Goal: Transaction & Acquisition: Purchase product/service

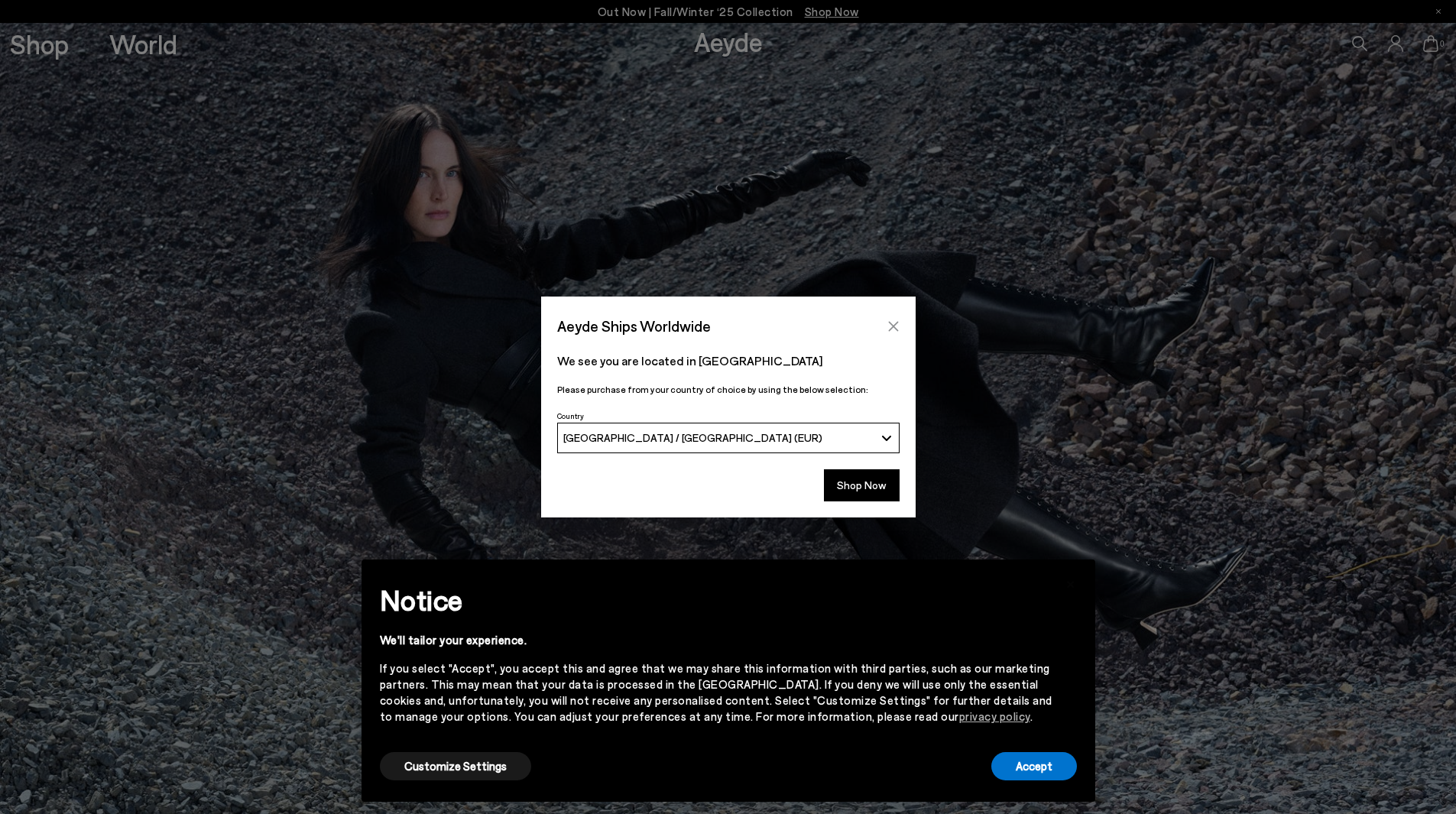
click at [888, 320] on icon "Close" at bounding box center [893, 325] width 12 height 12
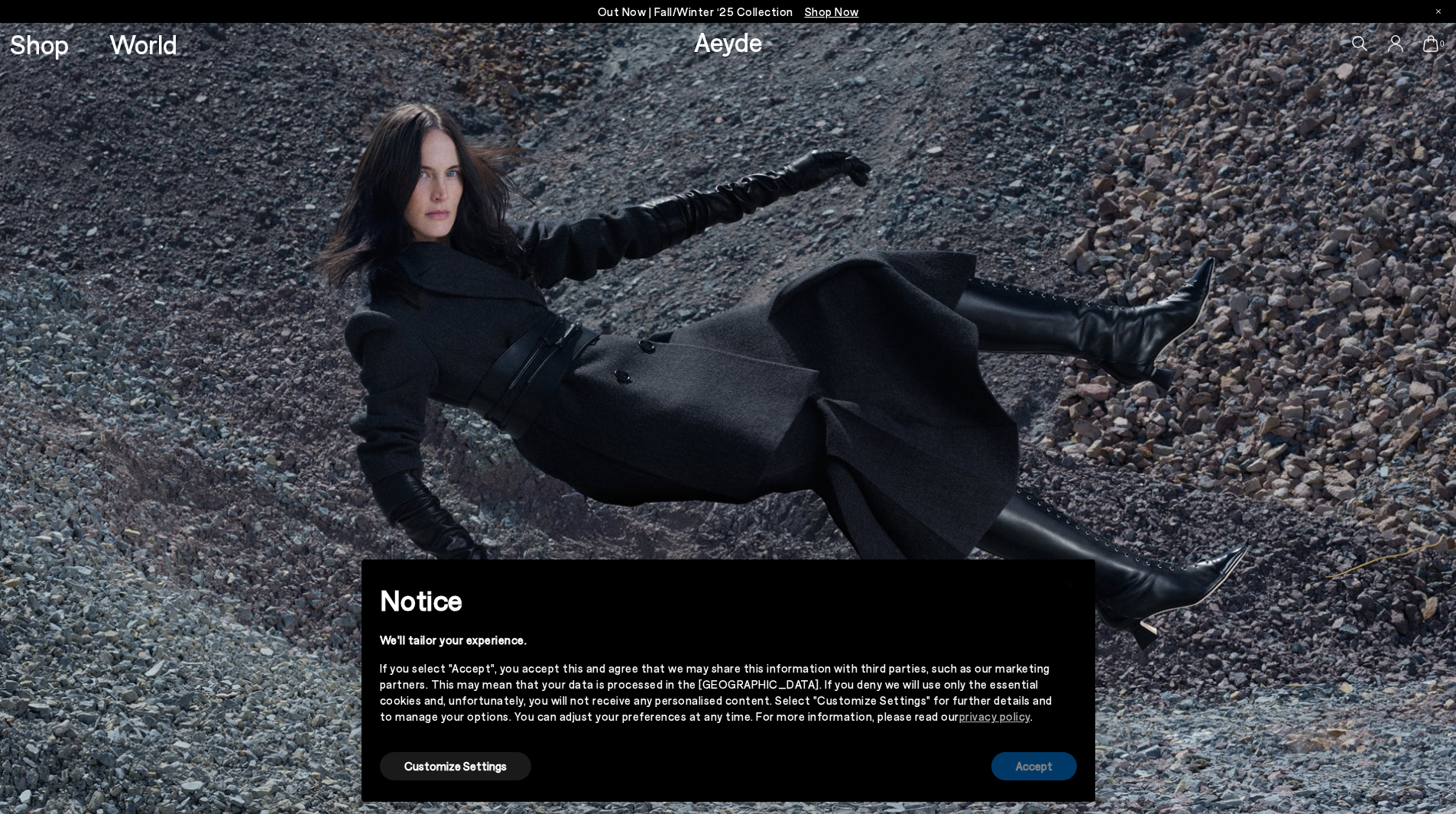
click at [1058, 763] on button "Accept" at bounding box center [1034, 766] width 86 height 28
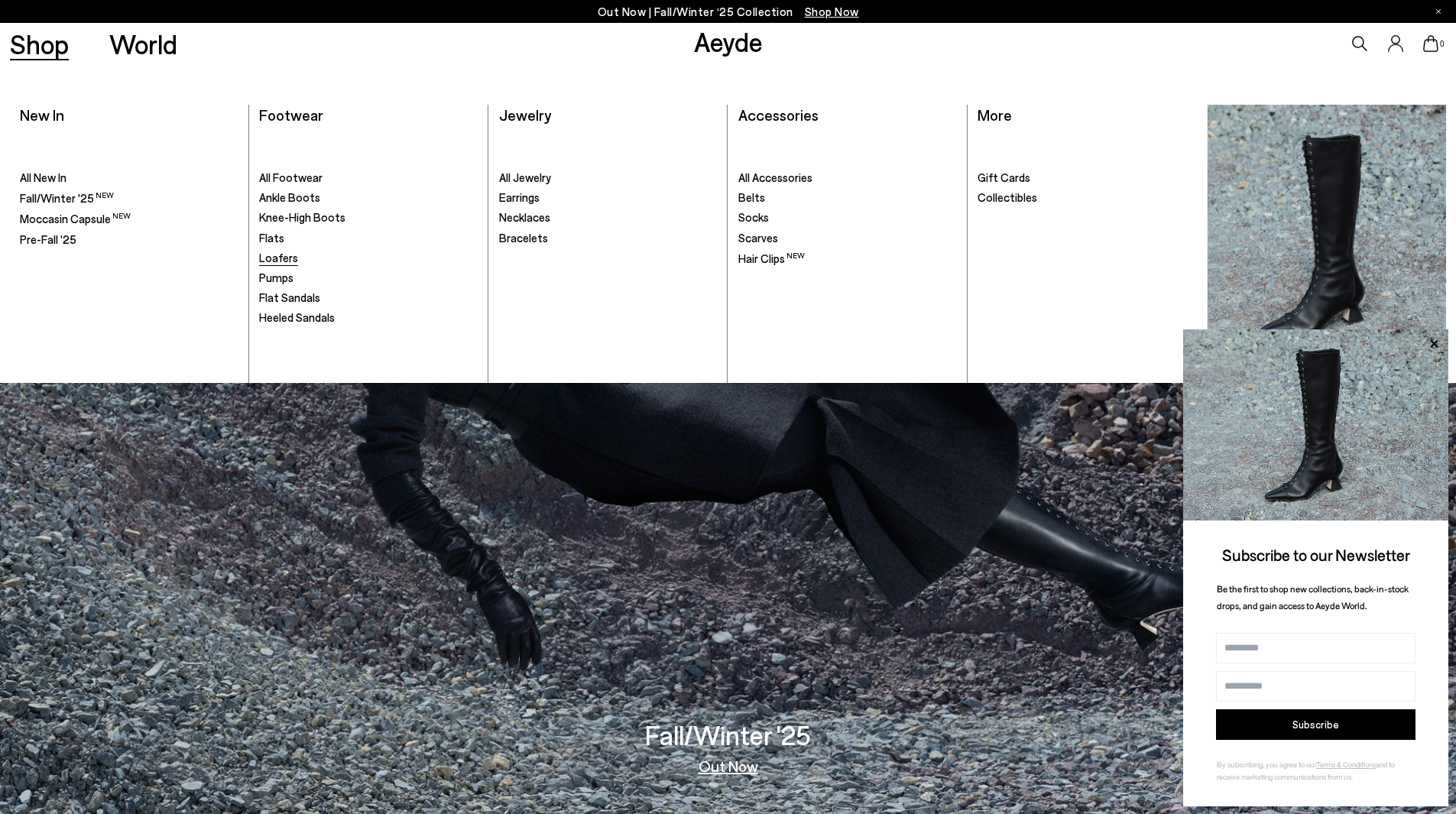
click at [287, 262] on span "Loafers" at bounding box center [278, 257] width 39 height 14
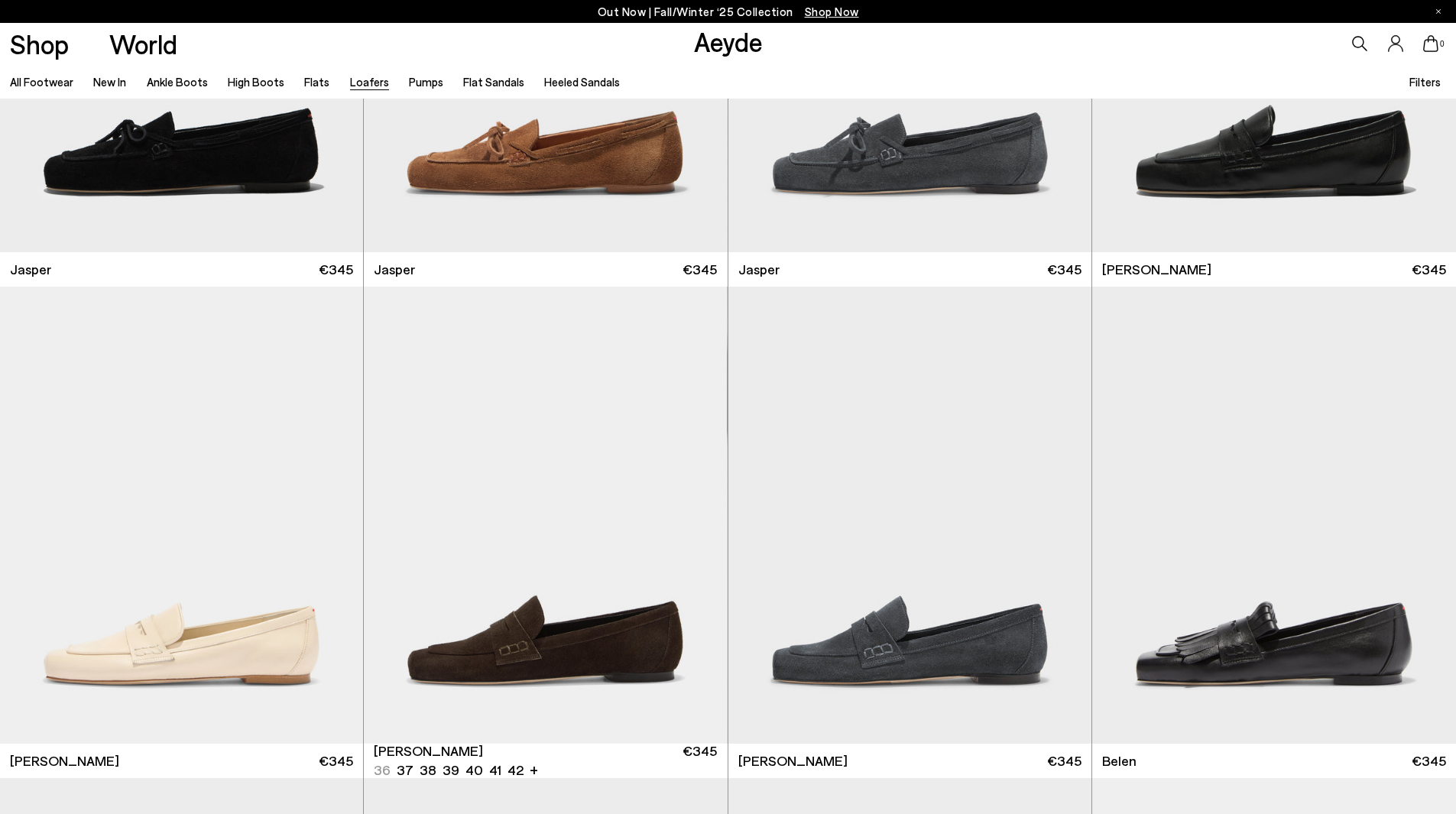
scroll to position [305, 0]
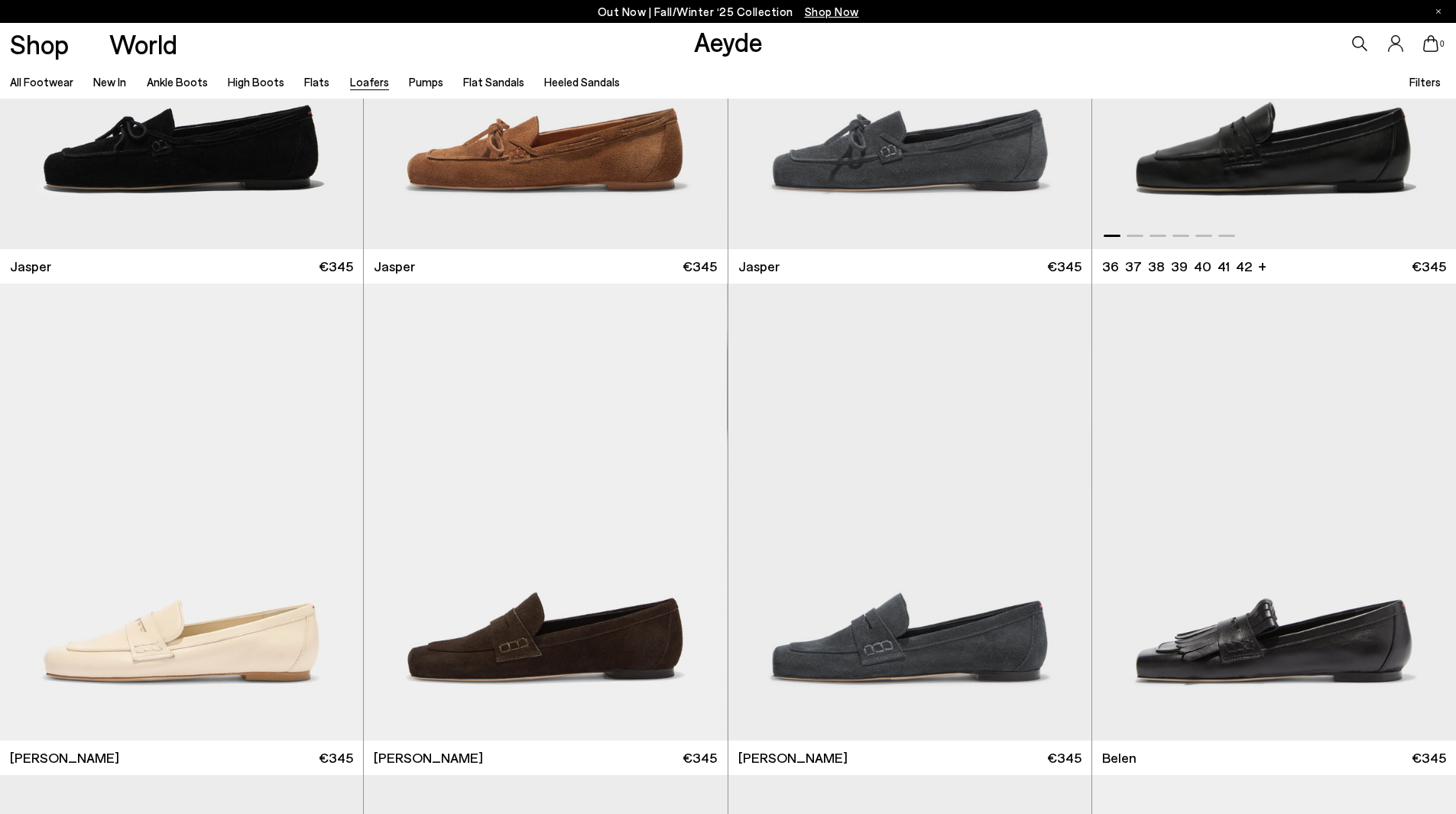
click at [1345, 212] on img "1 / 6" at bounding box center [1274, 21] width 364 height 456
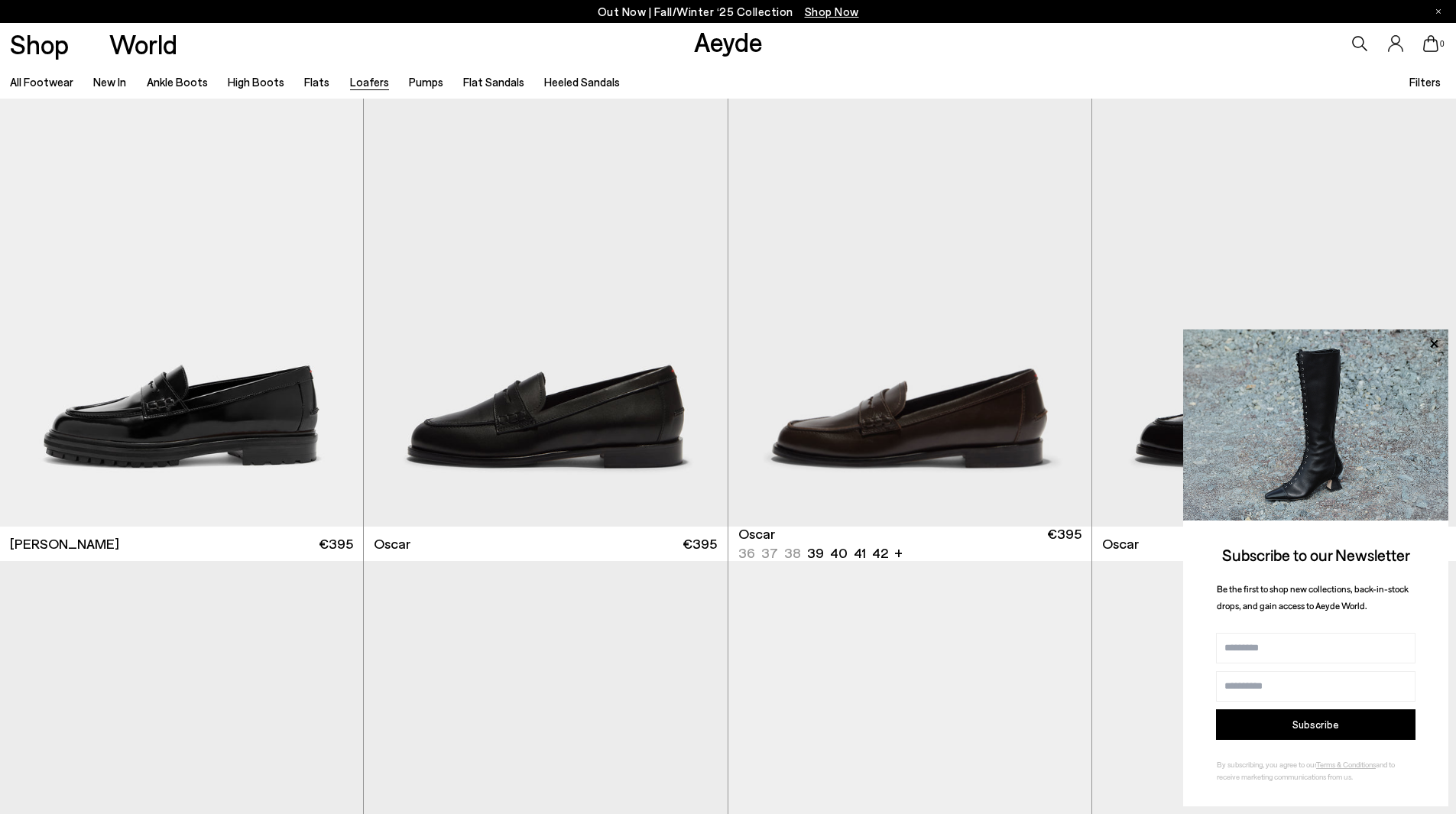
scroll to position [1529, 0]
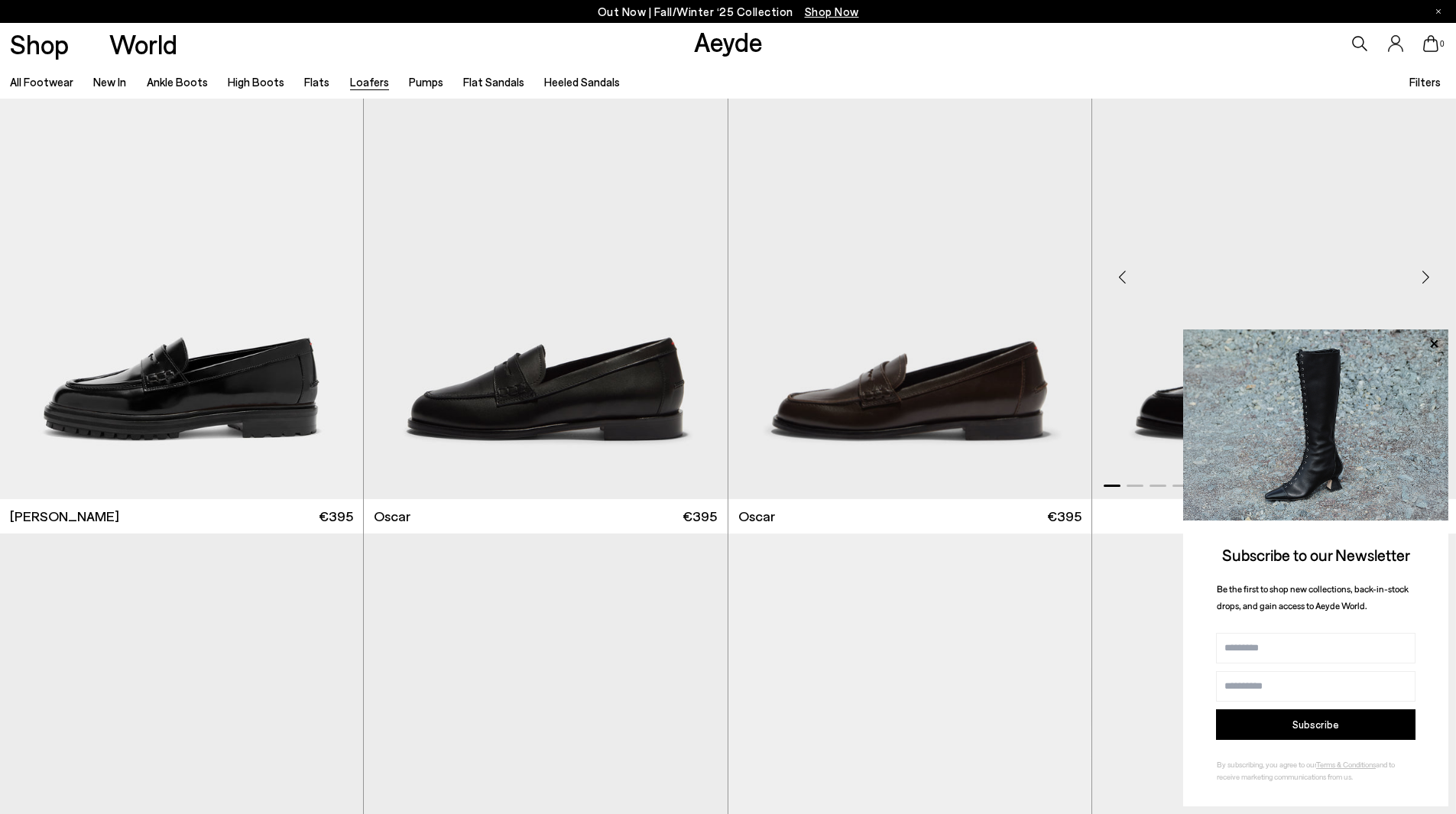
click at [1430, 350] on icon at bounding box center [1434, 344] width 20 height 20
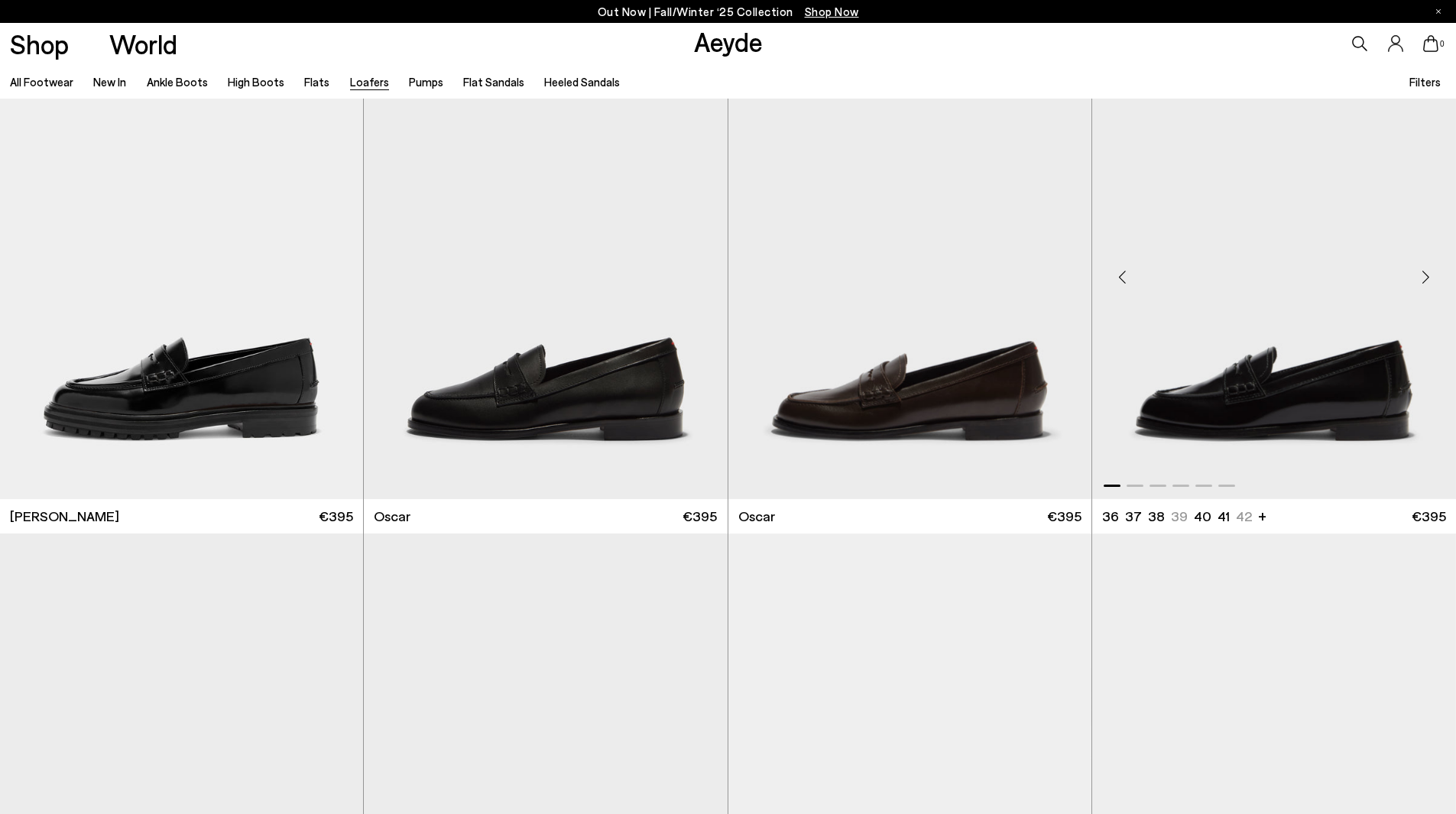
click at [1315, 462] on img "1 / 6" at bounding box center [1274, 271] width 364 height 456
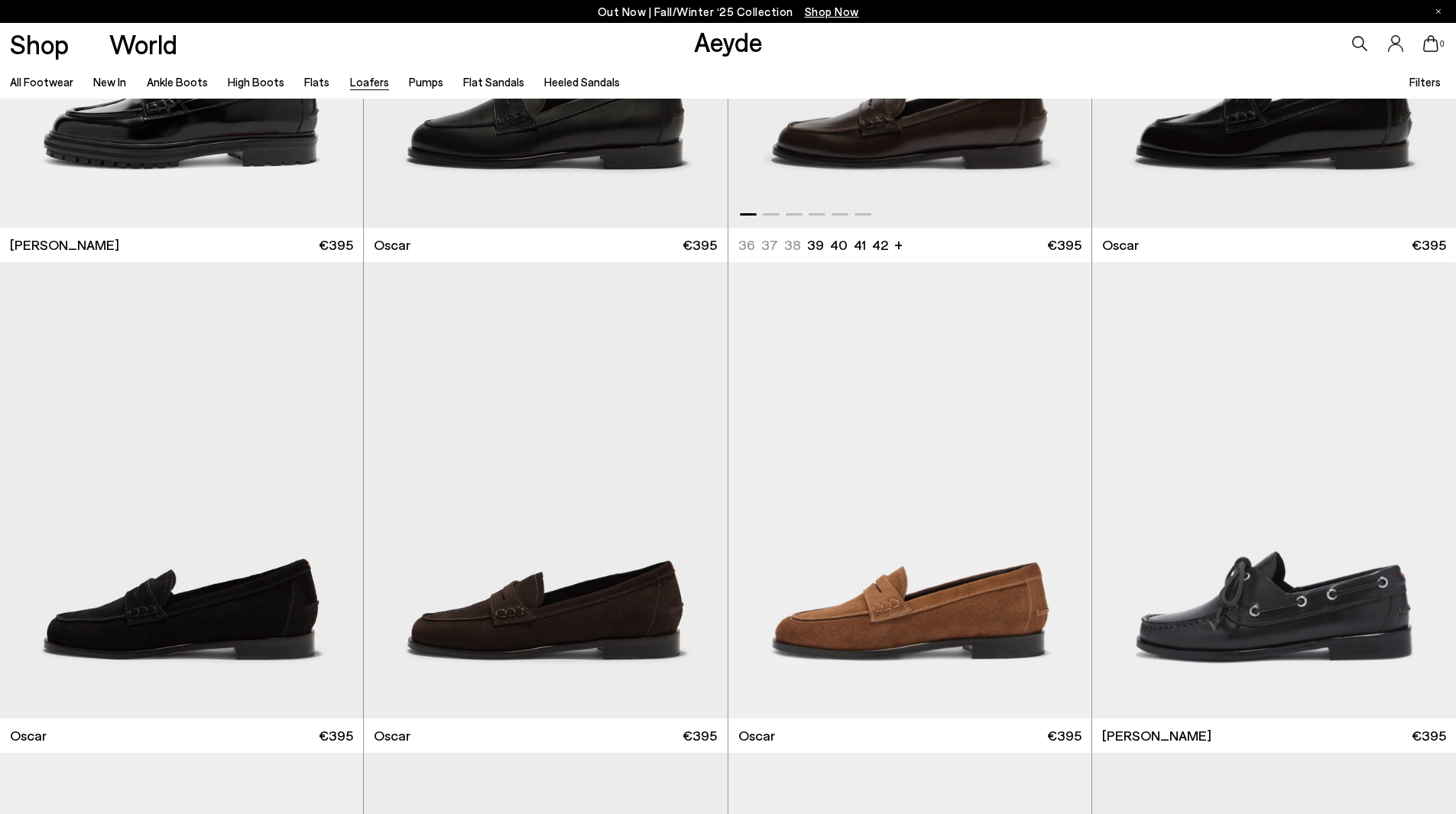
scroll to position [1834, 0]
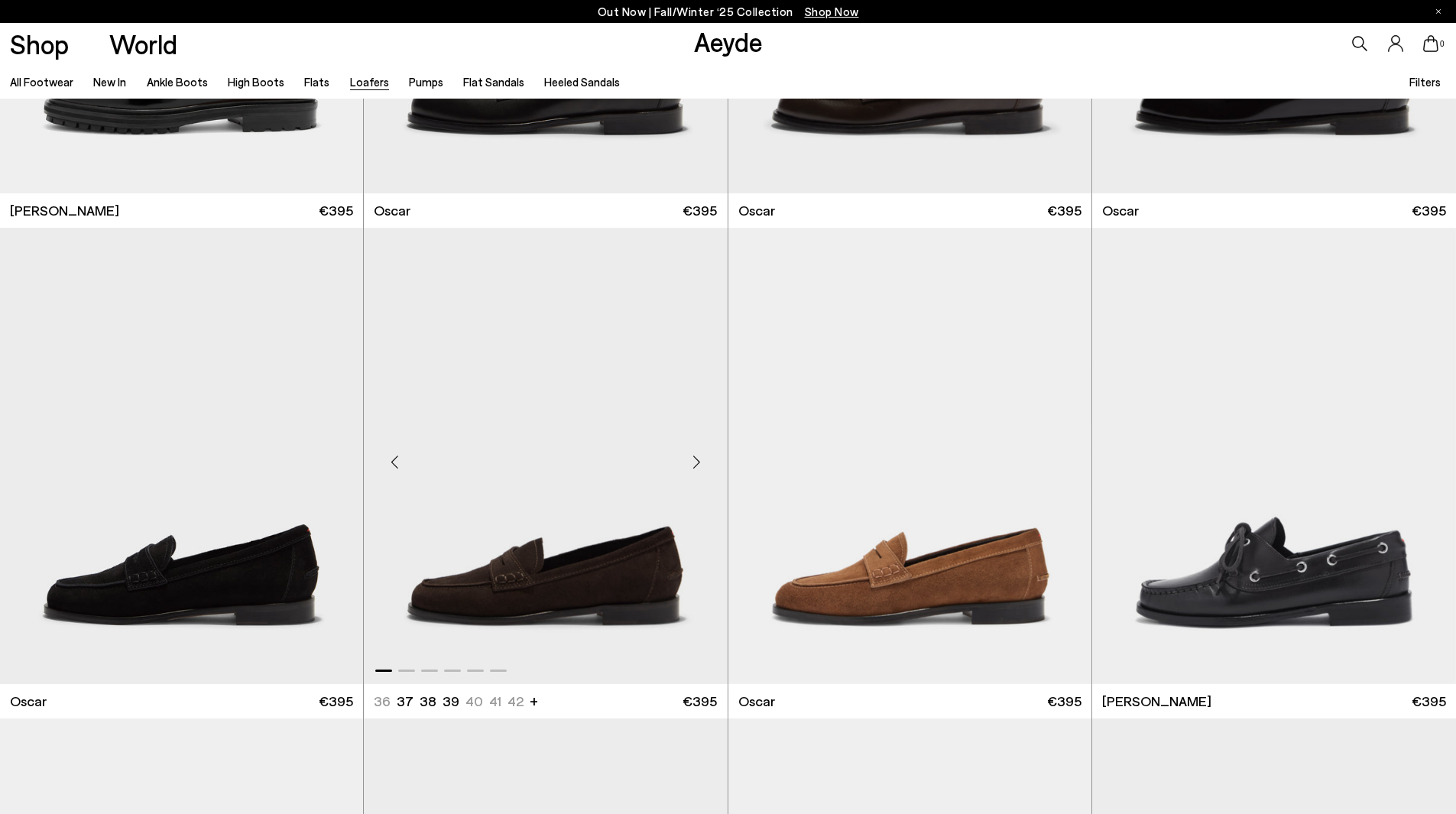
click at [444, 564] on img "1 / 6" at bounding box center [545, 456] width 363 height 456
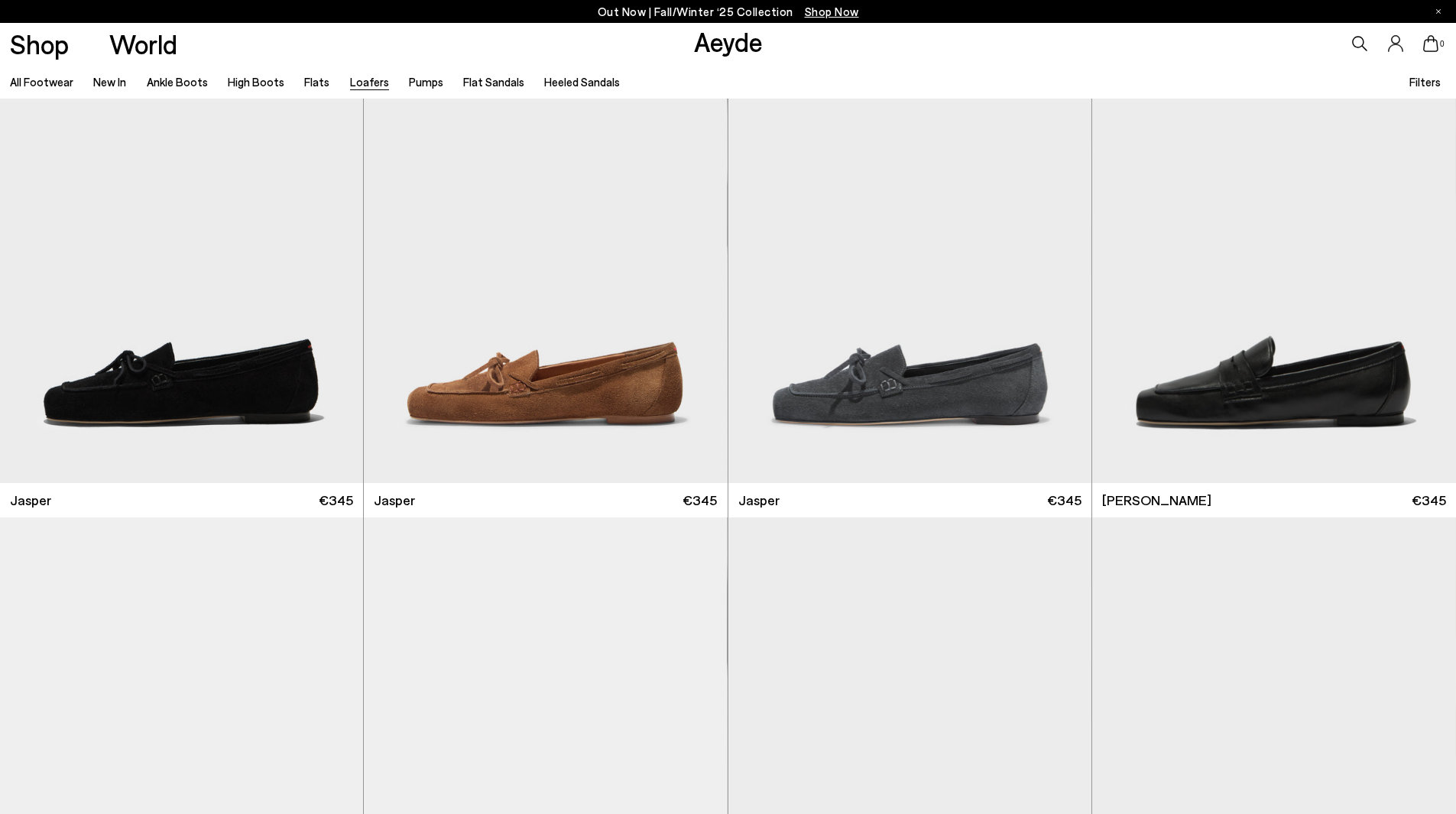
scroll to position [0, 0]
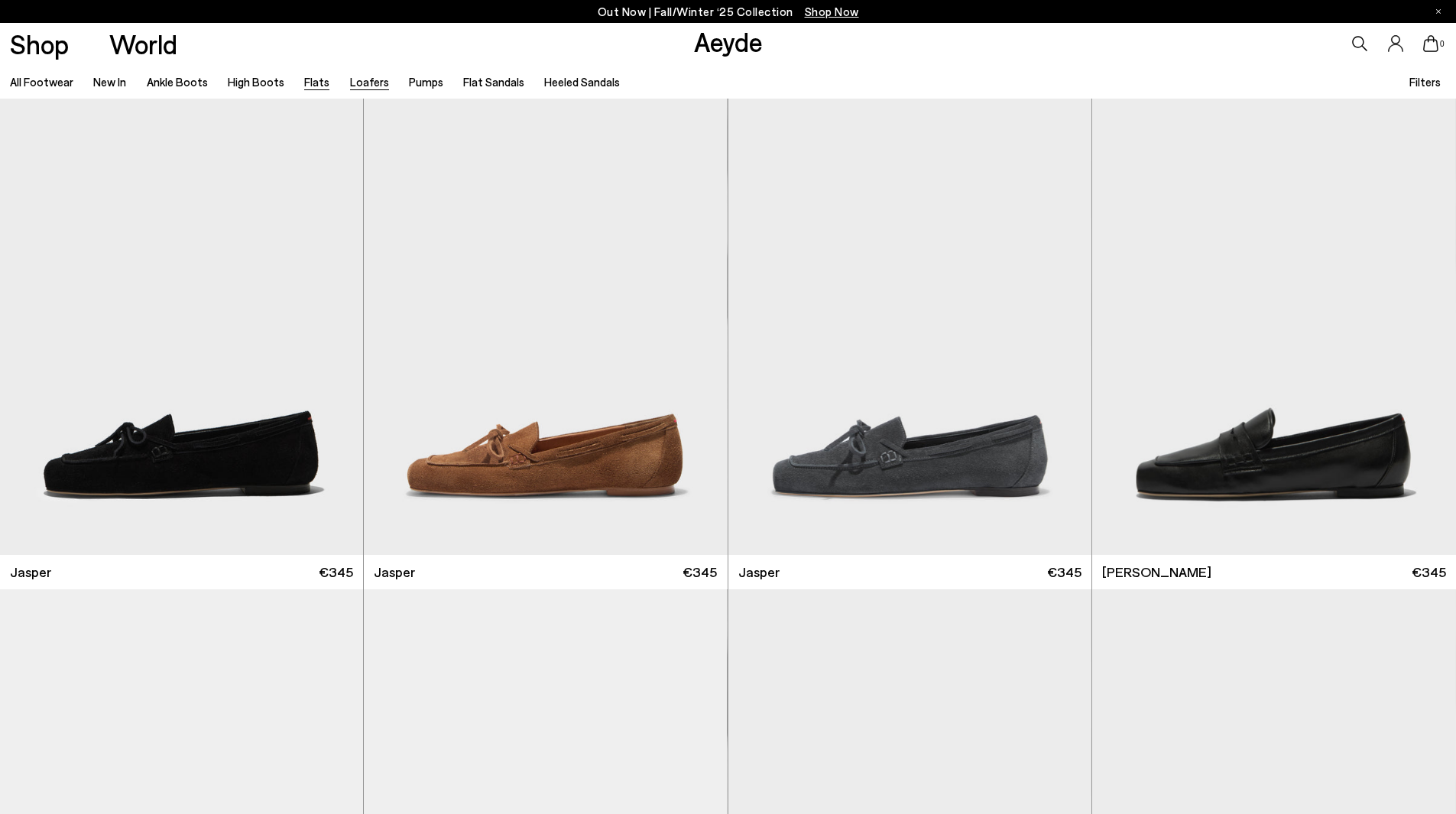
click at [320, 87] on link "Flats" at bounding box center [317, 81] width 26 height 14
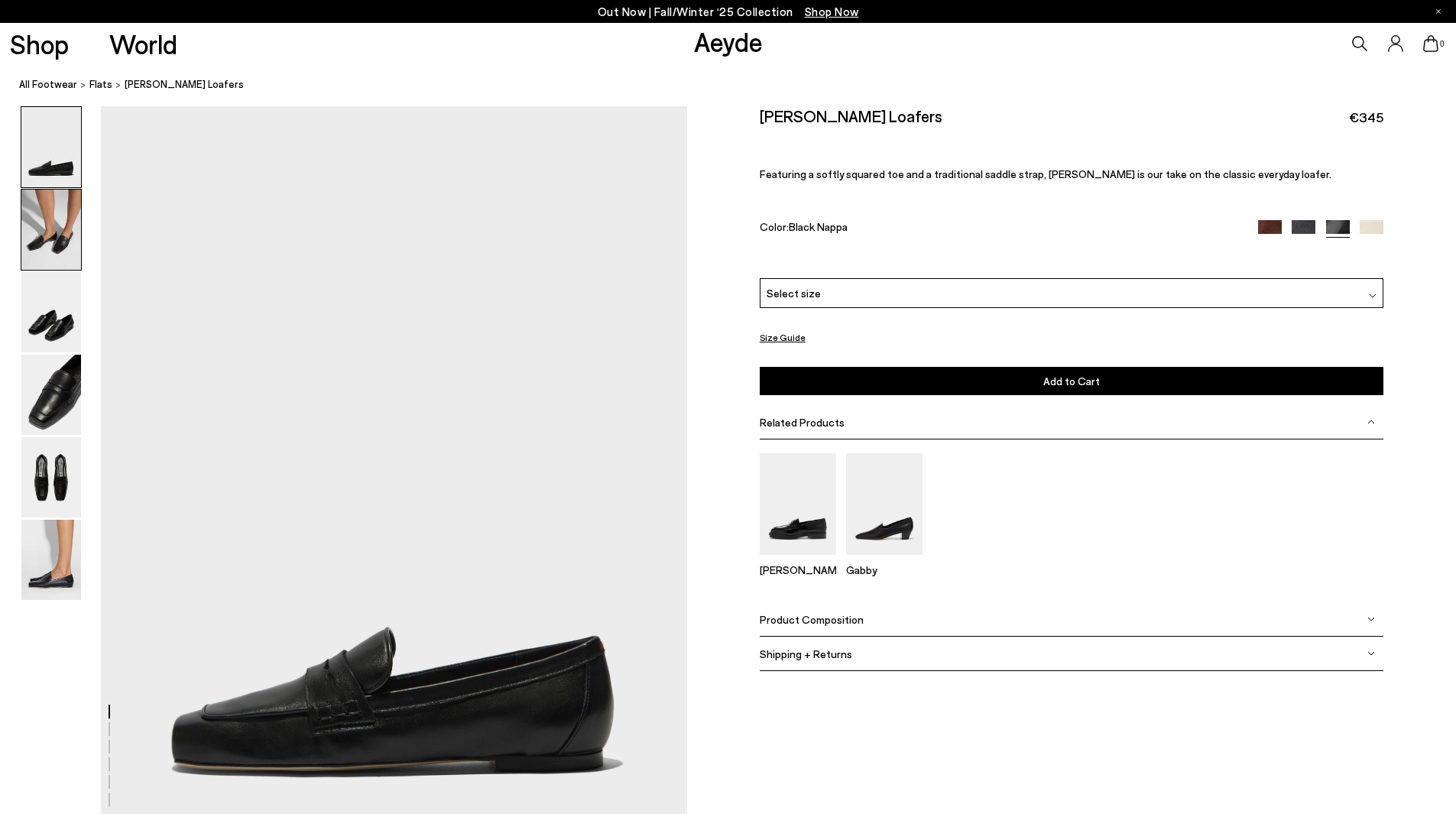
click at [31, 258] on img at bounding box center [50, 230] width 59 height 80
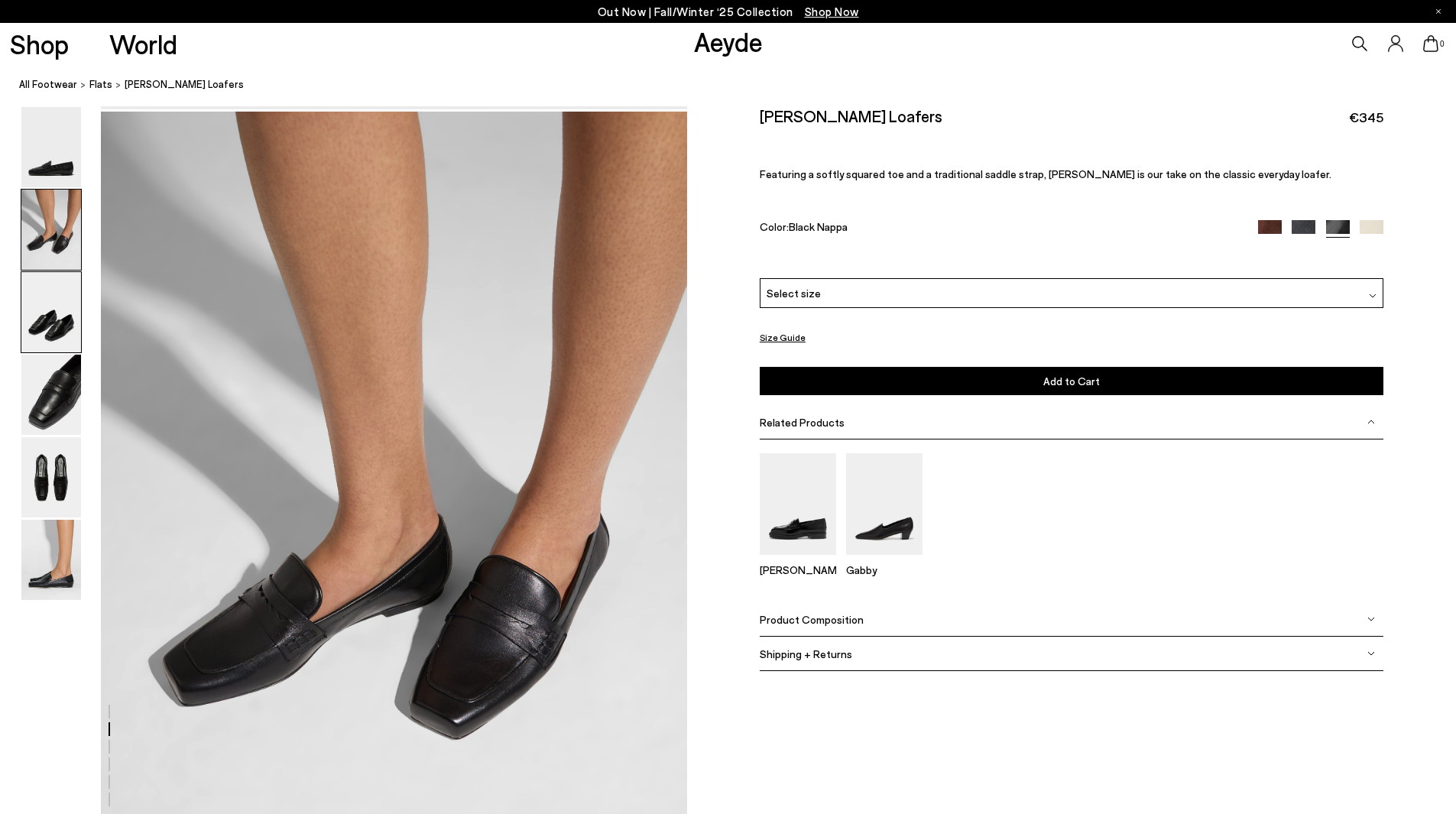
scroll to position [785, 0]
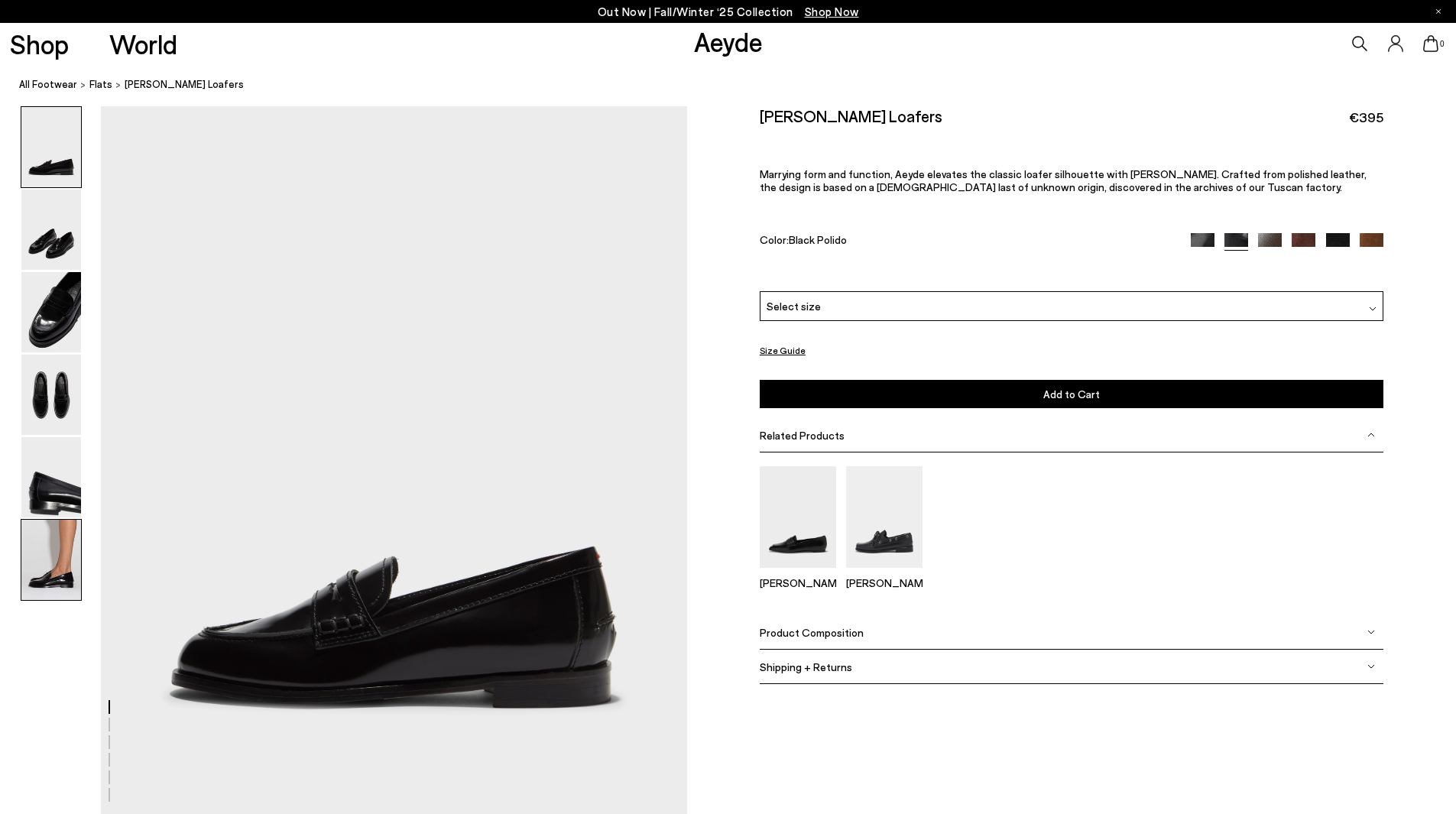
click at [64, 565] on img at bounding box center [50, 560] width 59 height 80
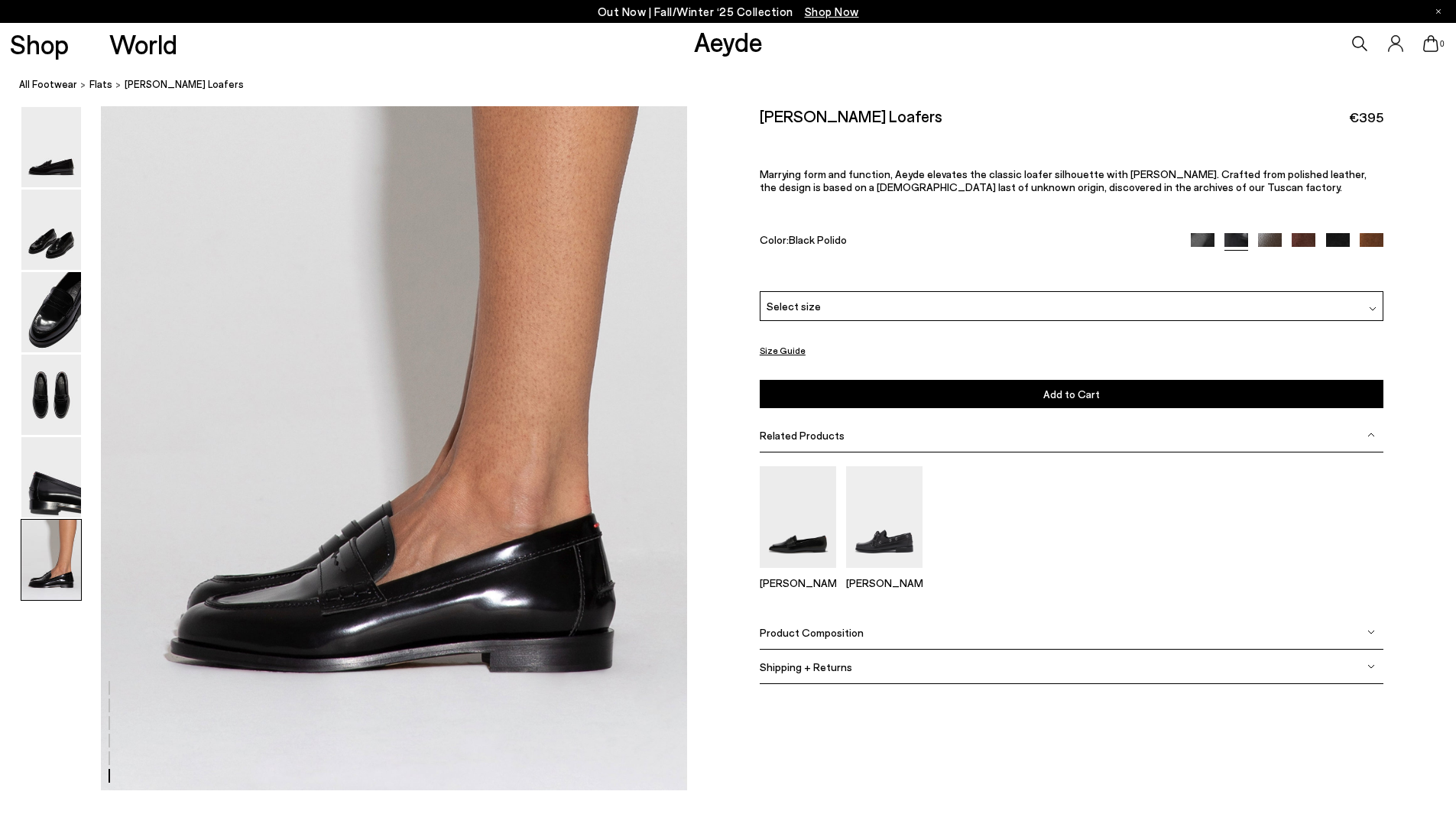
scroll to position [3950, 0]
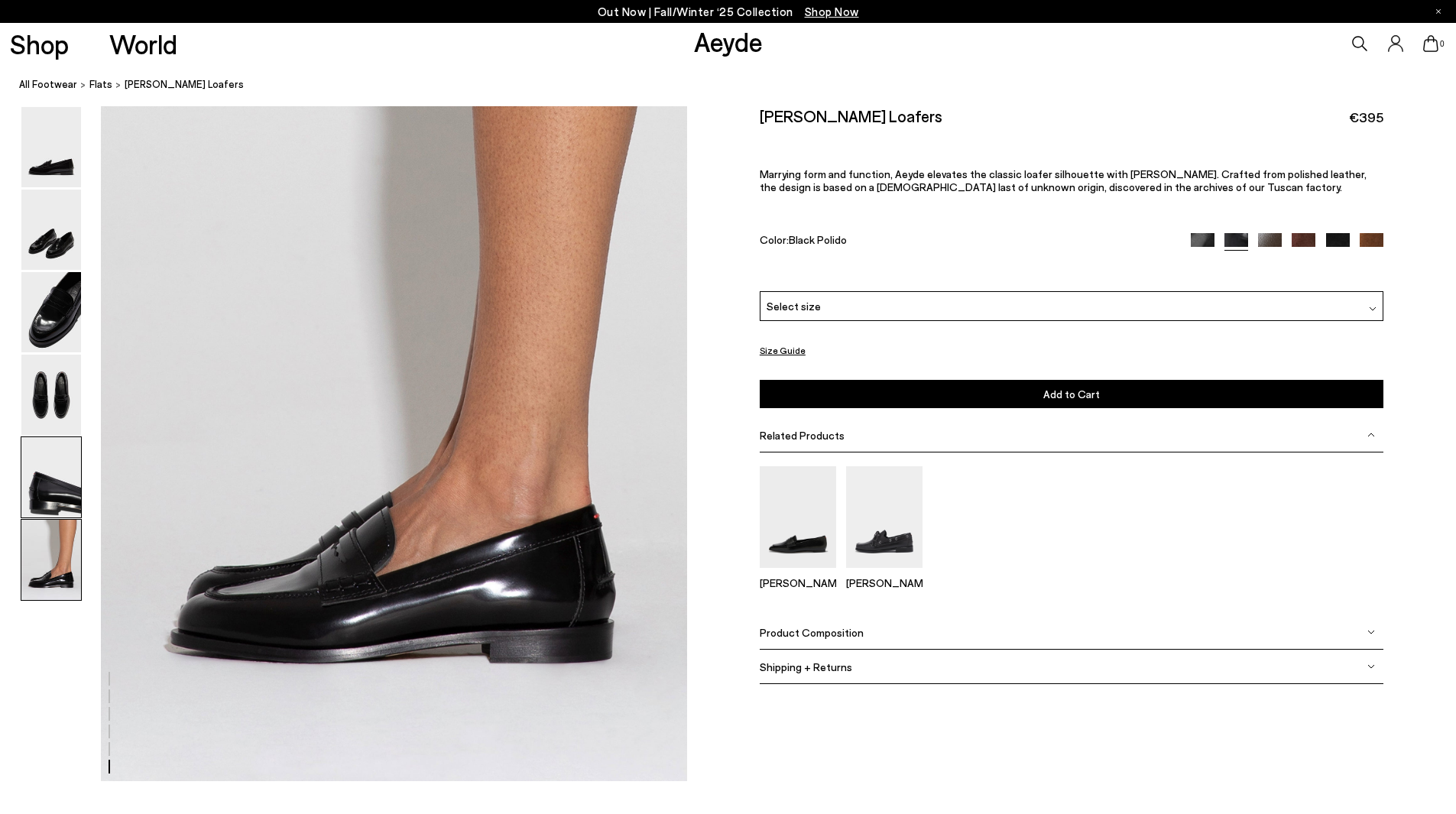
click at [64, 494] on img at bounding box center [50, 478] width 59 height 80
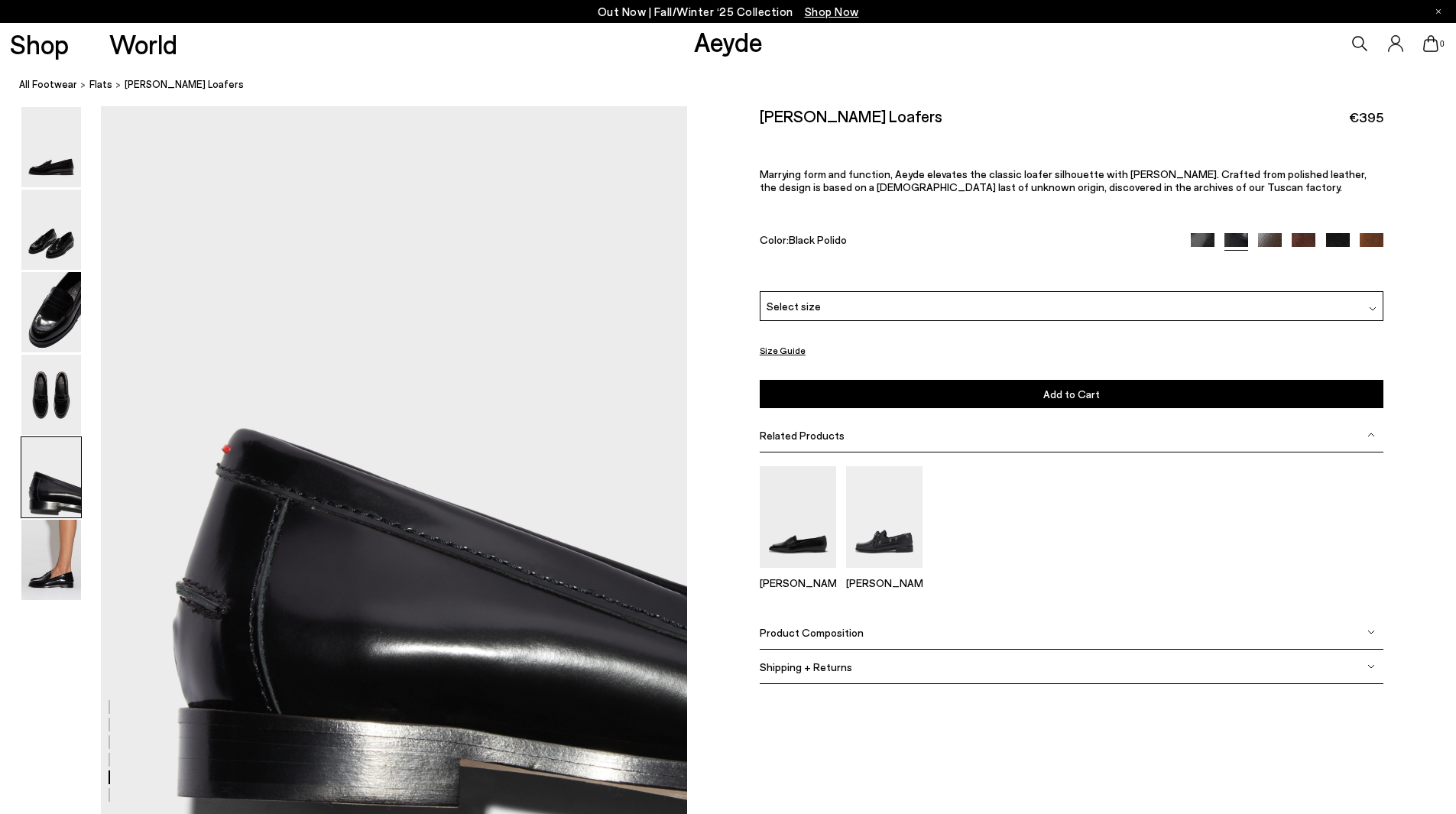
scroll to position [3061, 0]
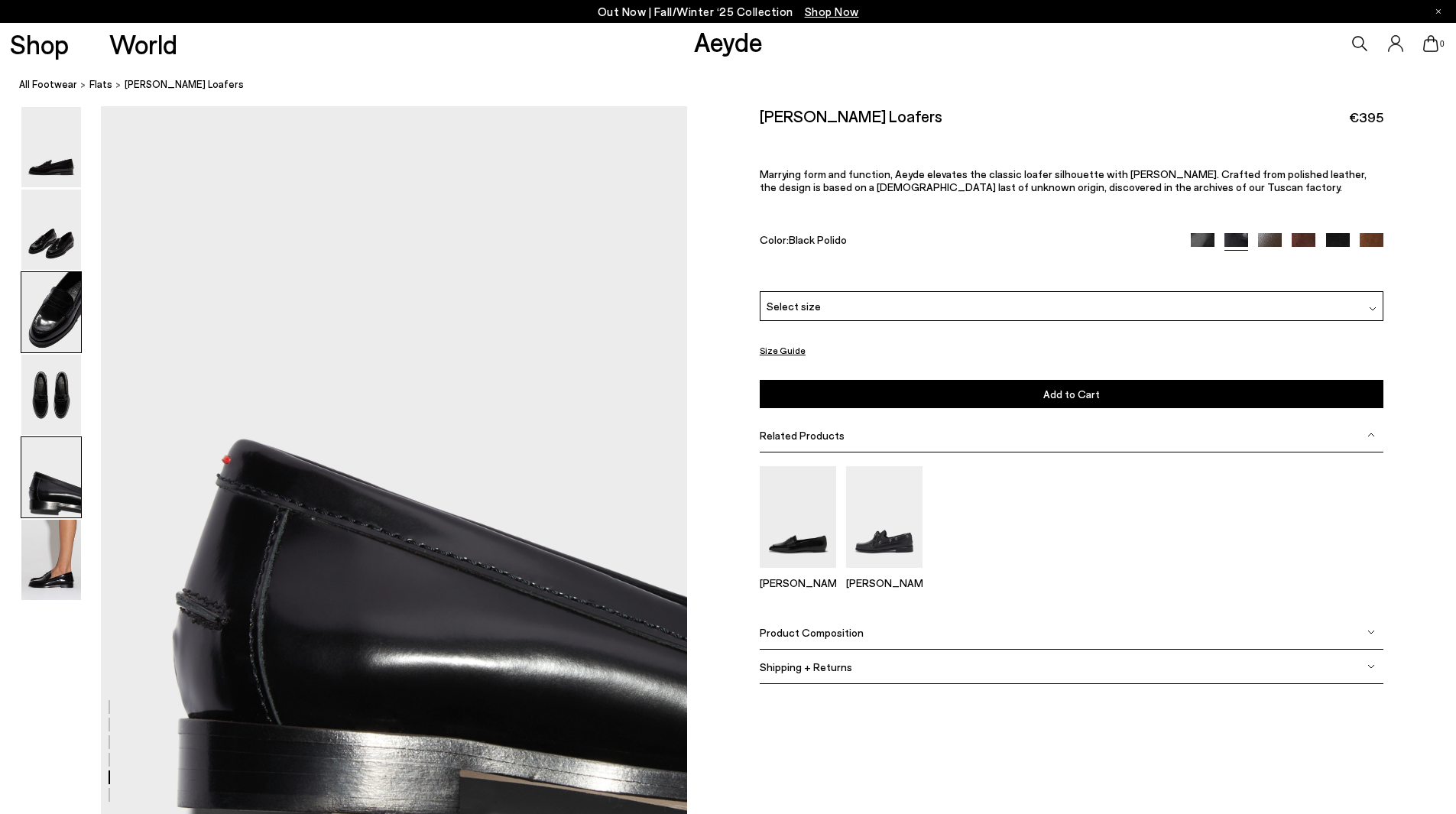
click at [45, 328] on img at bounding box center [50, 312] width 59 height 80
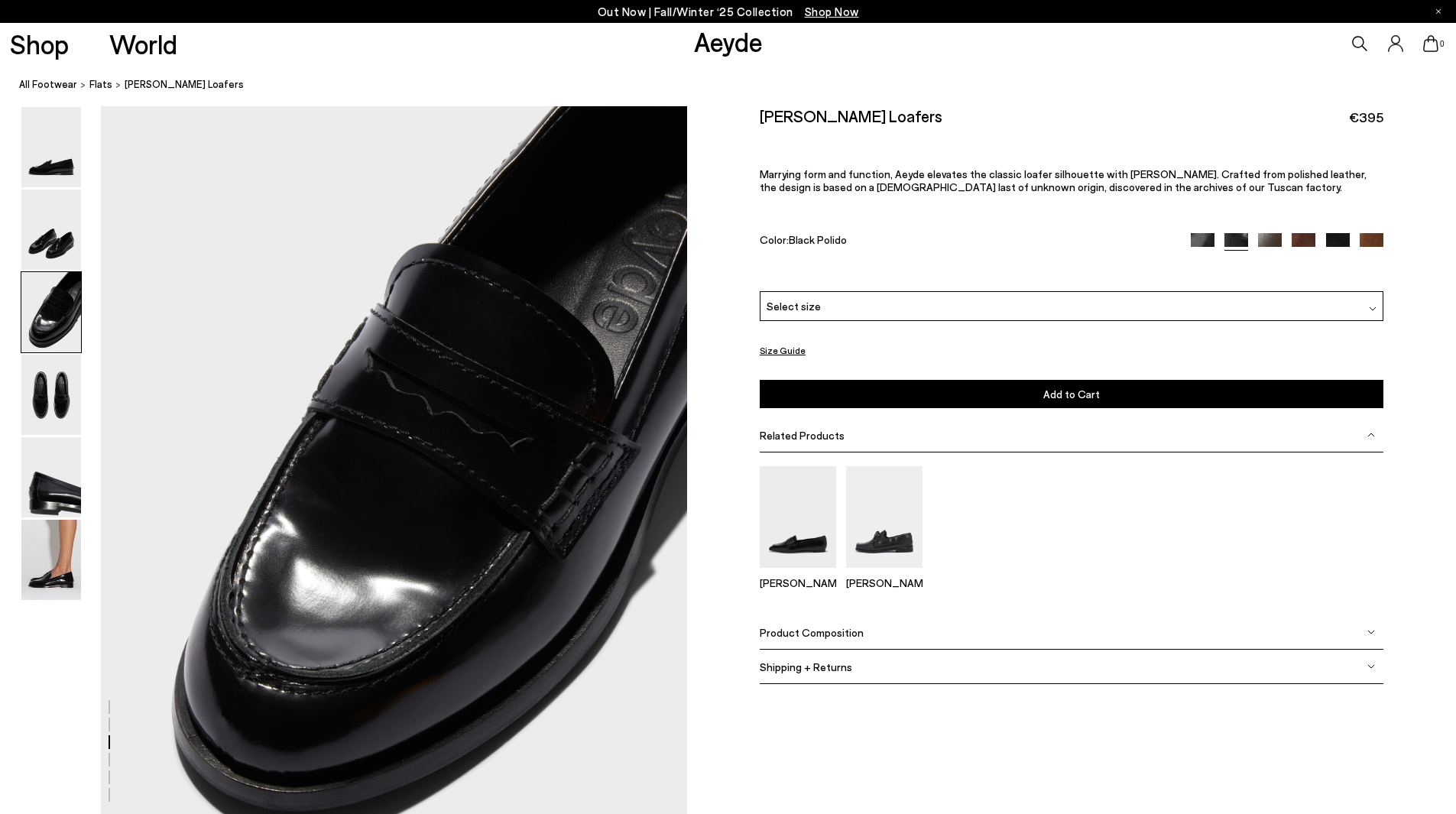
scroll to position [1495, 0]
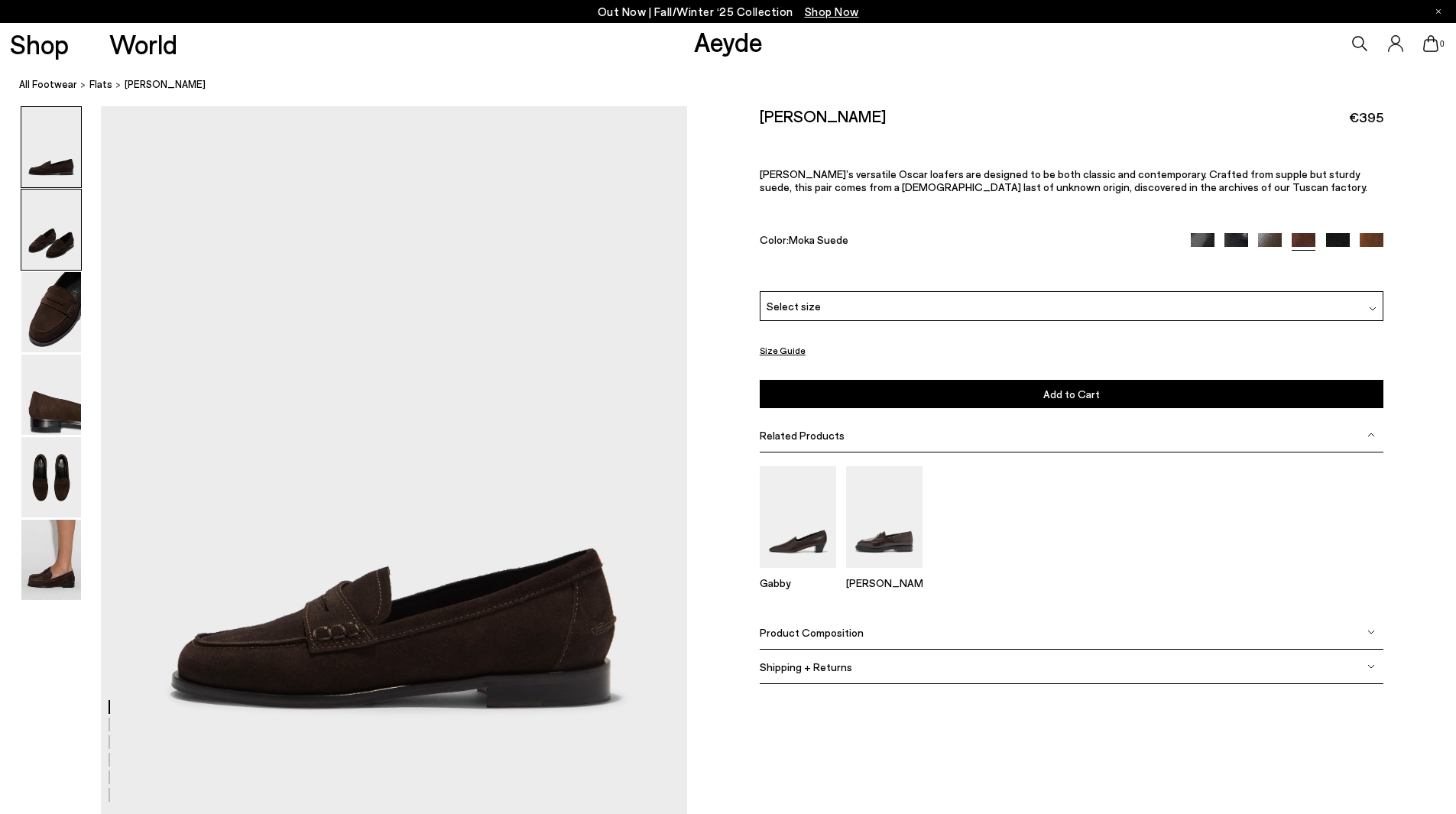
click at [46, 224] on img at bounding box center [50, 230] width 59 height 80
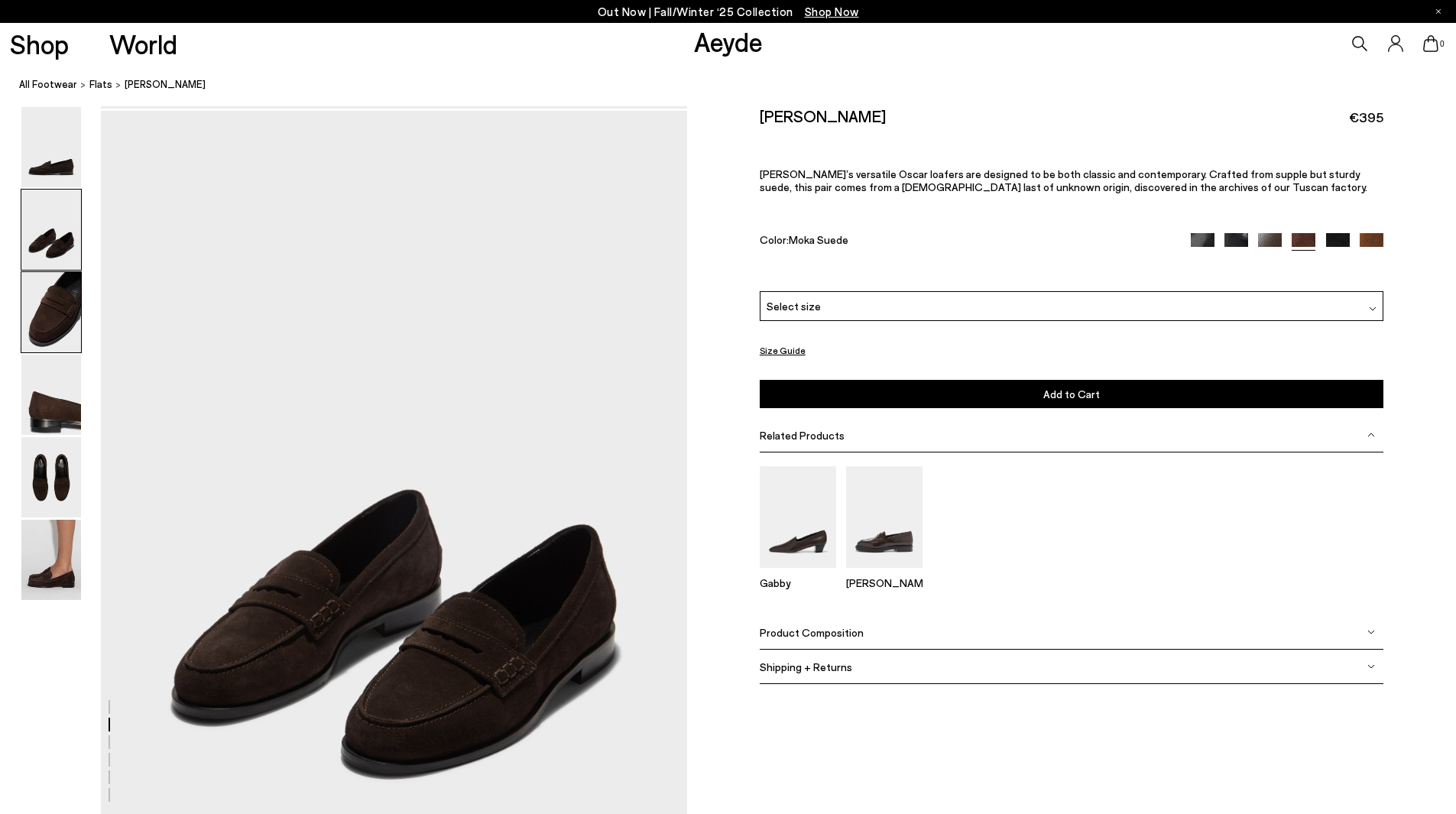
scroll to position [711, 0]
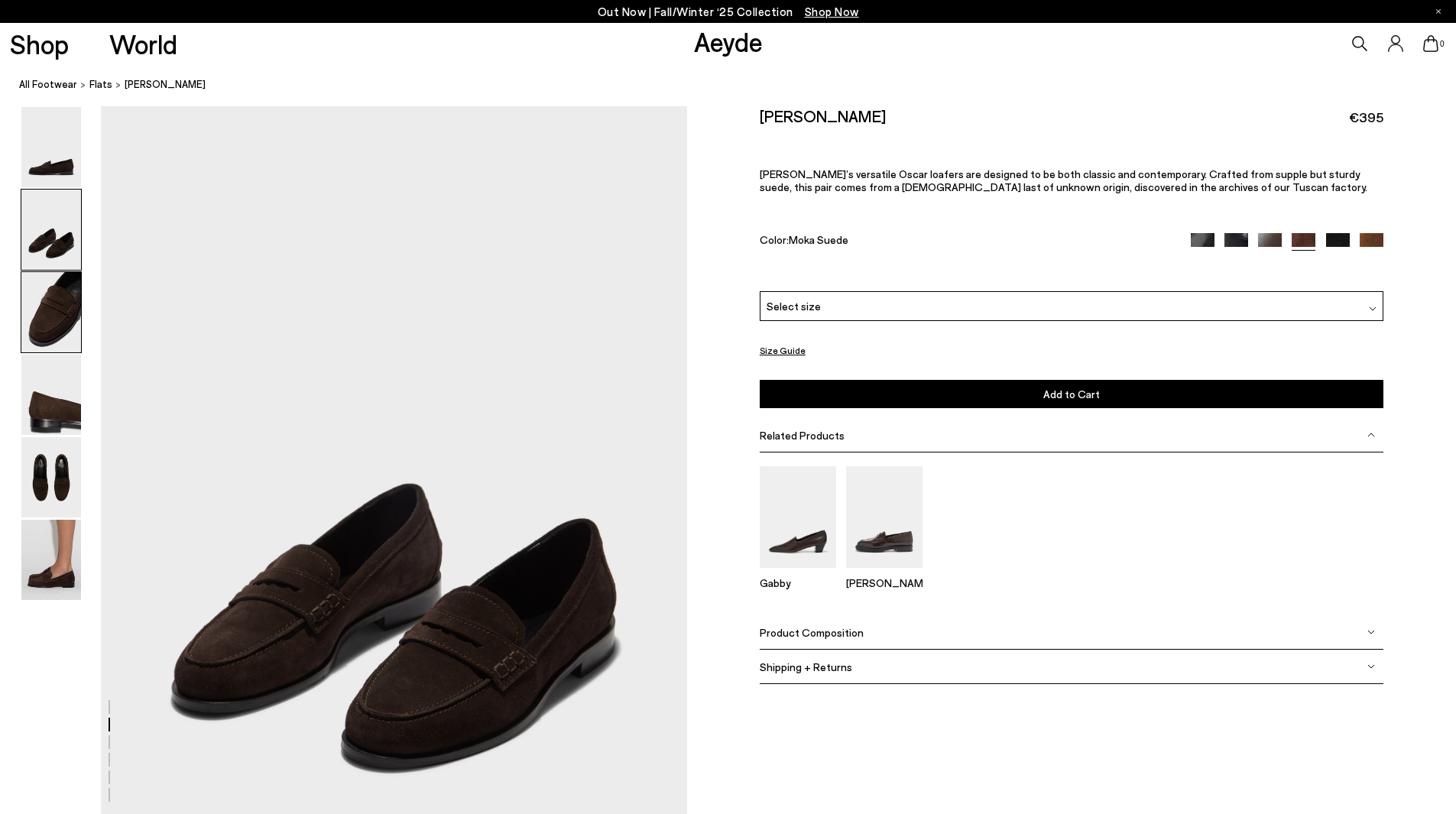
click at [71, 345] on img at bounding box center [50, 312] width 59 height 80
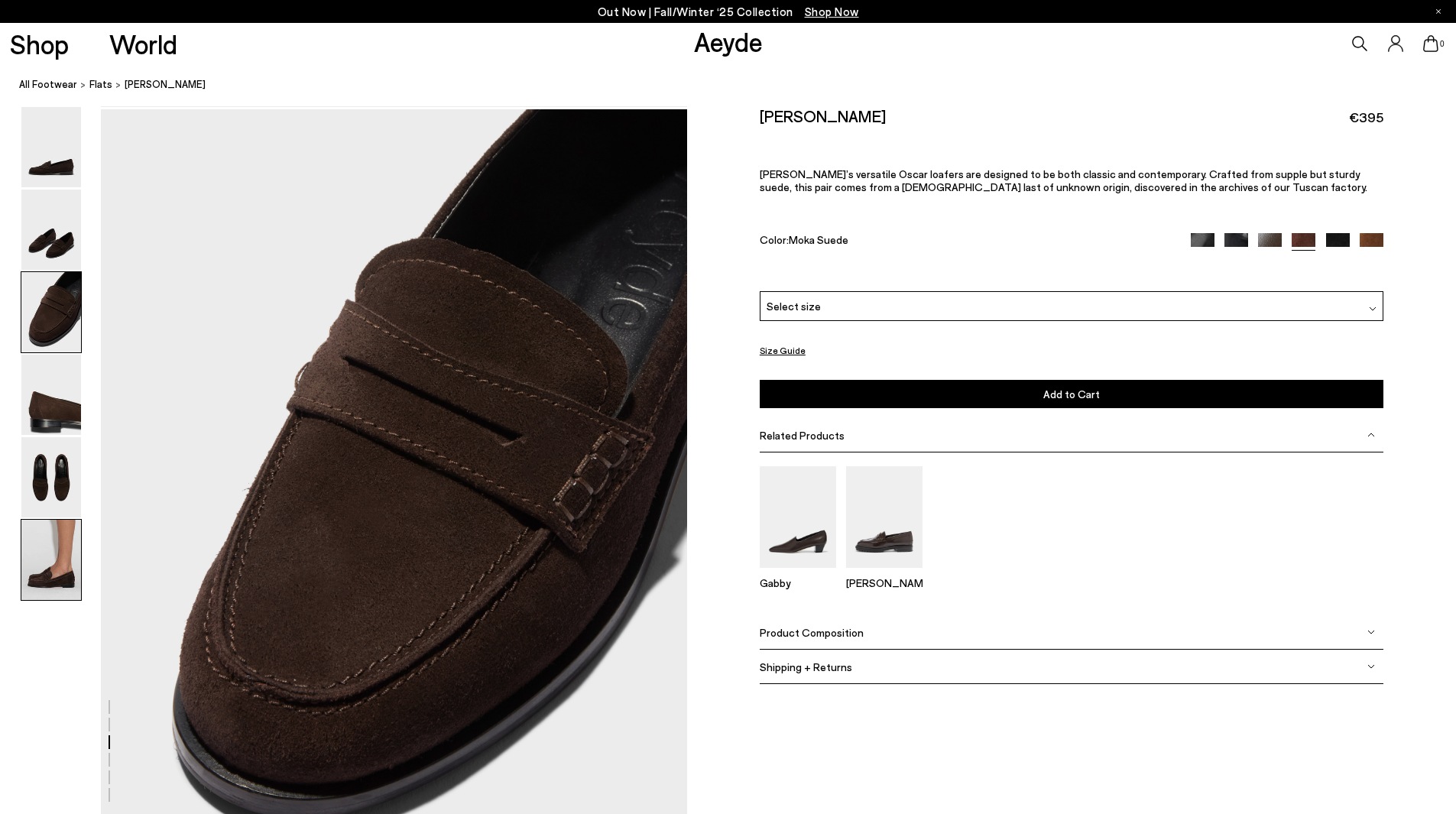
scroll to position [1495, 0]
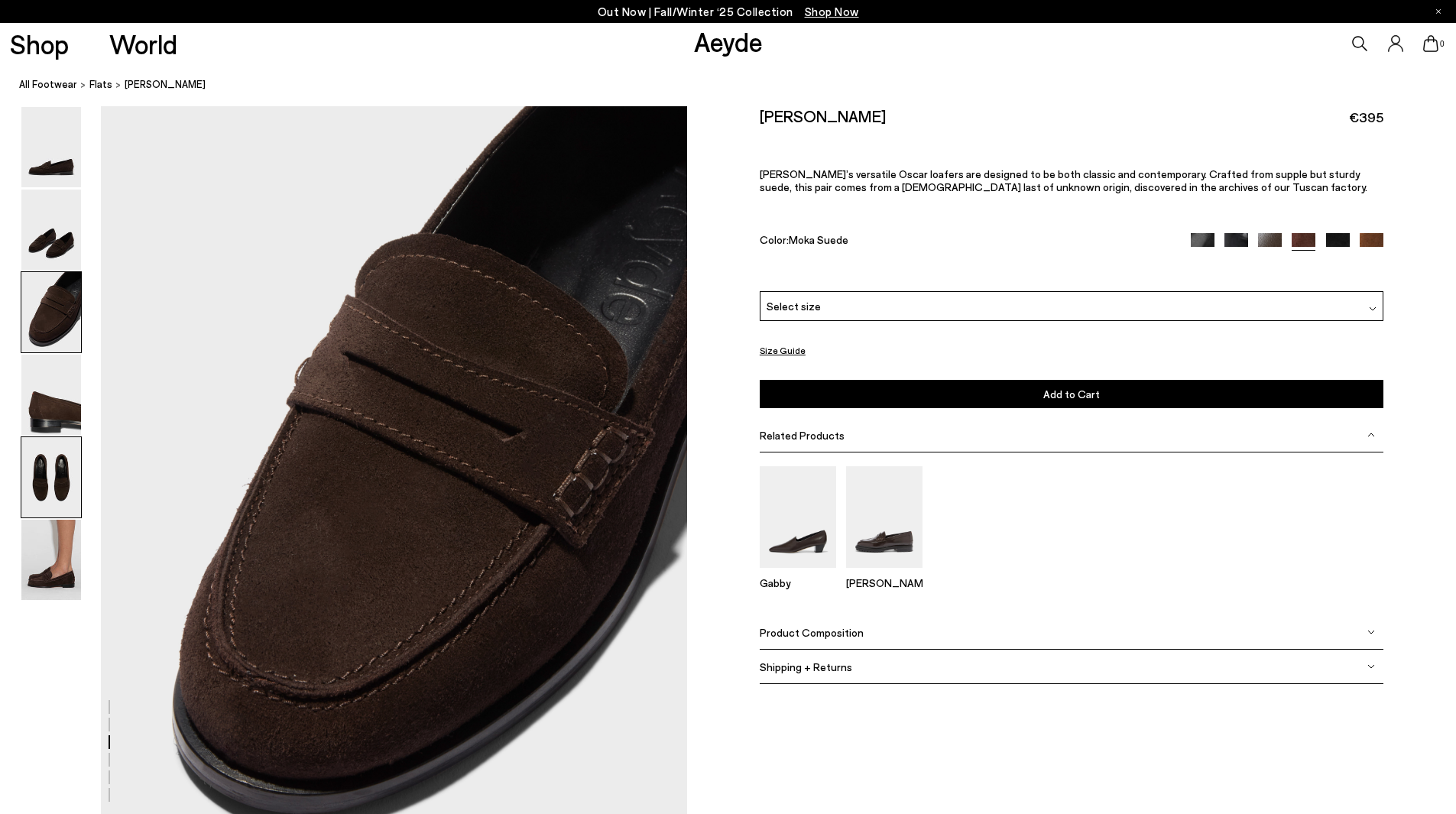
click at [45, 506] on img at bounding box center [50, 478] width 59 height 80
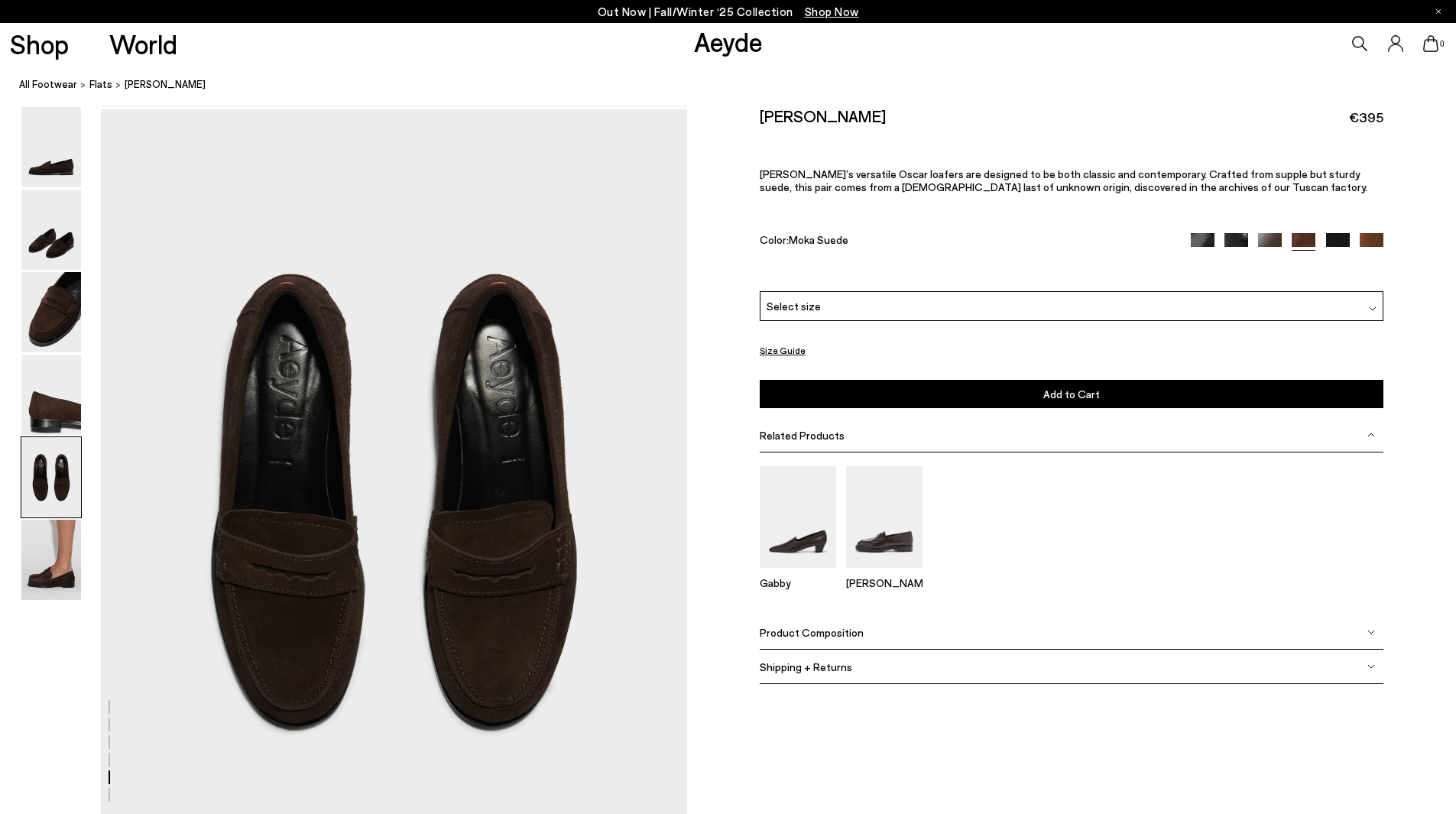
scroll to position [3061, 0]
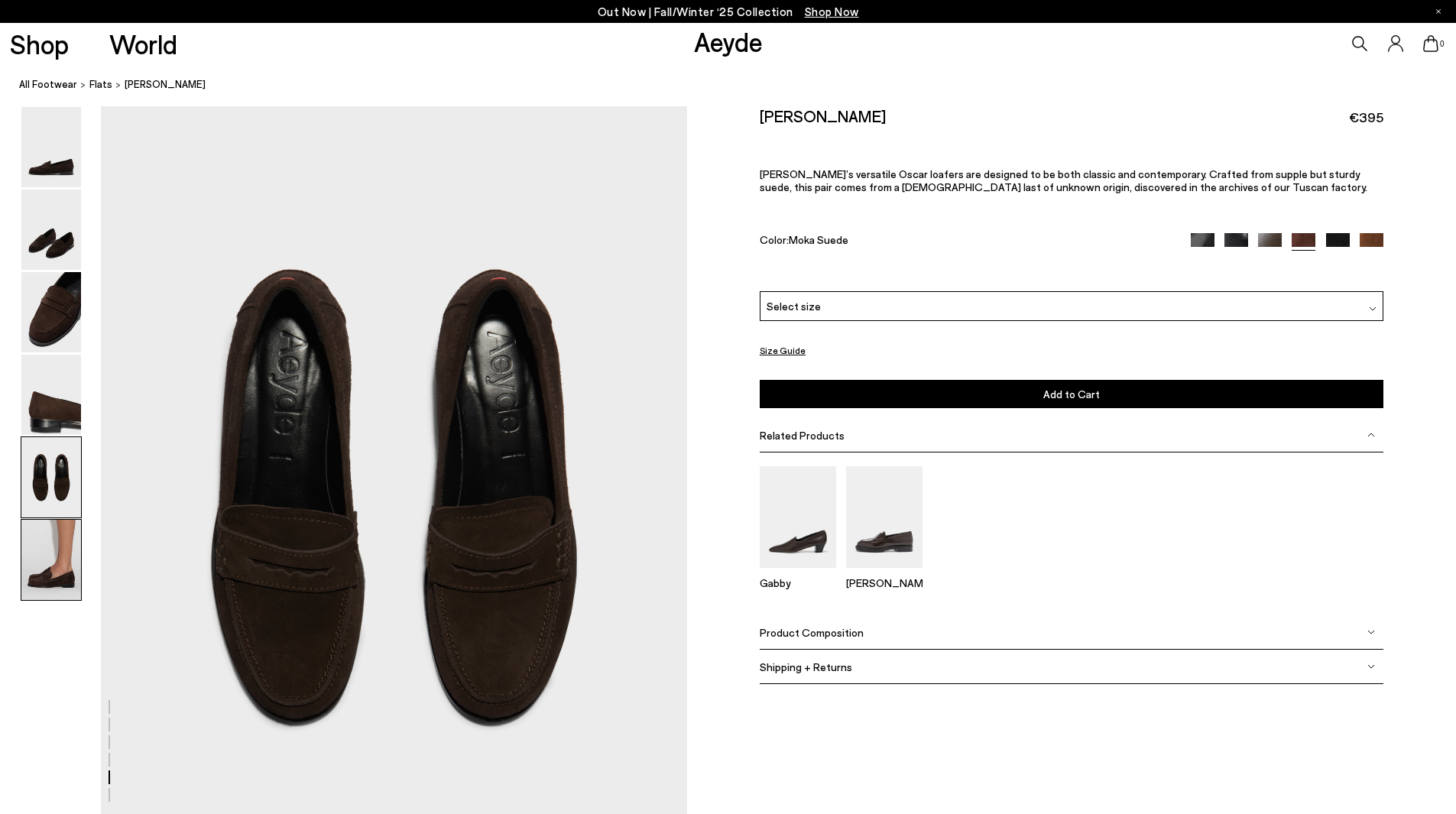
click at [57, 573] on img at bounding box center [50, 560] width 59 height 80
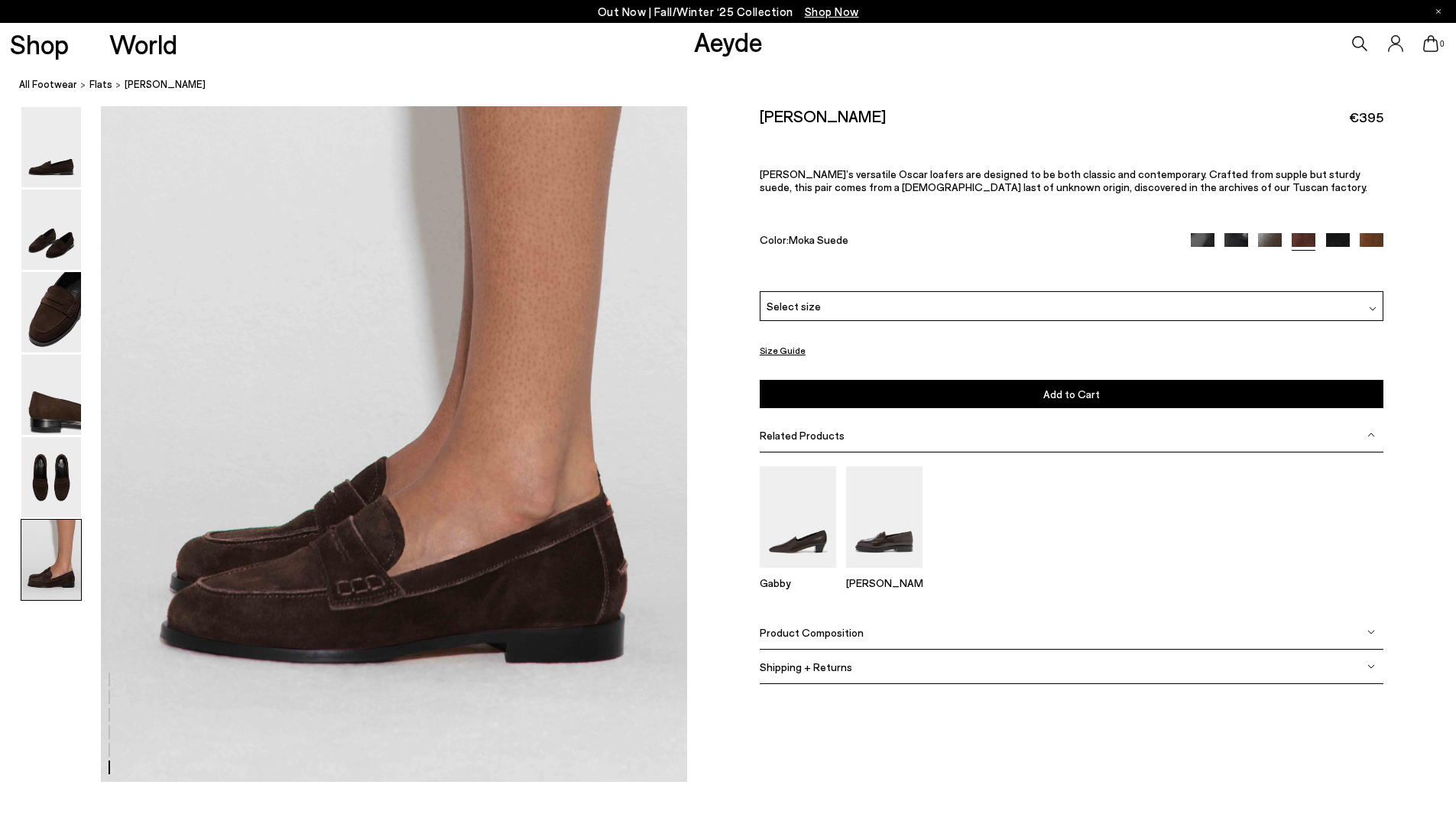
scroll to position [3950, 0]
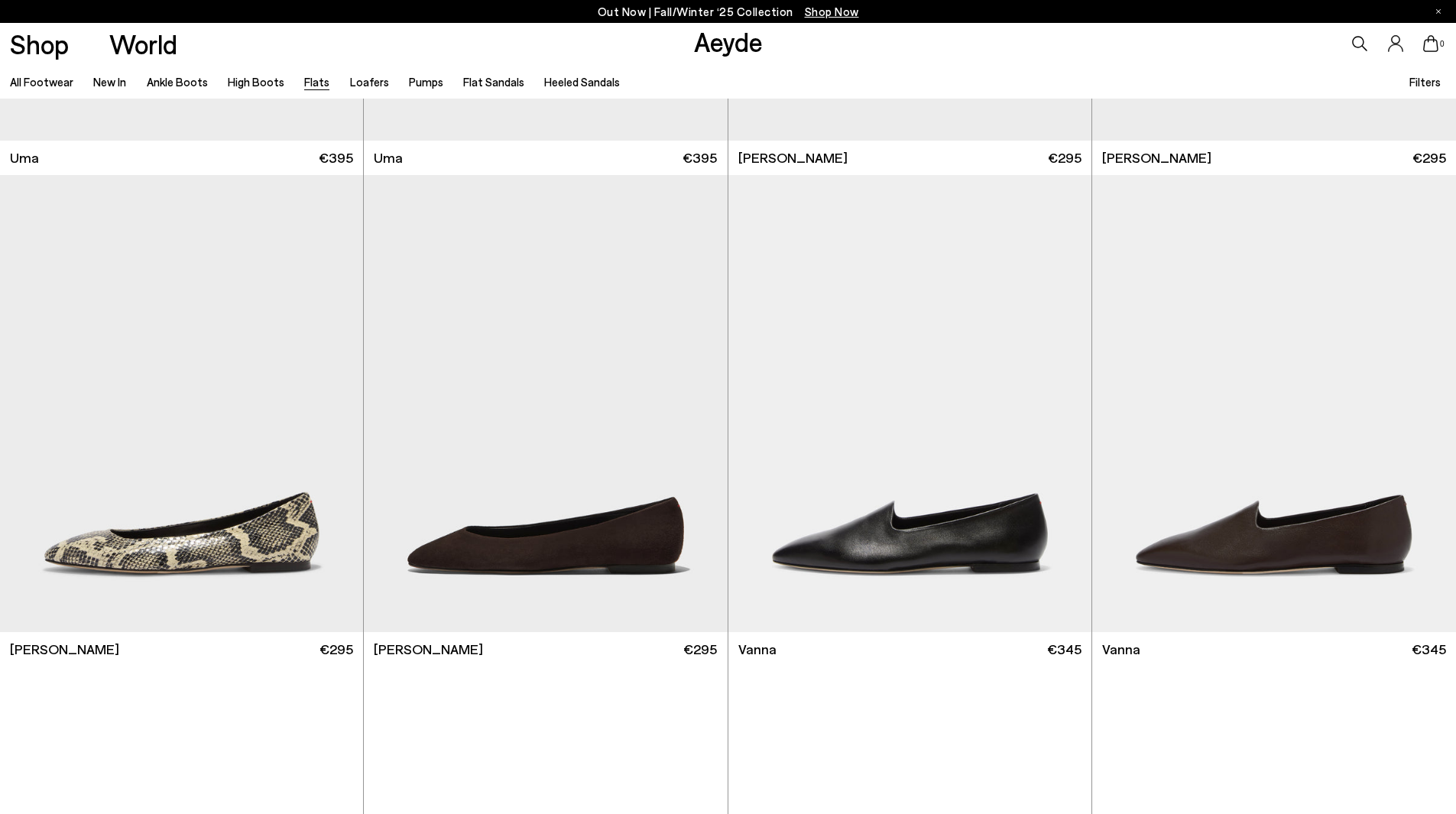
scroll to position [459, 0]
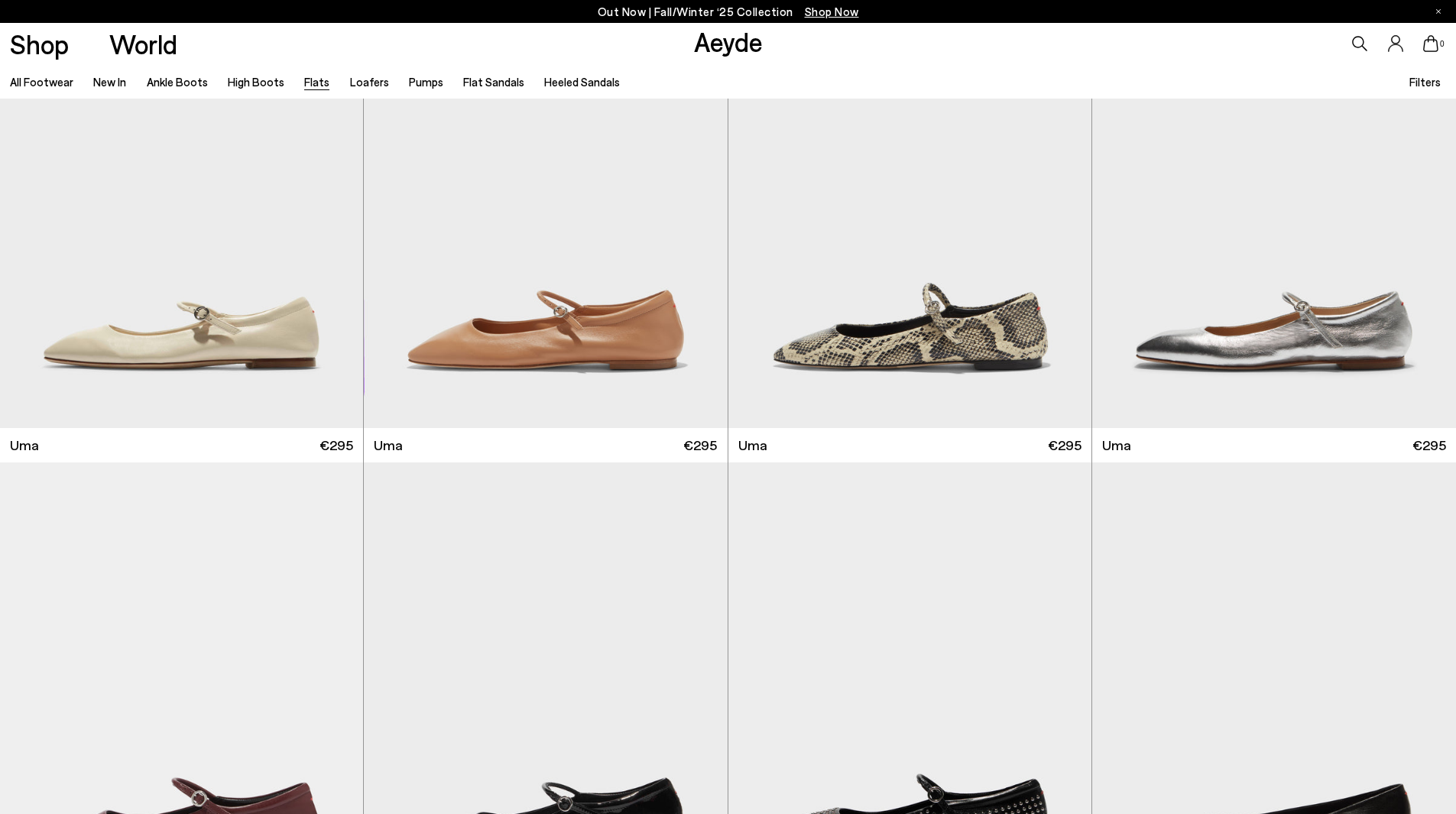
scroll to position [2139, 0]
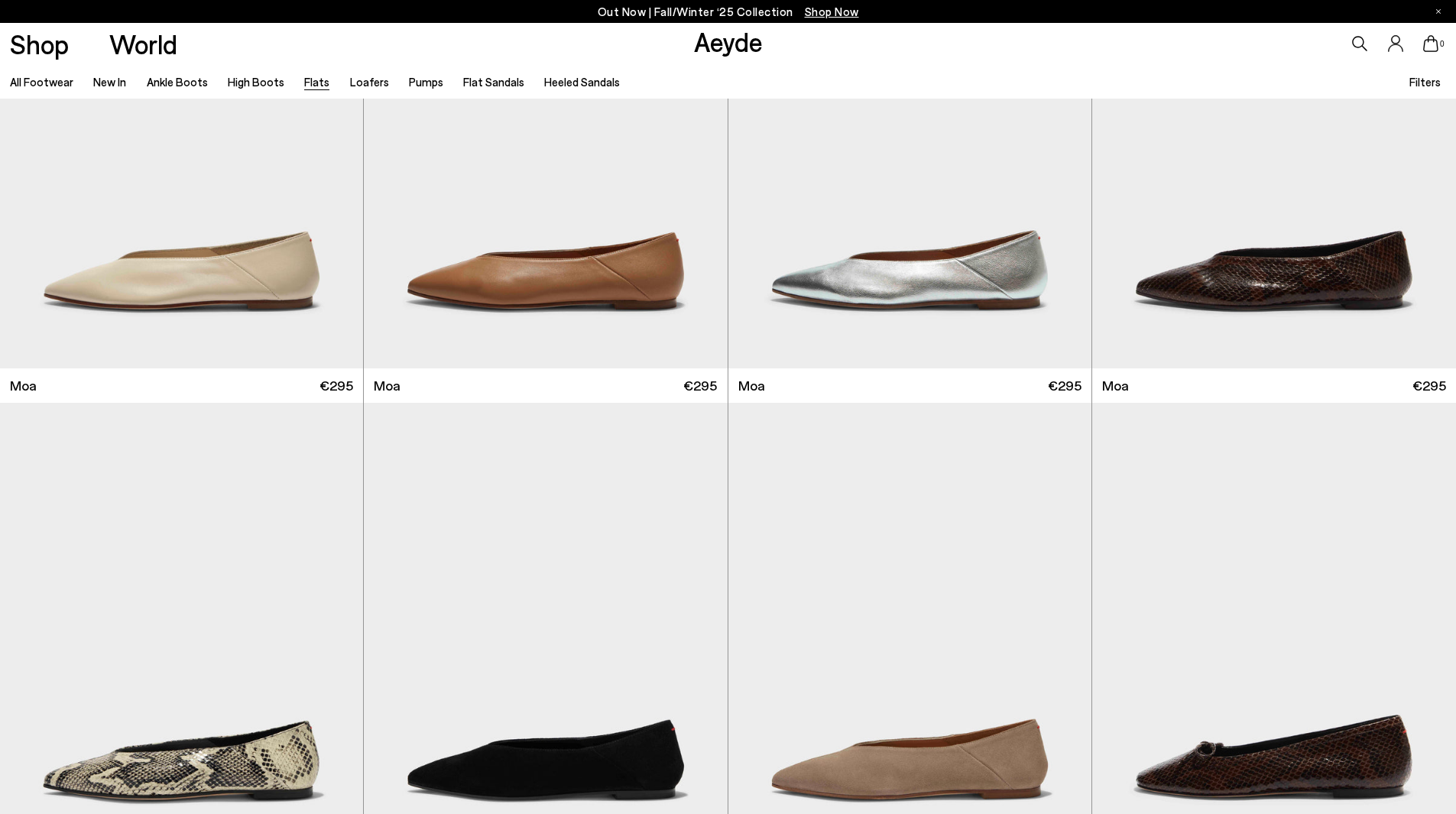
scroll to position [3515, 0]
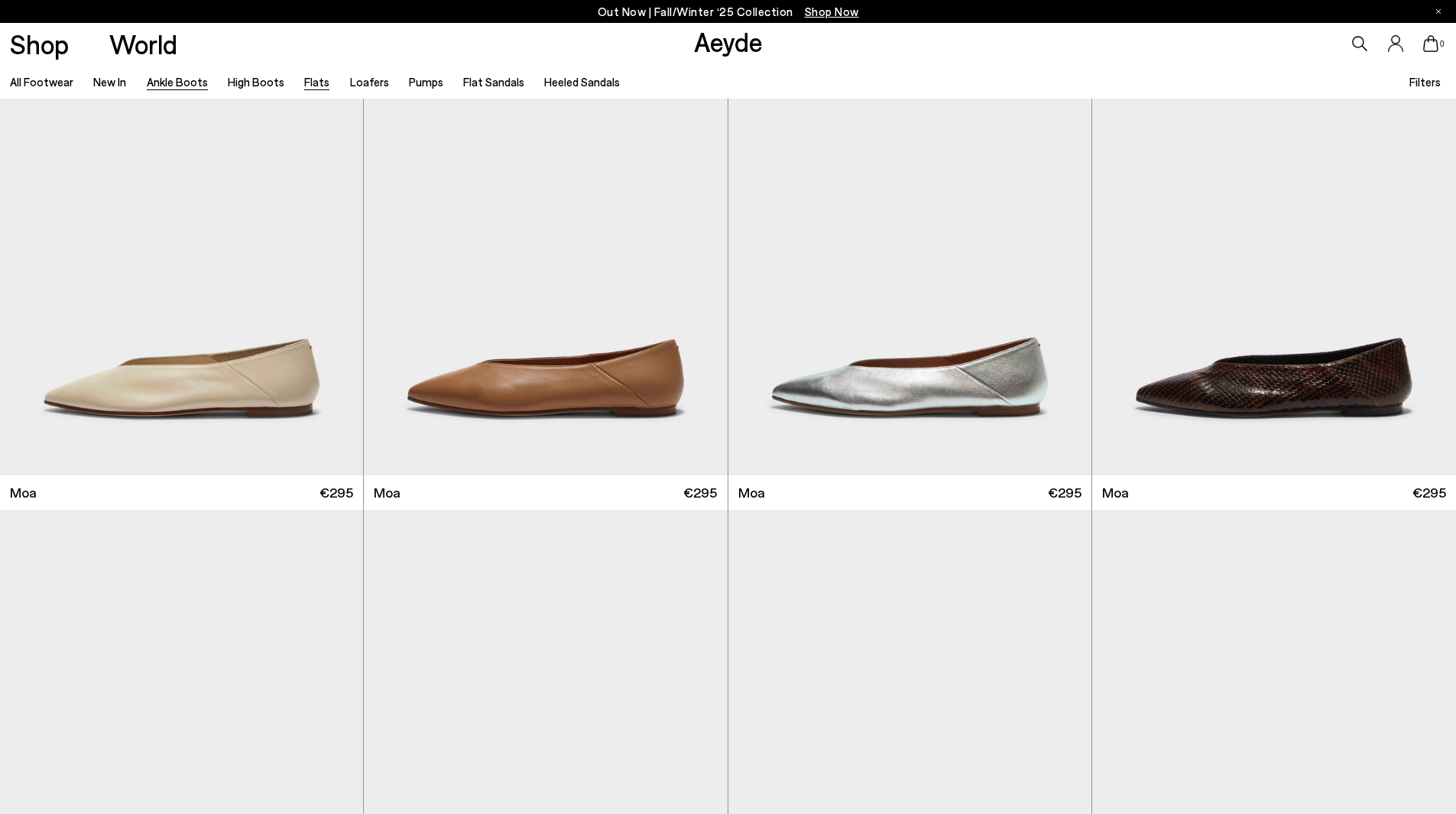
click at [200, 88] on link "Ankle Boots" at bounding box center [177, 81] width 61 height 14
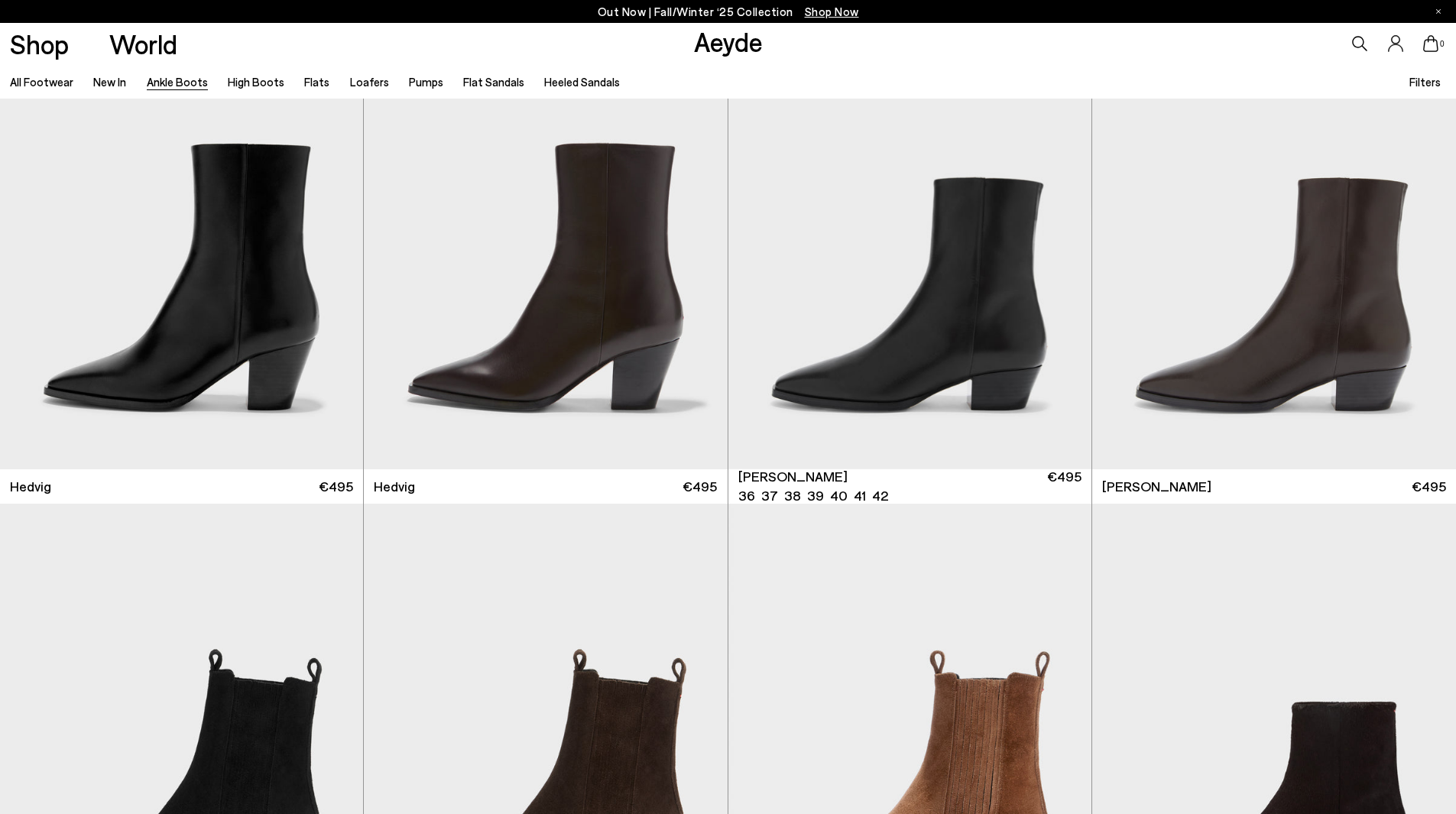
scroll to position [612, 0]
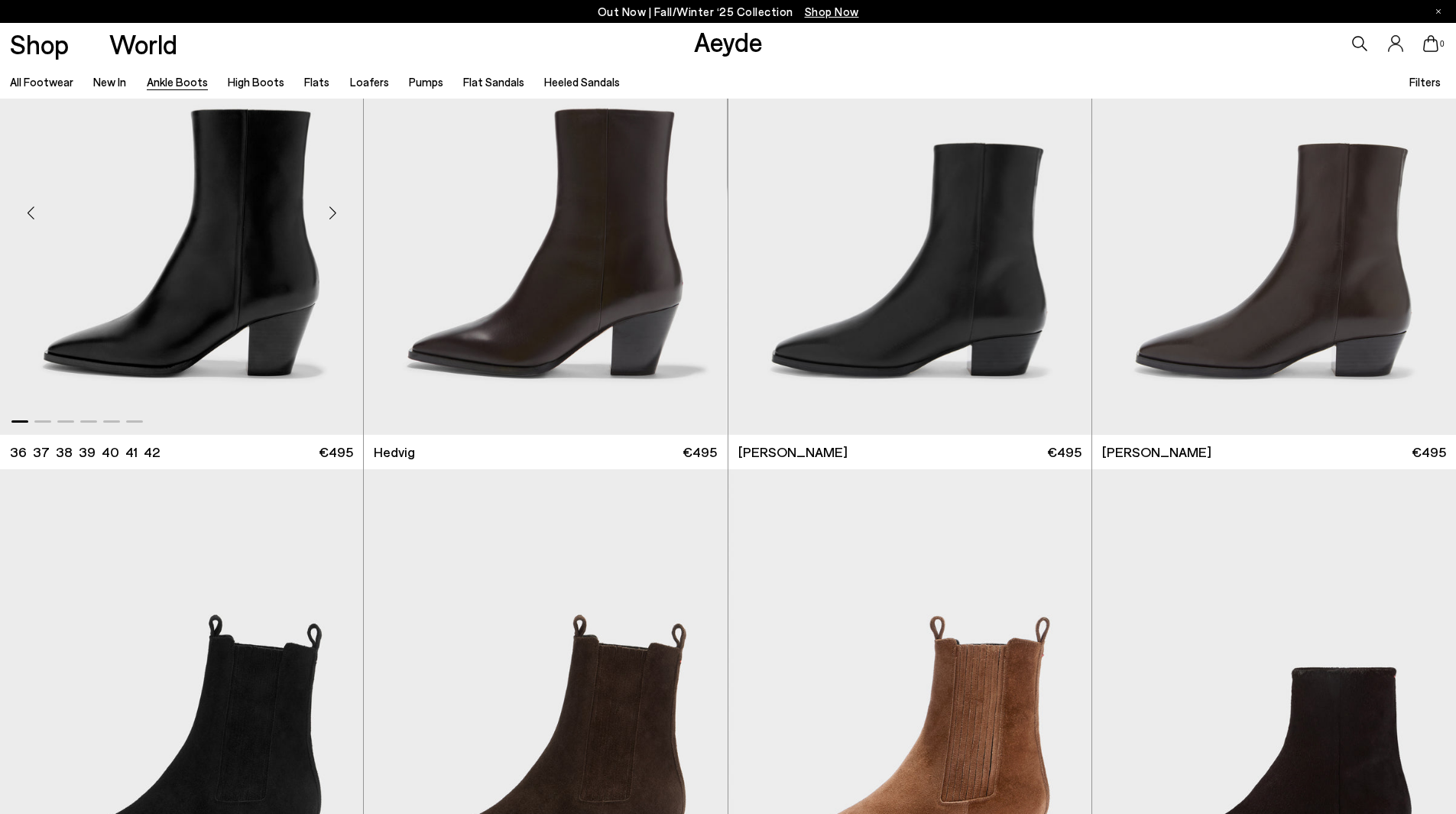
click at [327, 197] on div "Next slide" at bounding box center [333, 212] width 46 height 46
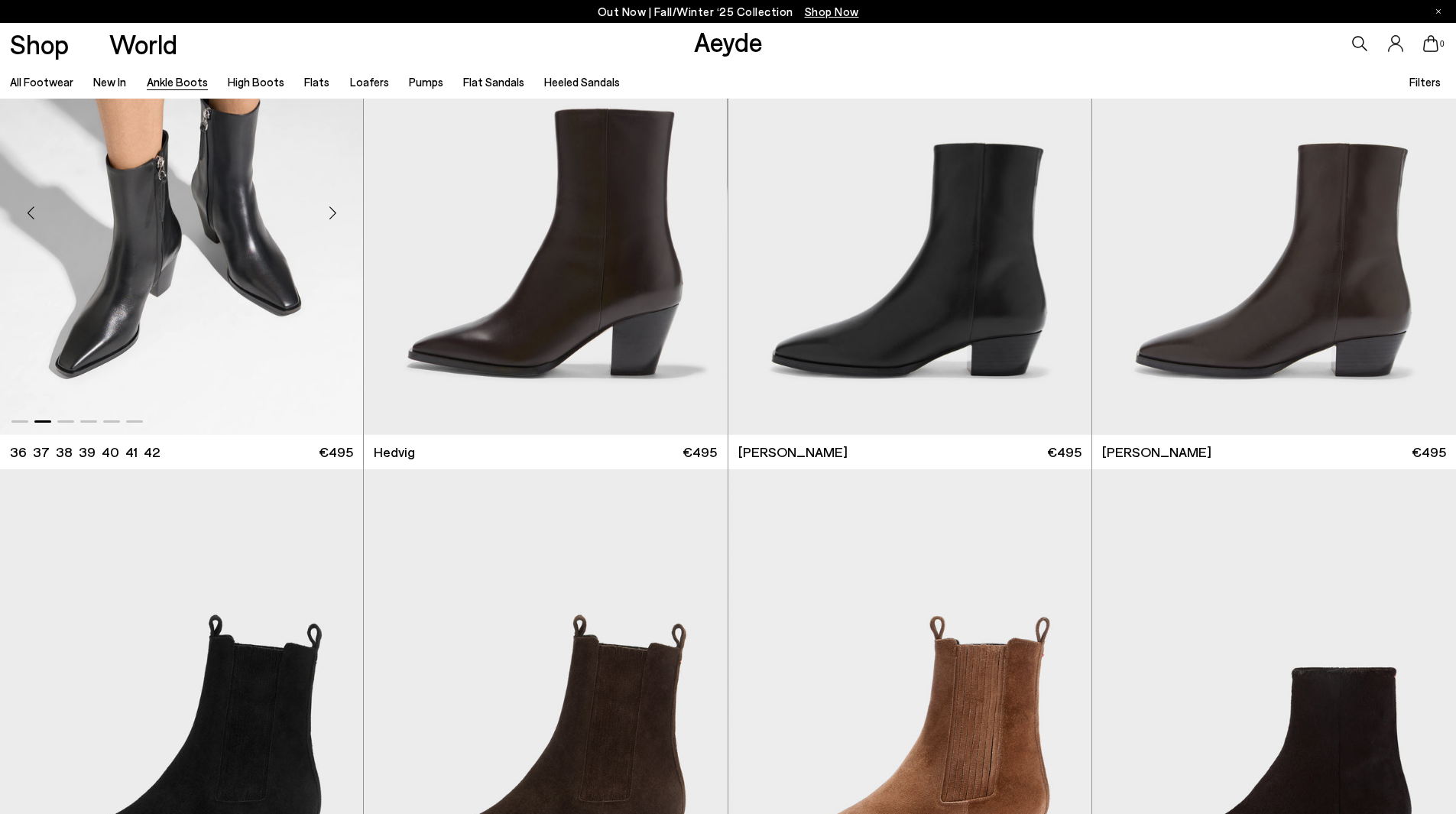
click at [333, 210] on div "Next slide" at bounding box center [333, 212] width 46 height 46
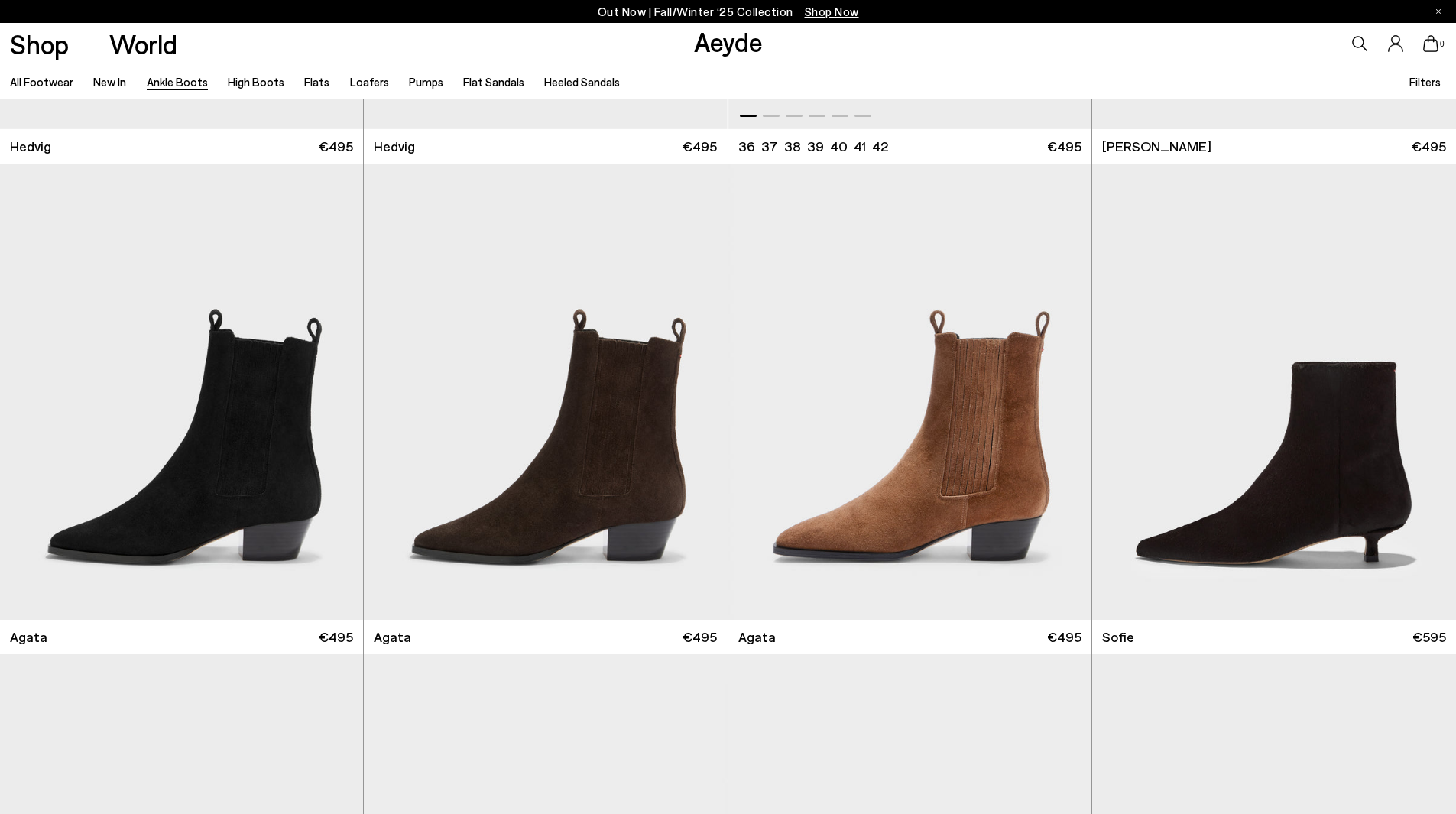
scroll to position [994, 0]
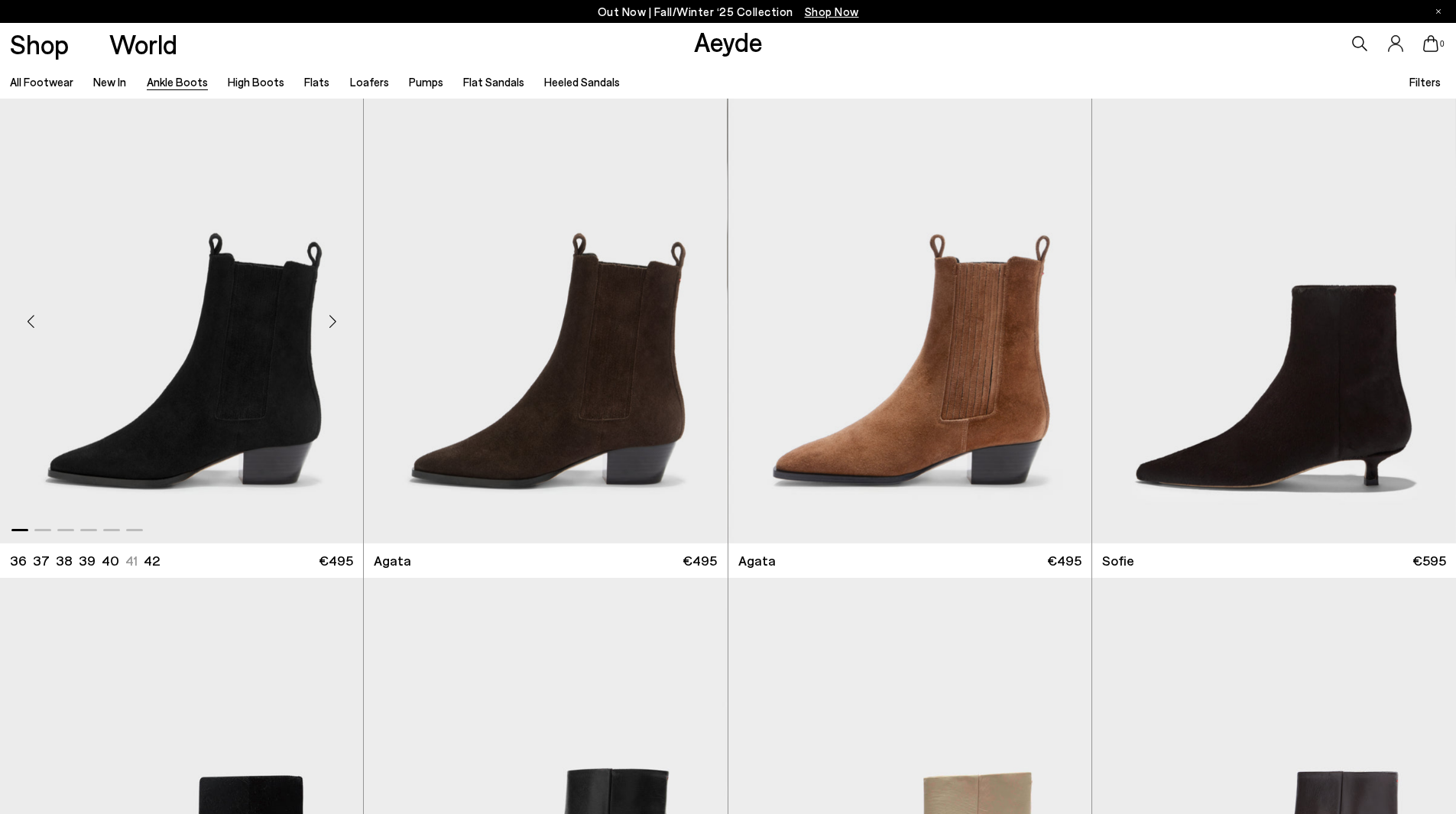
click at [333, 315] on div "Next slide" at bounding box center [333, 321] width 46 height 46
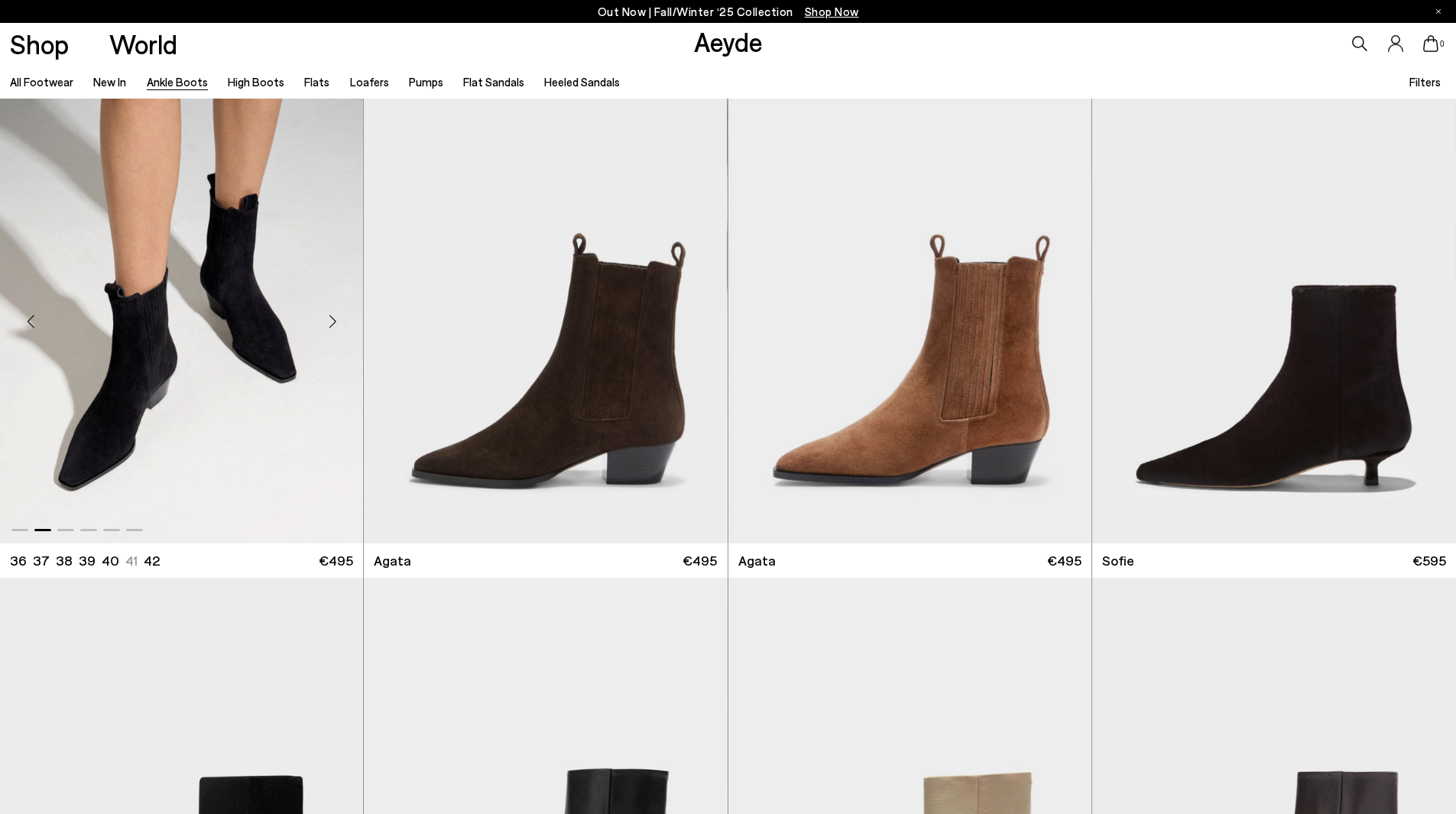
click at [334, 315] on div "Next slide" at bounding box center [333, 321] width 46 height 46
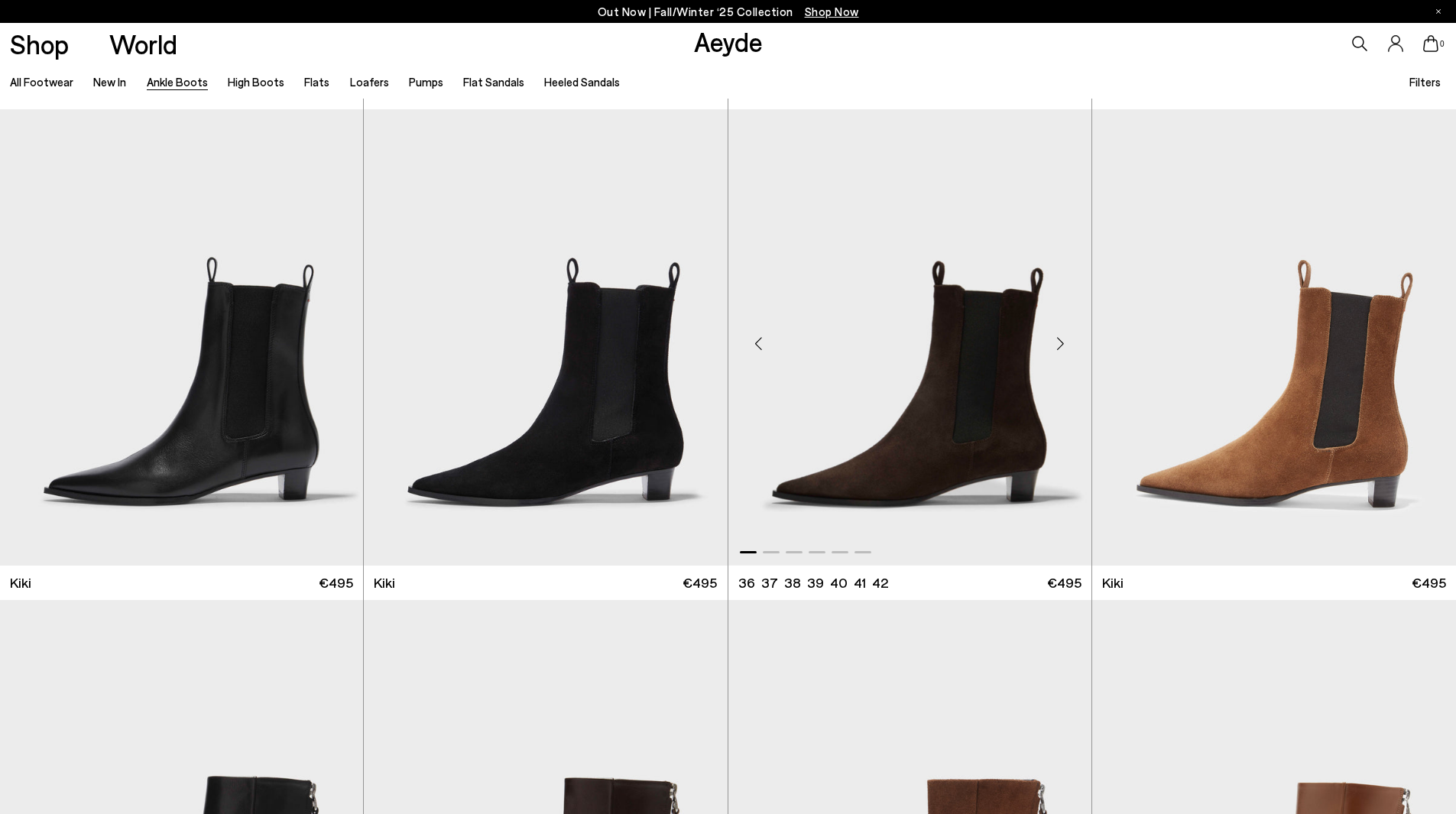
scroll to position [2446, 0]
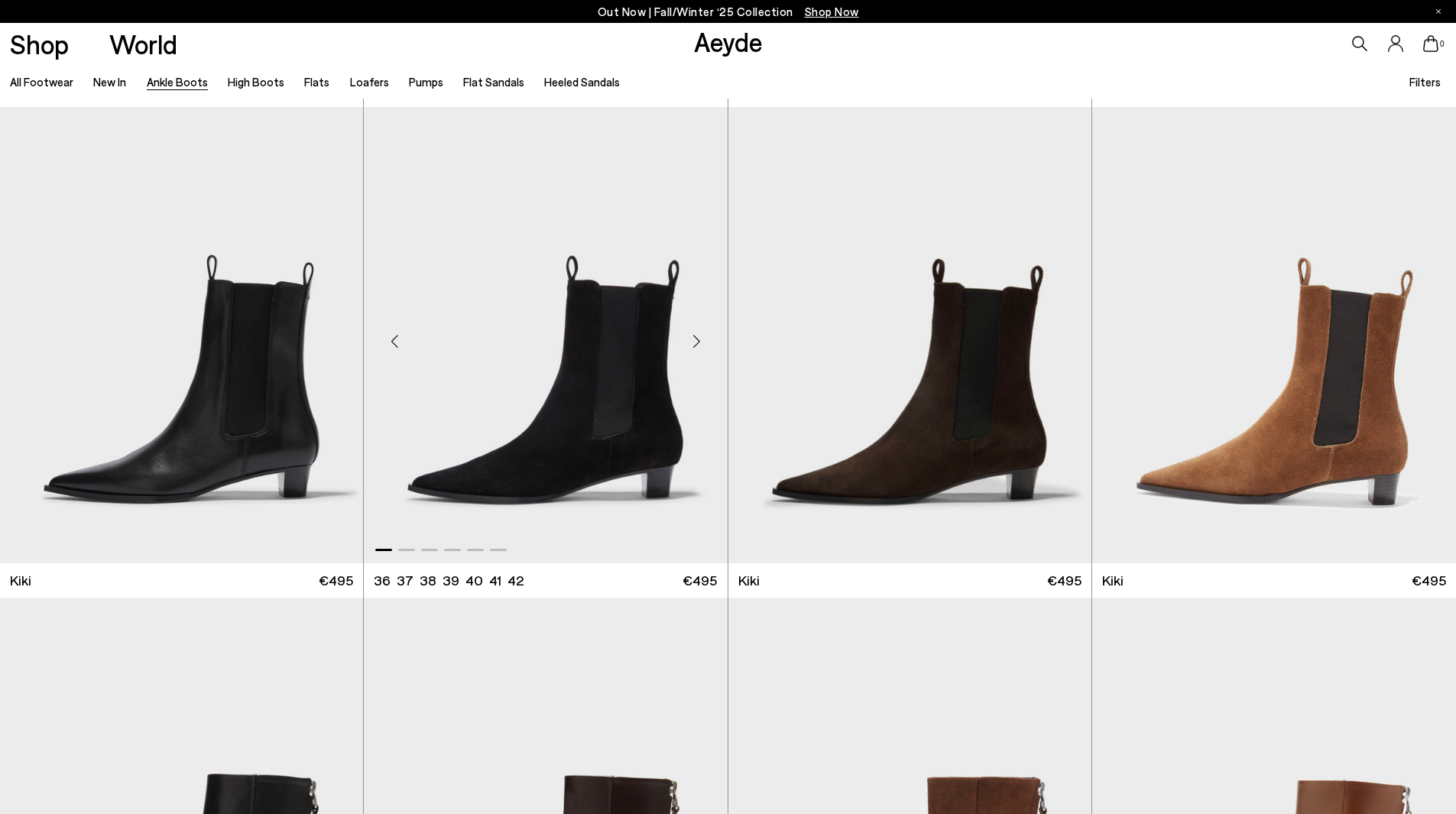
click at [695, 352] on div "Next slide" at bounding box center [697, 342] width 46 height 46
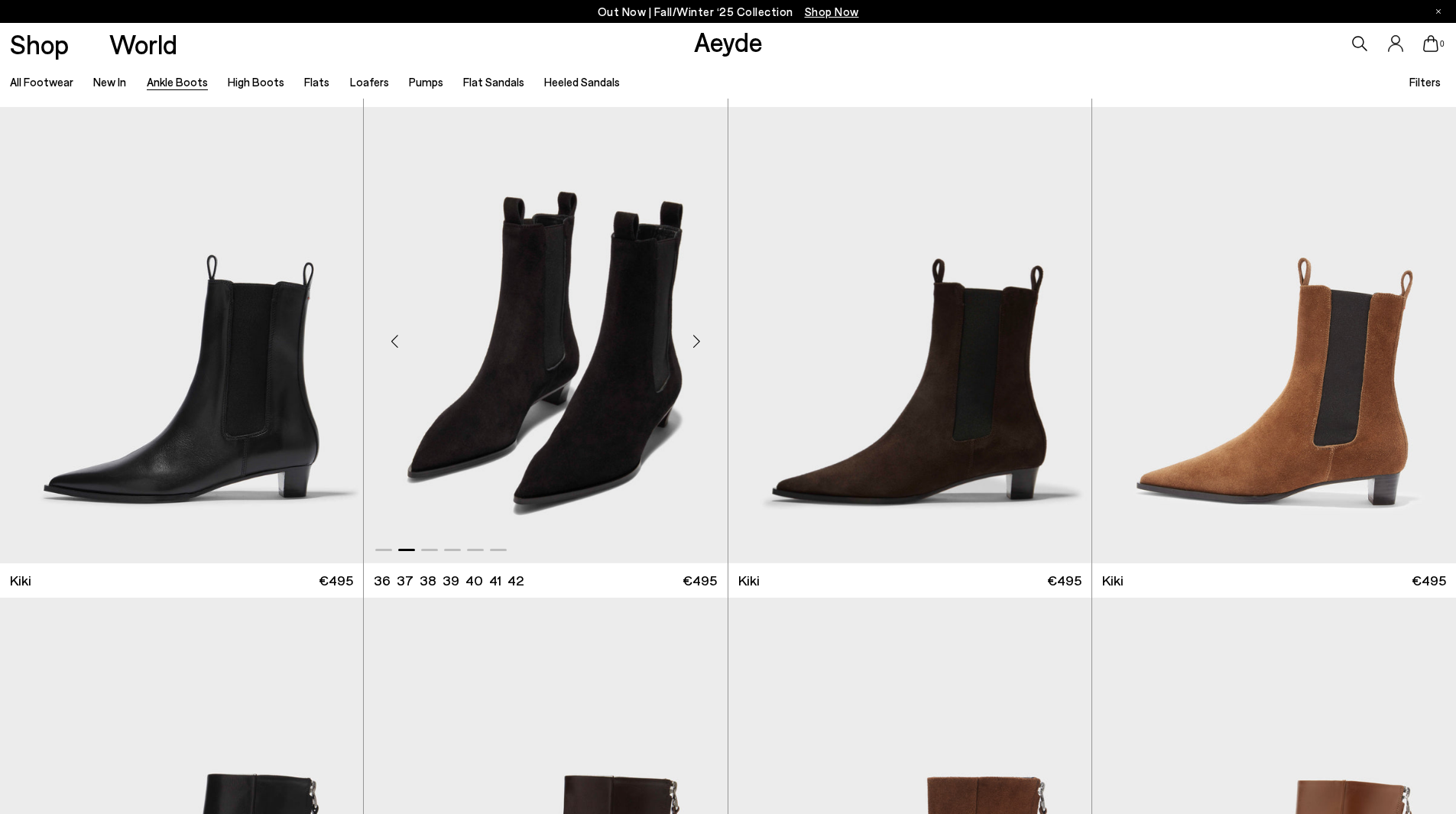
click at [694, 352] on div "Next slide" at bounding box center [697, 342] width 46 height 46
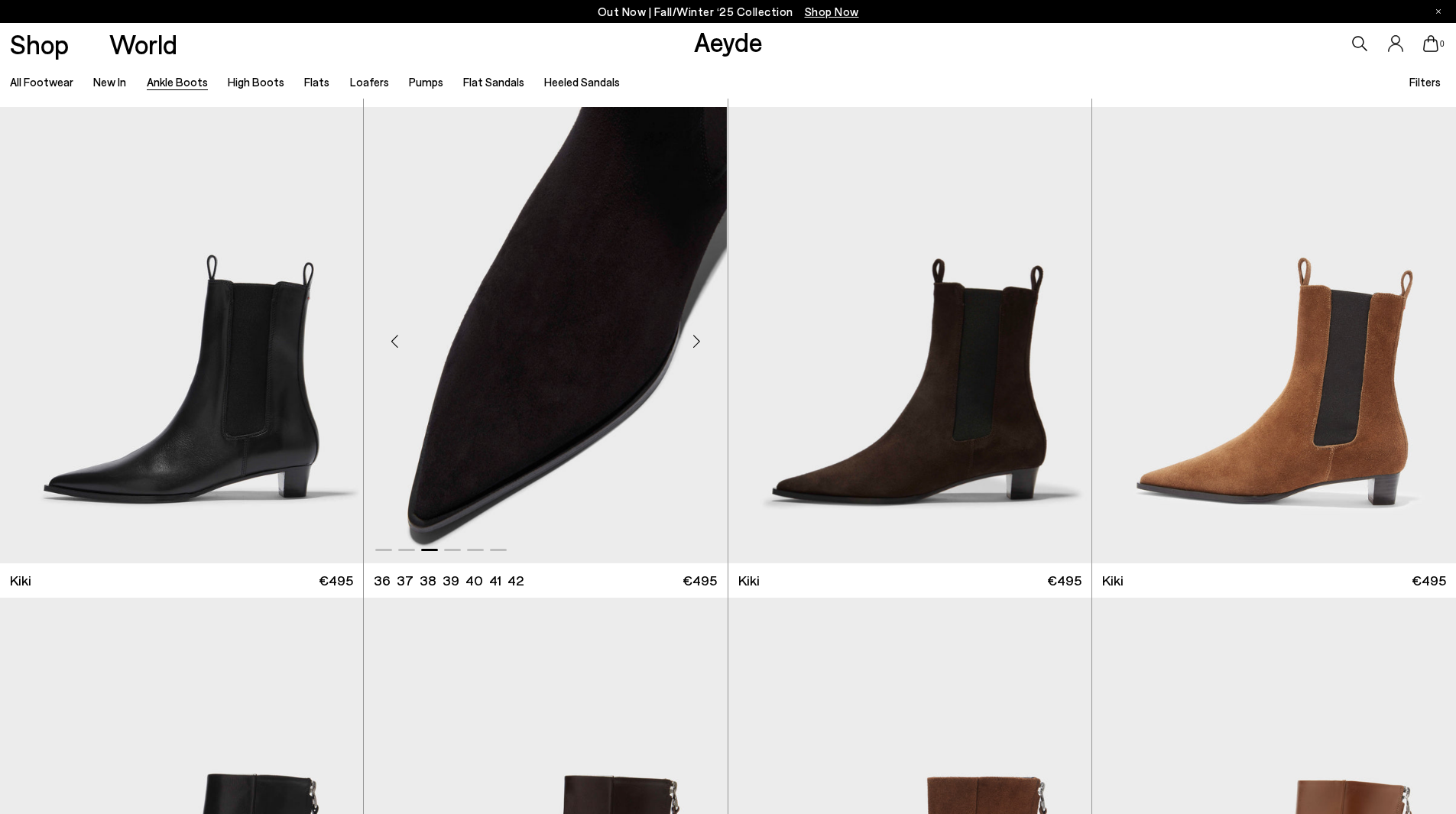
click at [693, 352] on div "Next slide" at bounding box center [697, 342] width 46 height 46
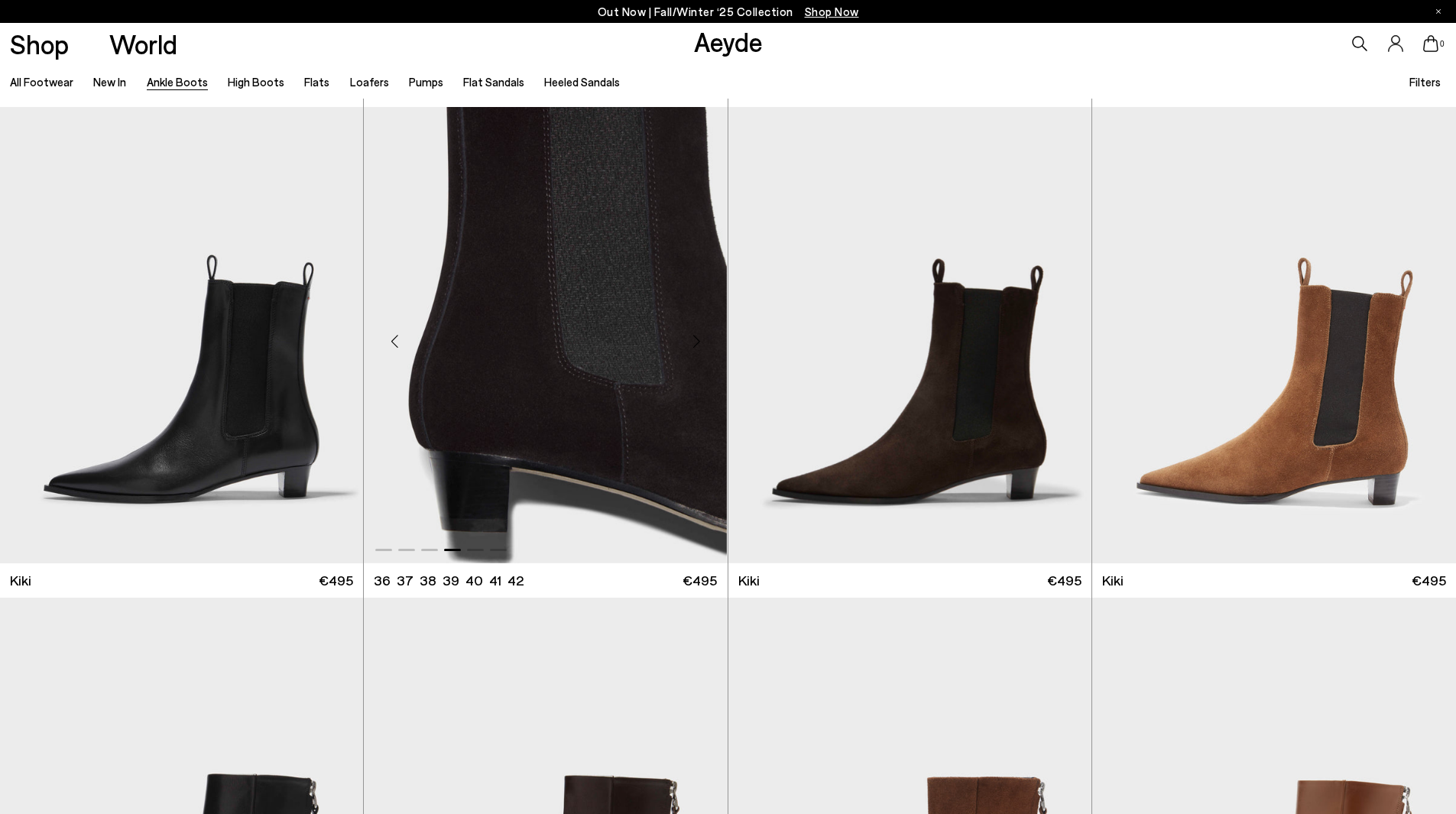
click at [692, 352] on div "Next slide" at bounding box center [697, 342] width 46 height 46
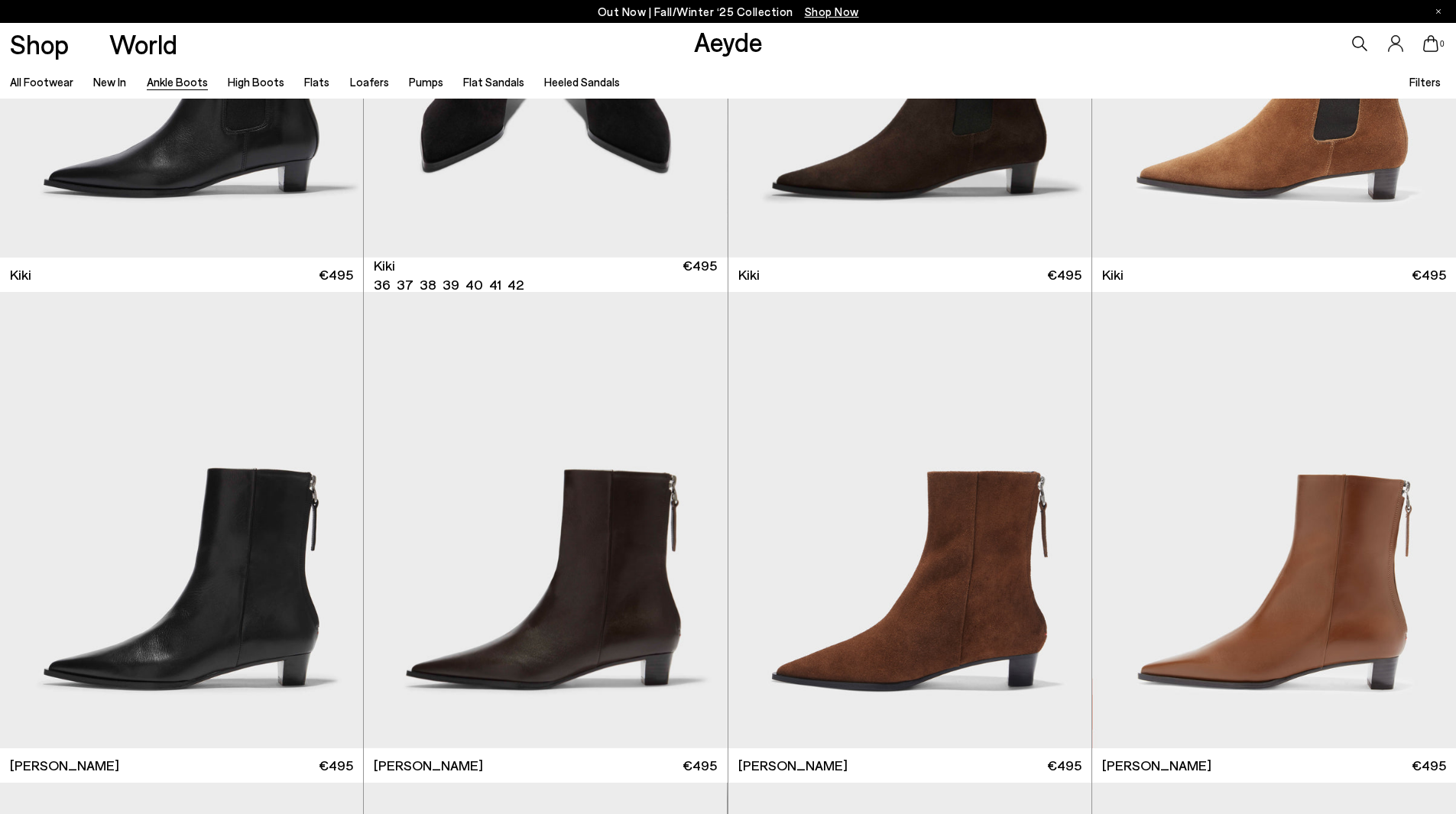
scroll to position [2369, 0]
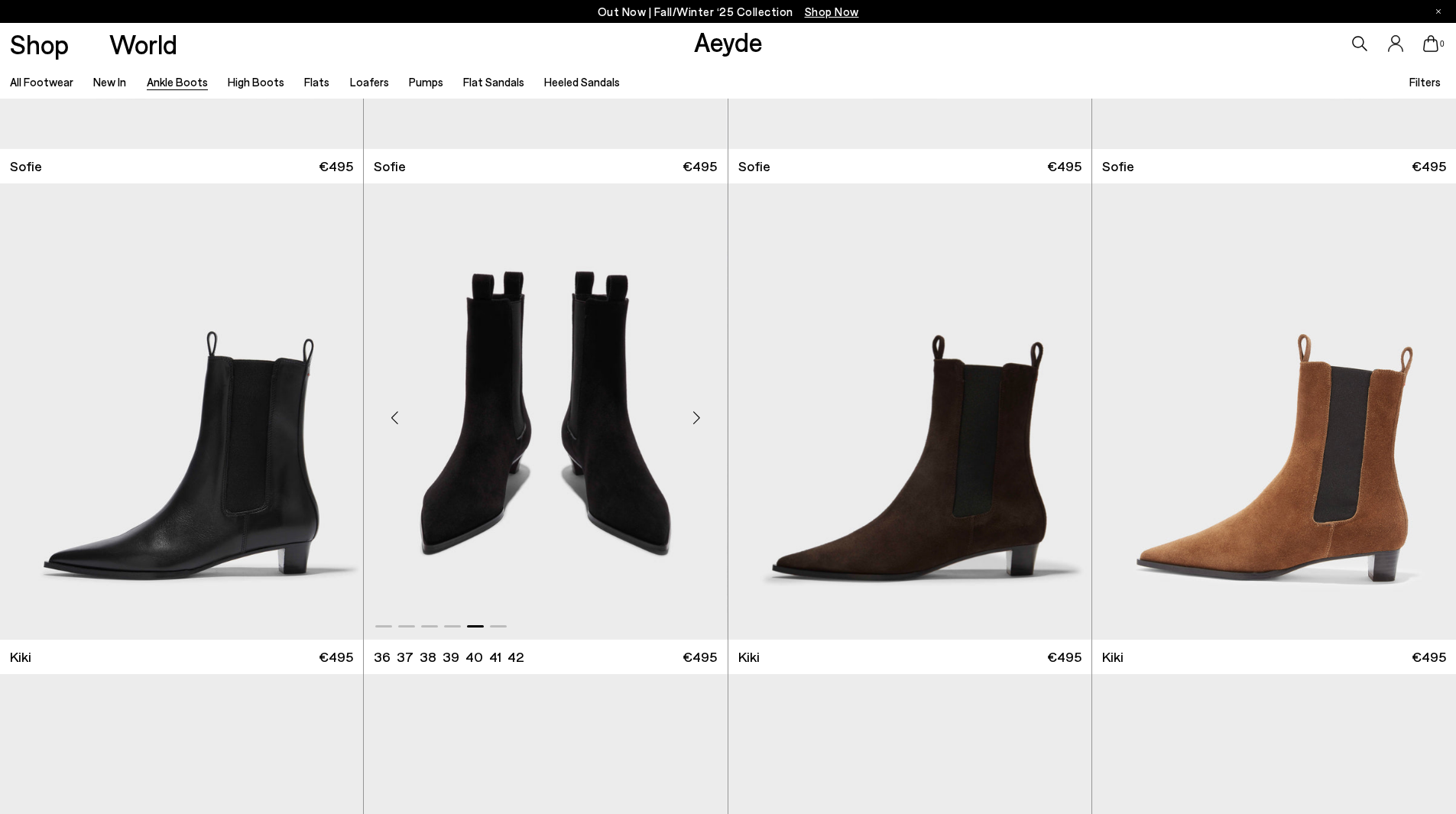
click at [696, 424] on div "Next slide" at bounding box center [697, 417] width 46 height 46
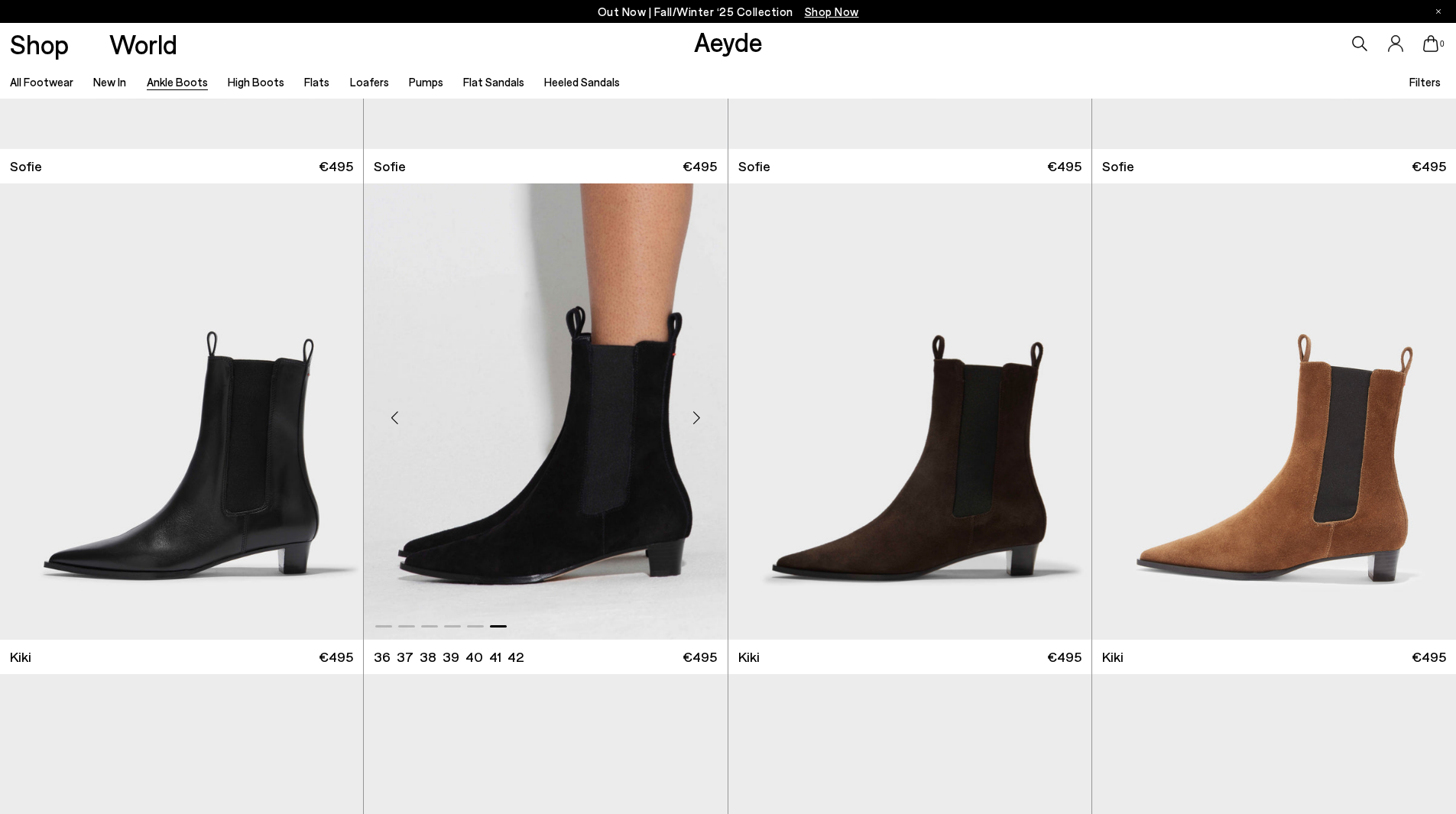
click at [695, 421] on div "Next slide" at bounding box center [697, 417] width 46 height 46
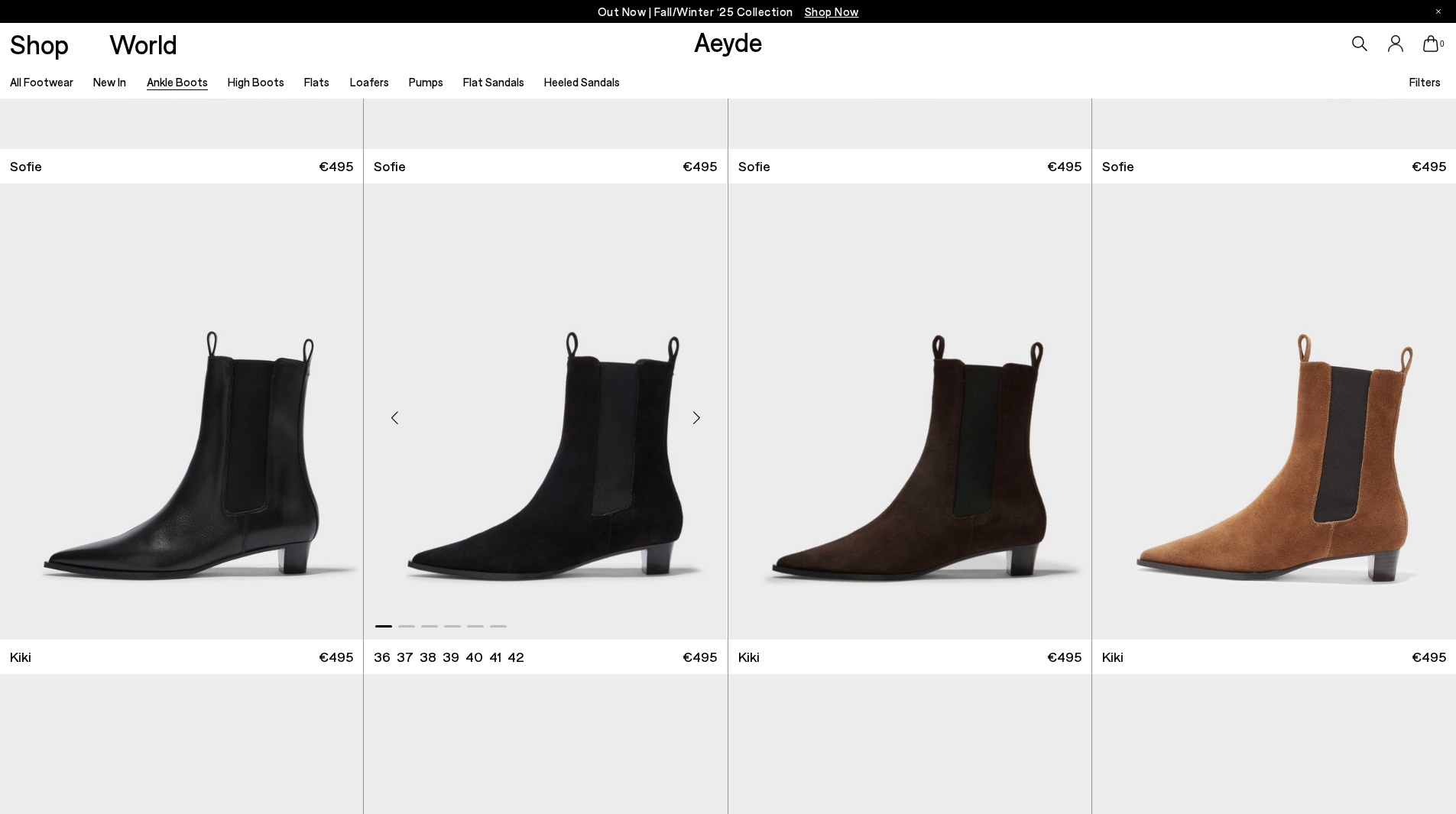
click at [695, 421] on div "Next slide" at bounding box center [697, 417] width 46 height 46
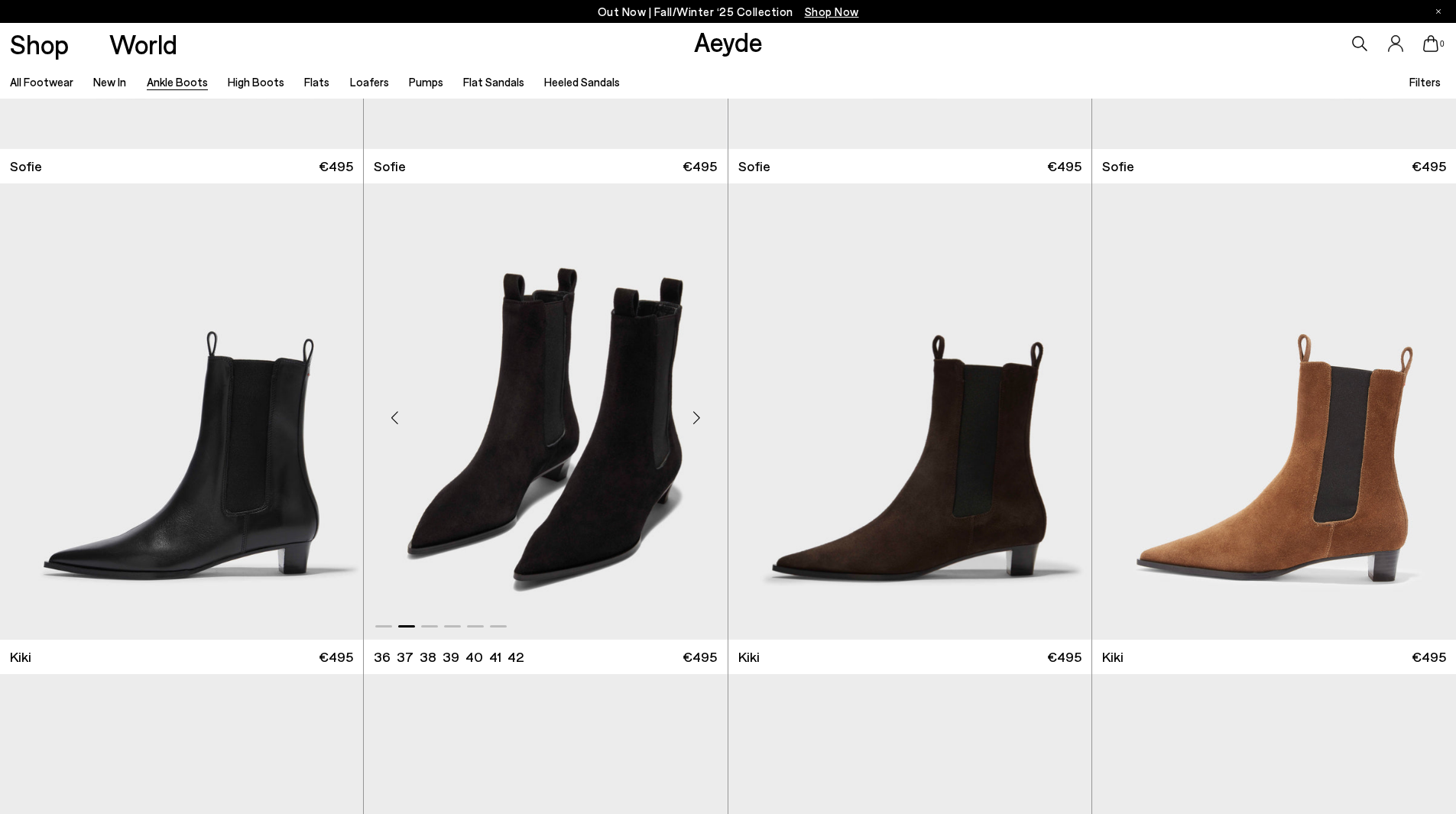
click at [582, 417] on img "2 / 6" at bounding box center [545, 411] width 363 height 456
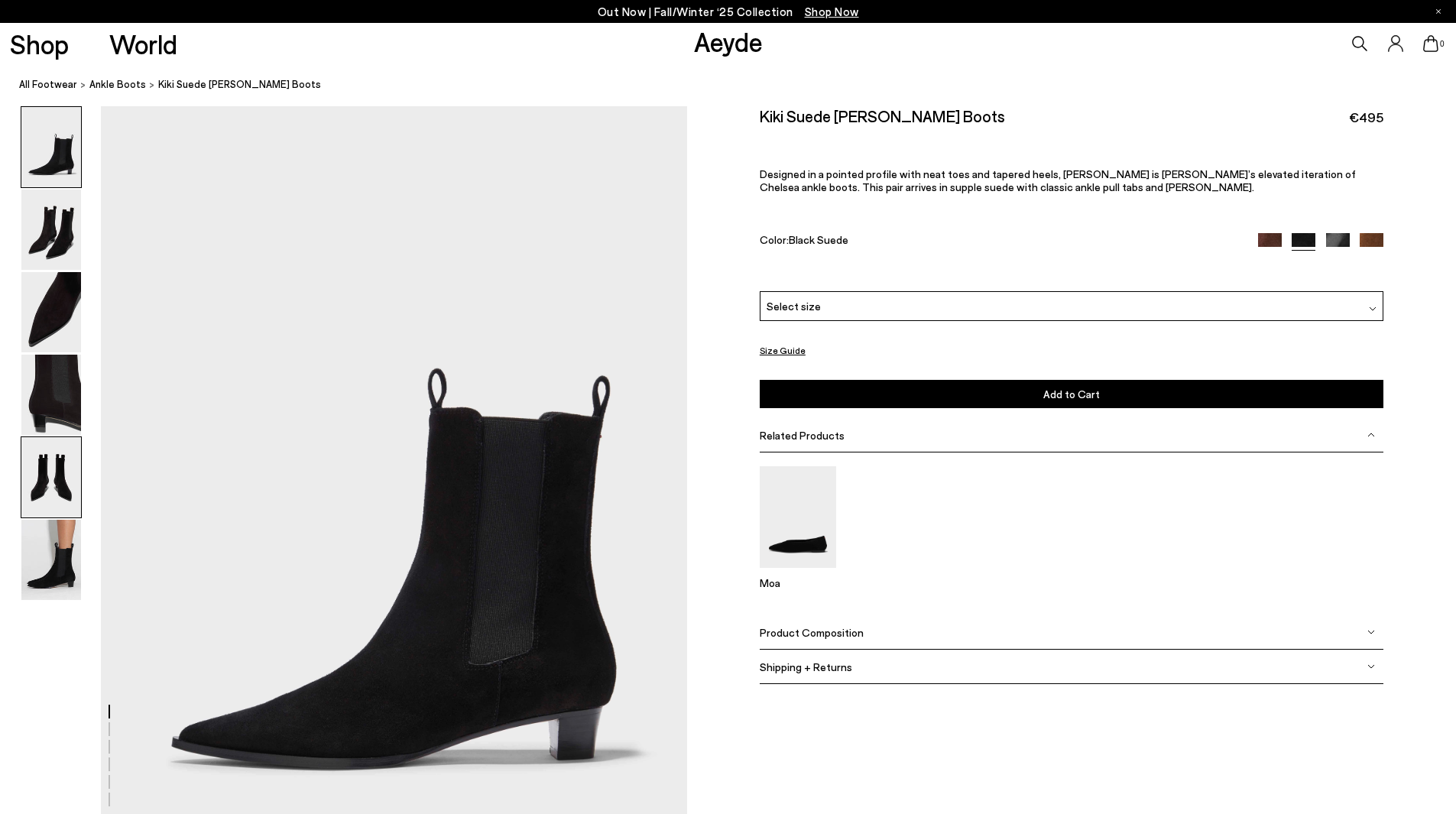
click at [51, 454] on img at bounding box center [50, 478] width 59 height 80
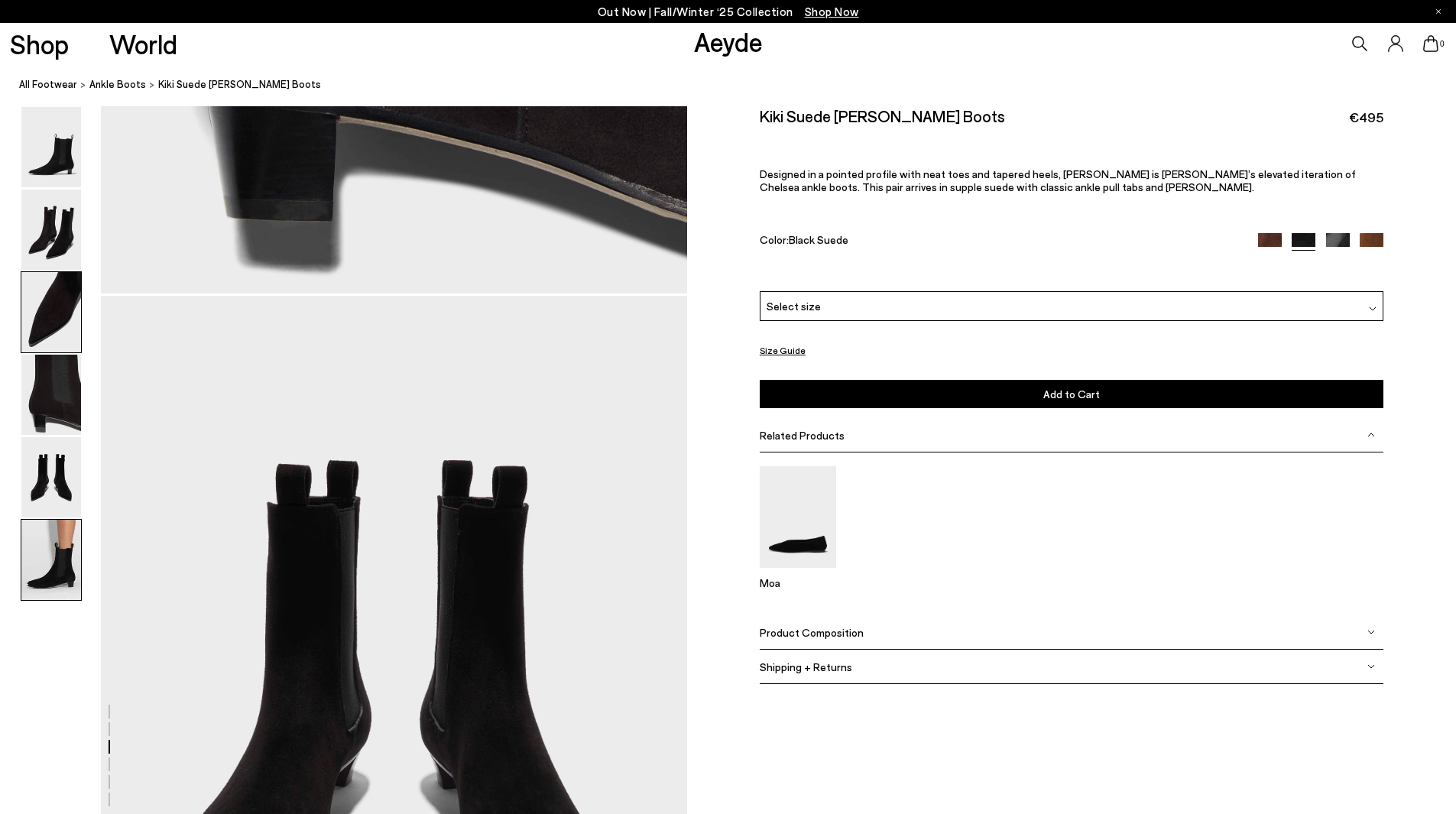
click at [34, 563] on img at bounding box center [50, 560] width 59 height 80
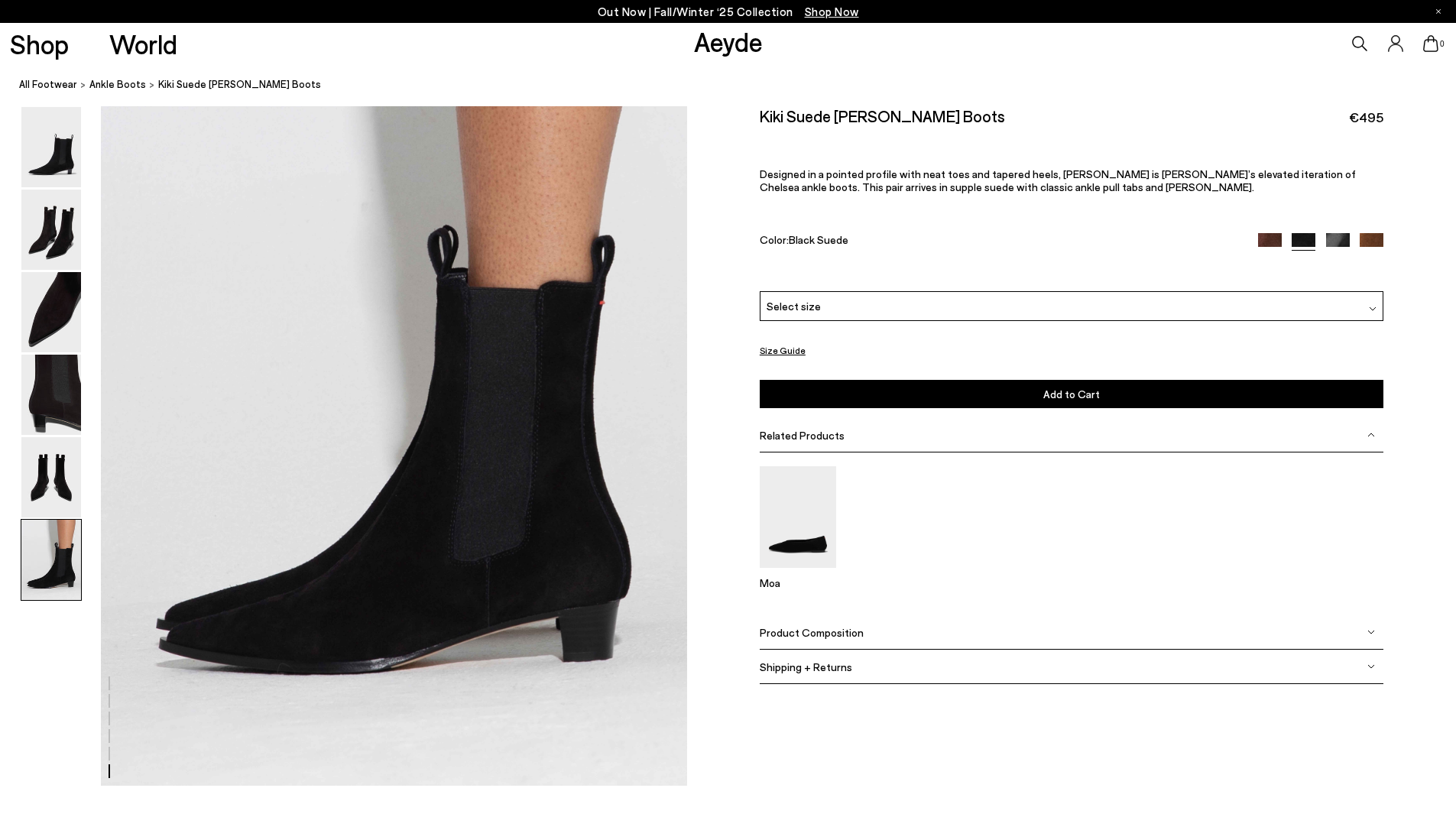
scroll to position [4024, 0]
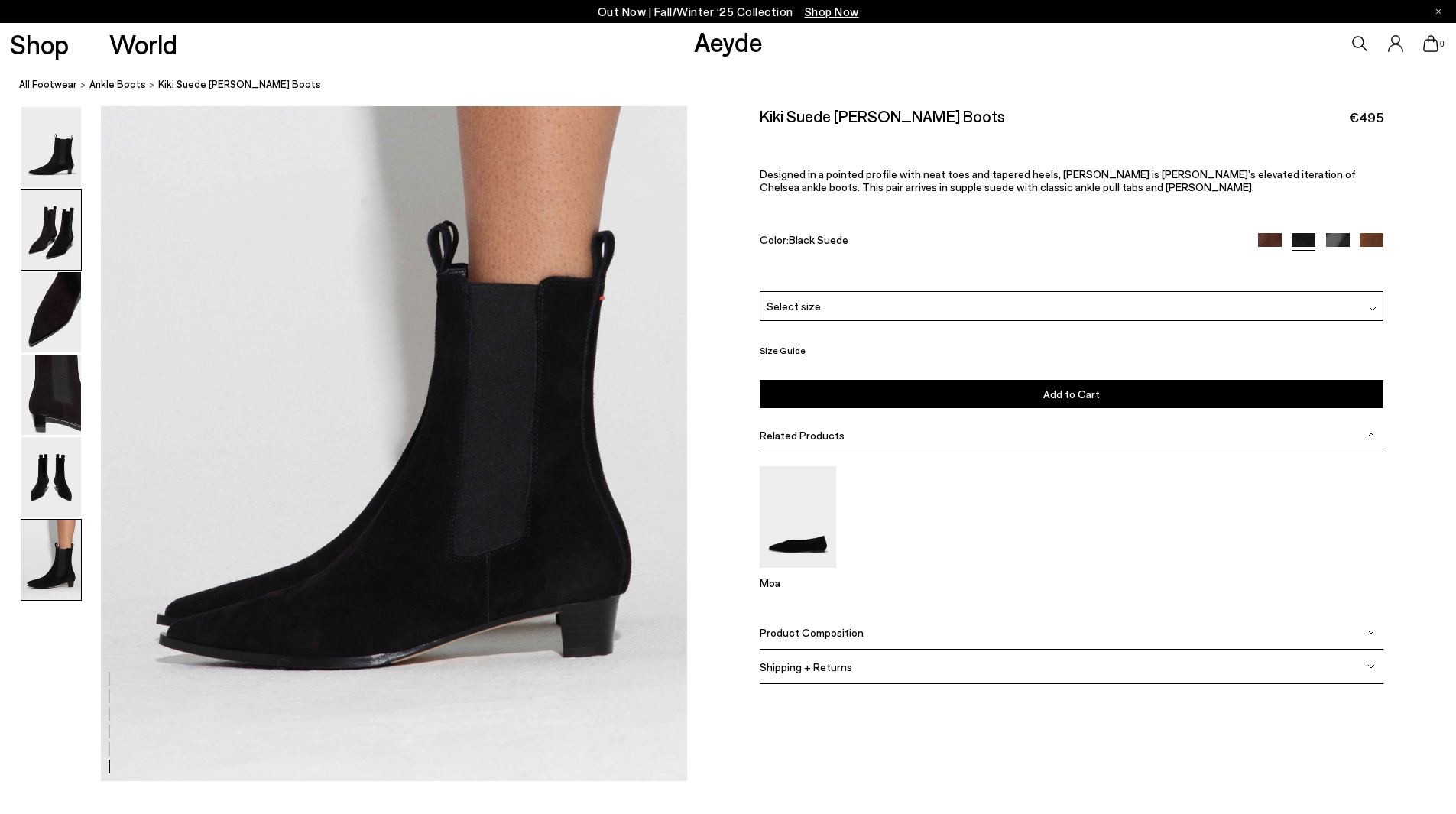
click at [46, 230] on img at bounding box center [50, 230] width 59 height 80
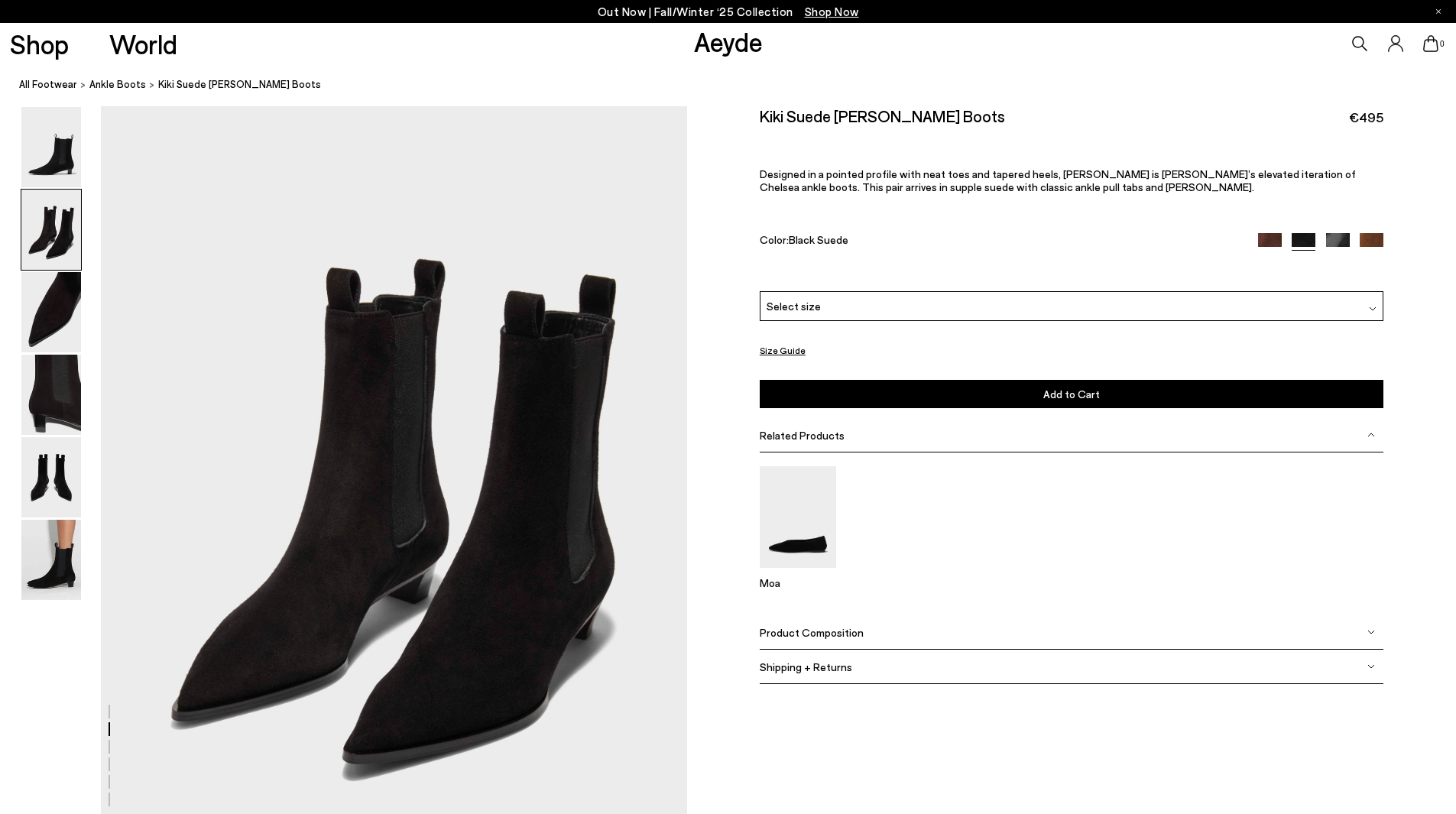
scroll to position [785, 0]
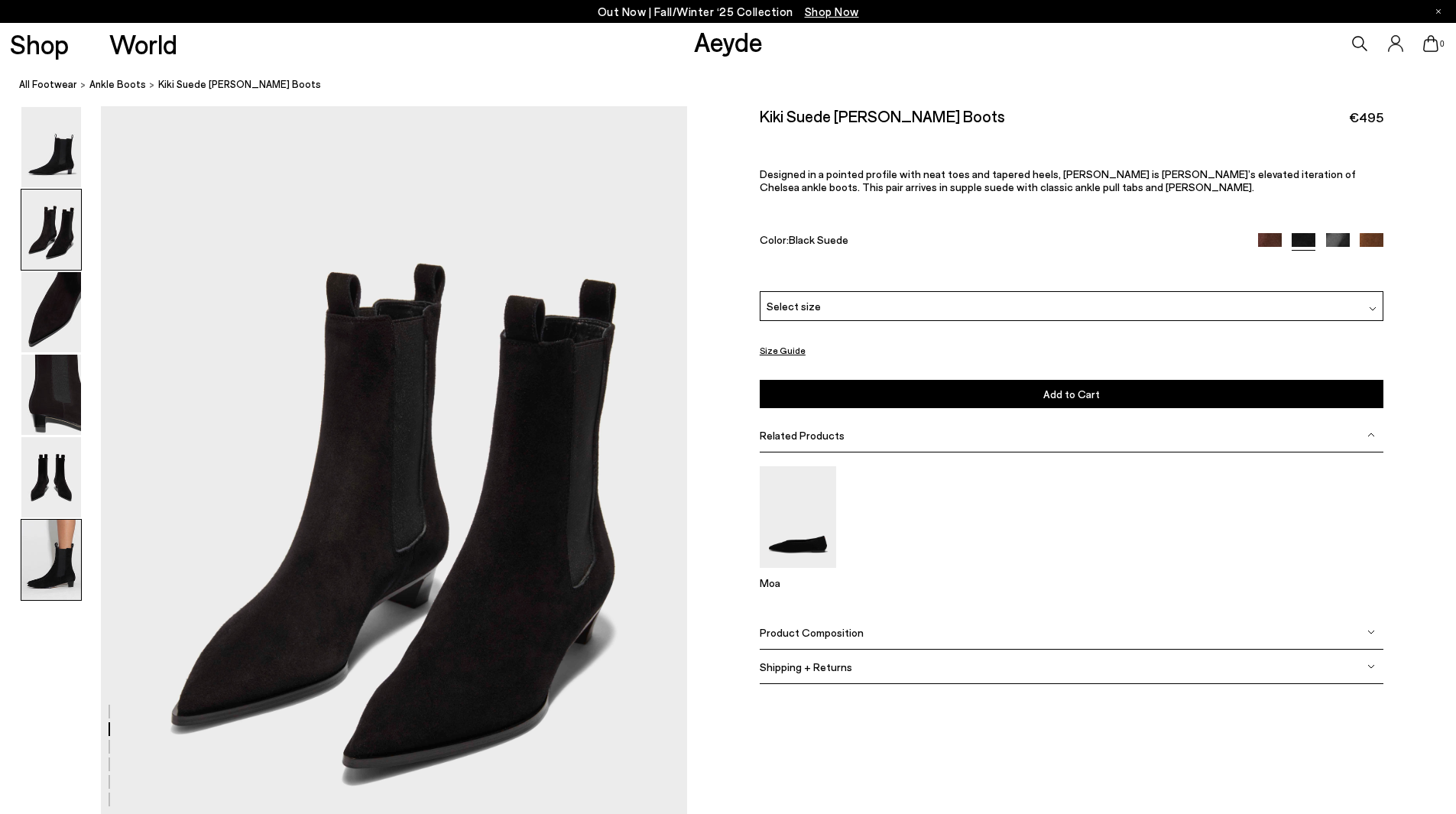
click at [53, 582] on img at bounding box center [50, 560] width 59 height 80
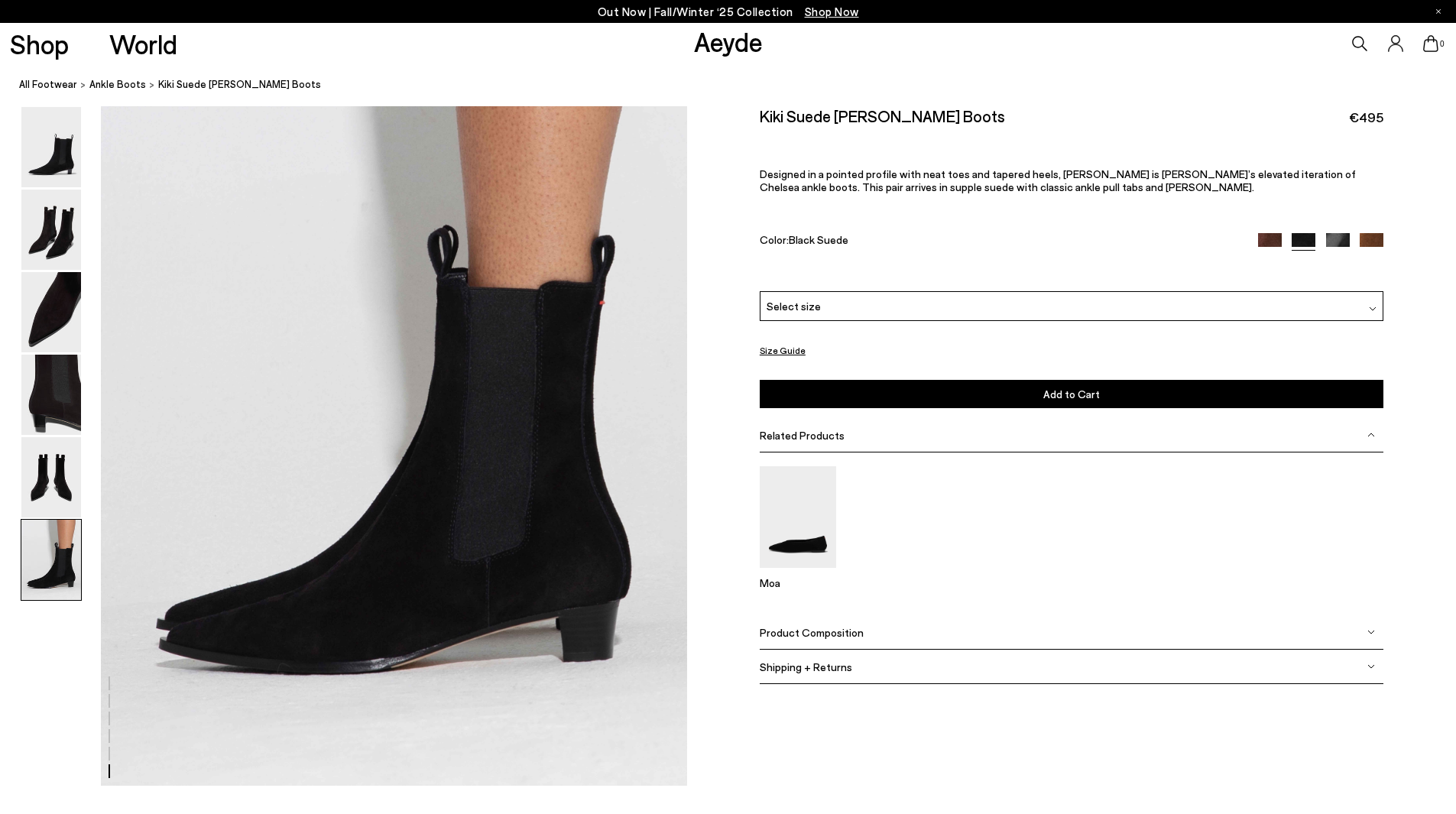
scroll to position [4024, 0]
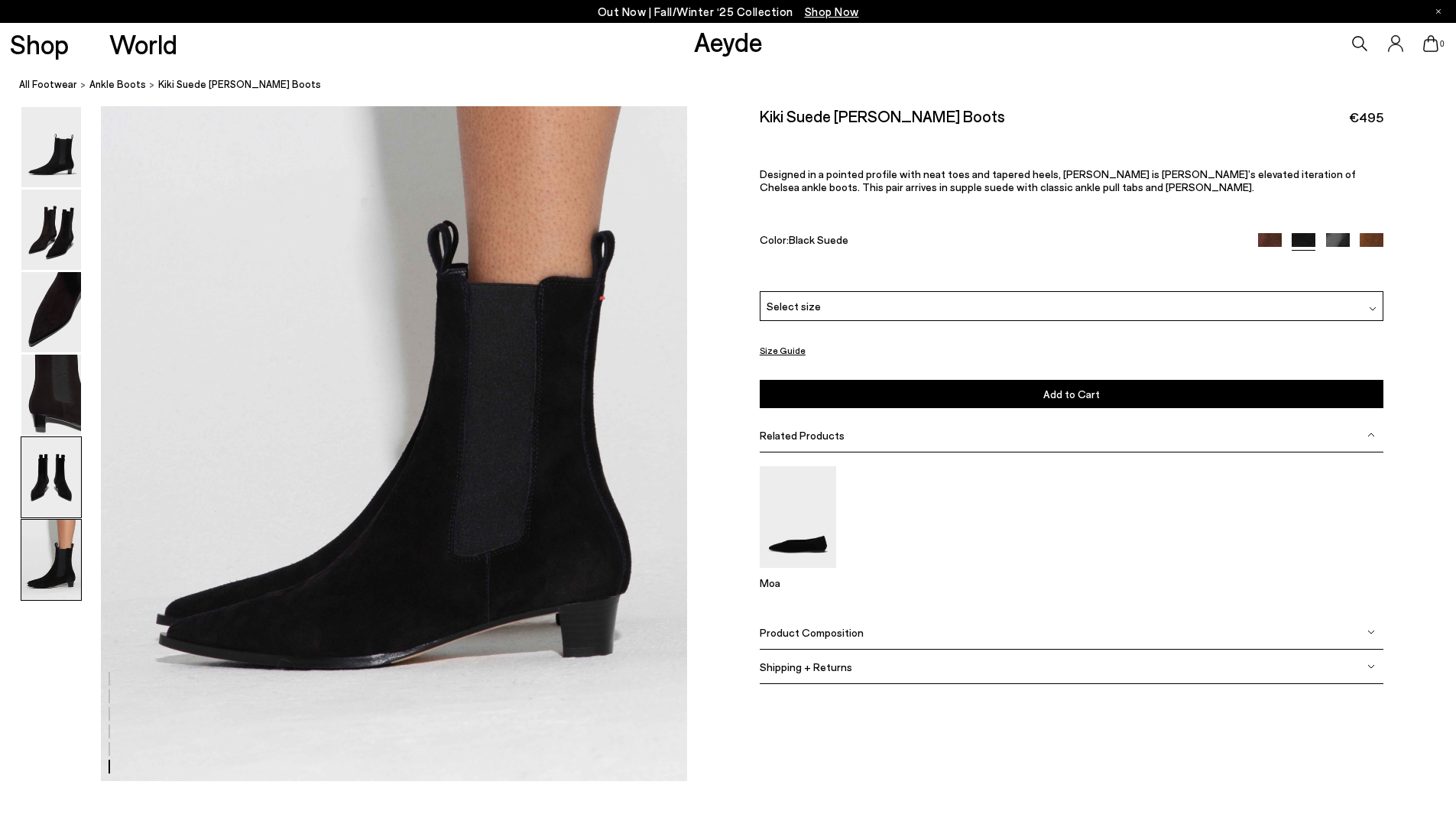
click at [59, 485] on img at bounding box center [50, 478] width 59 height 80
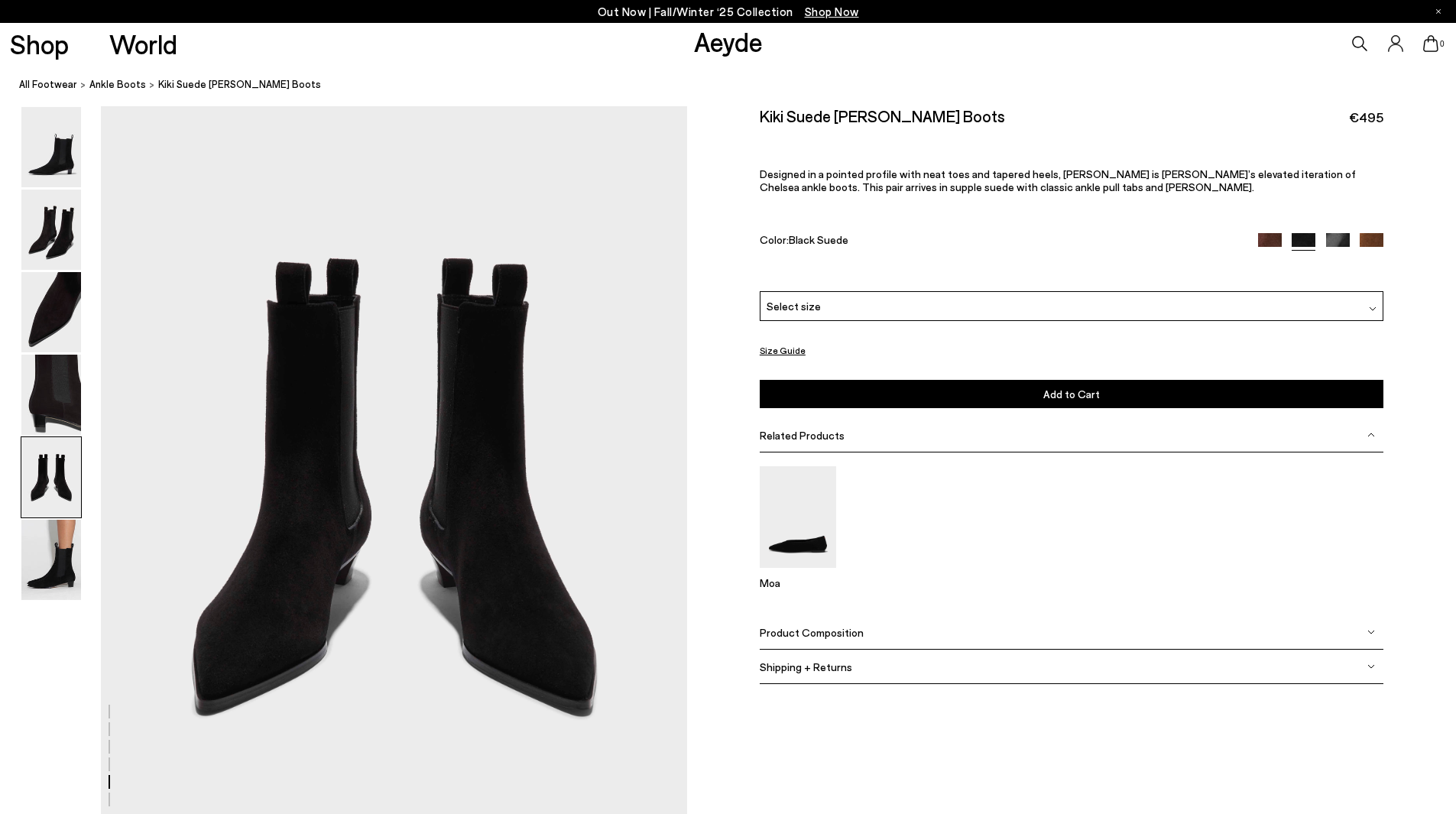
scroll to position [3136, 0]
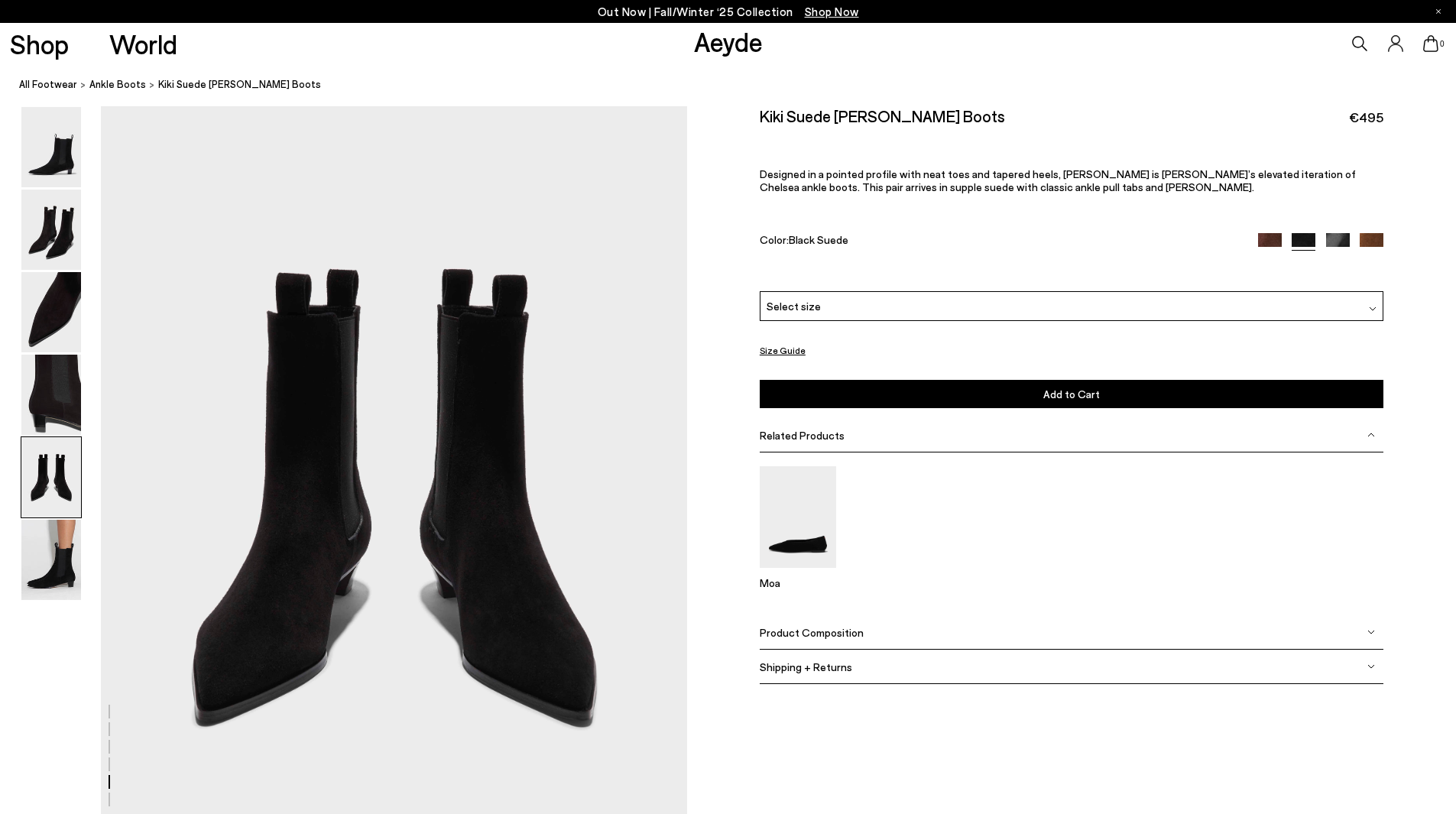
click at [849, 303] on div "Select size" at bounding box center [1071, 305] width 624 height 30
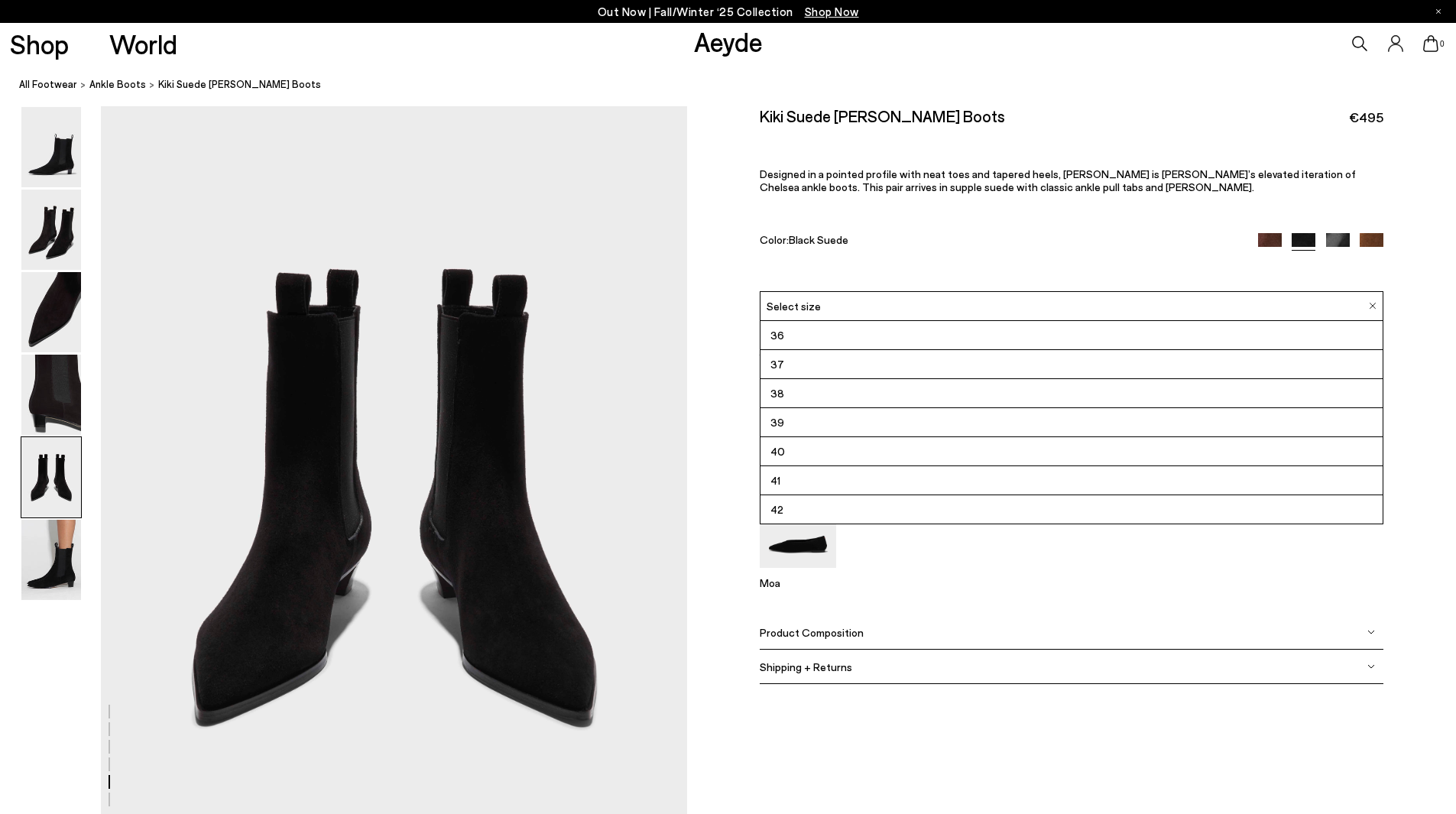
click at [800, 423] on li "39" at bounding box center [1071, 423] width 622 height 29
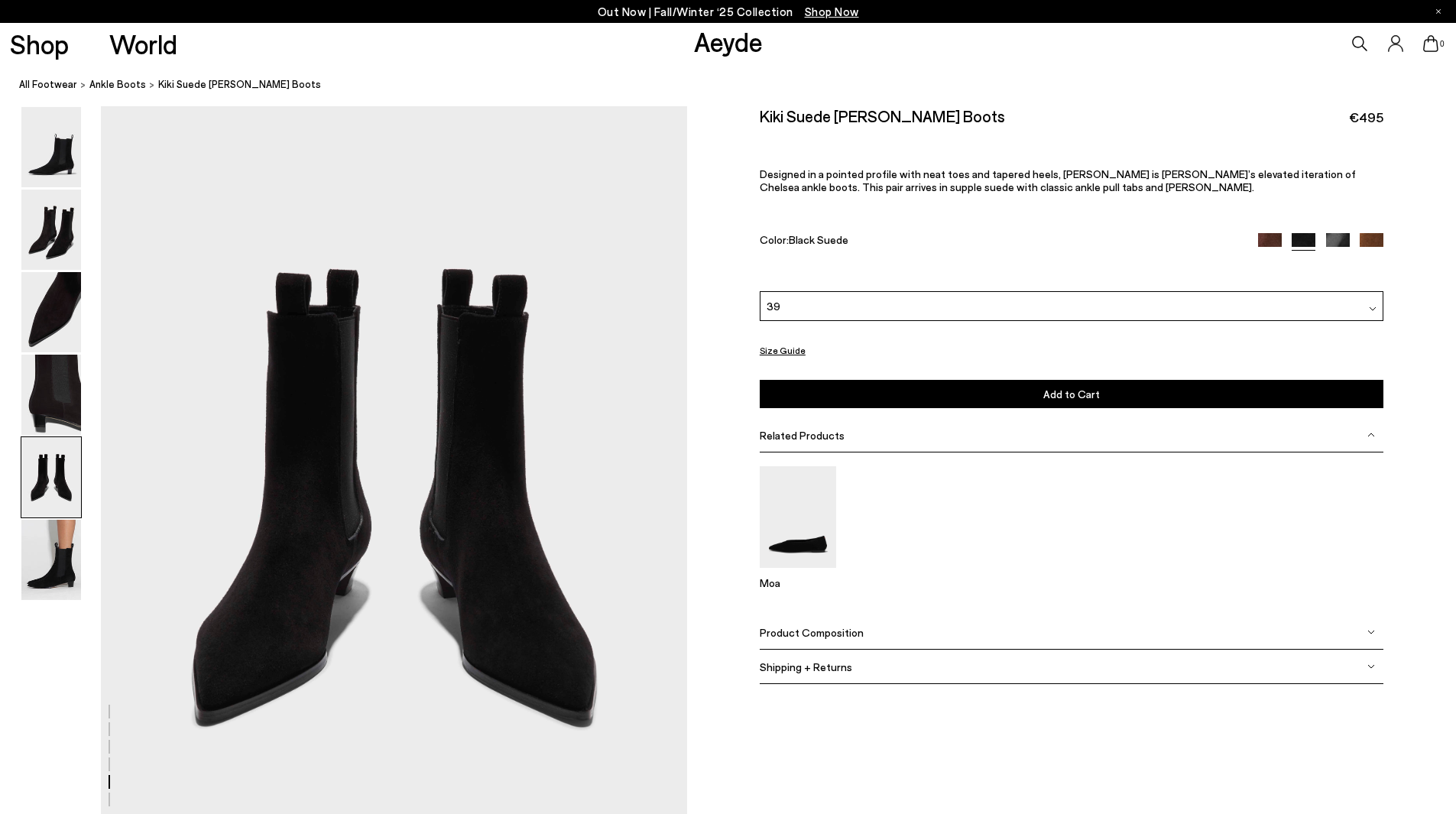
click at [1057, 387] on span "Add to Cart" at bounding box center [1071, 394] width 57 height 13
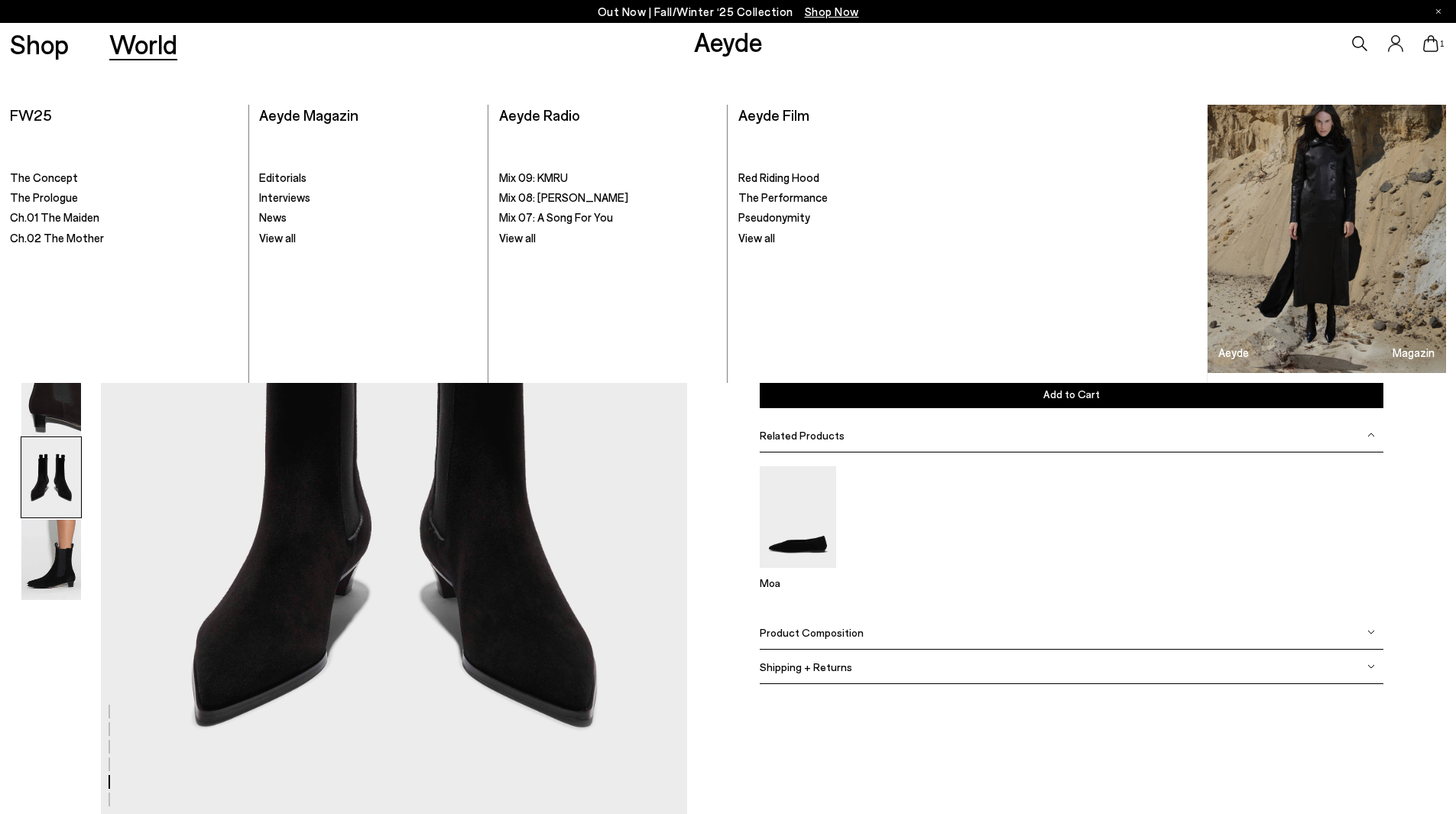
click at [388, 53] on div "Shop World Aeyde 1" at bounding box center [728, 43] width 1456 height 41
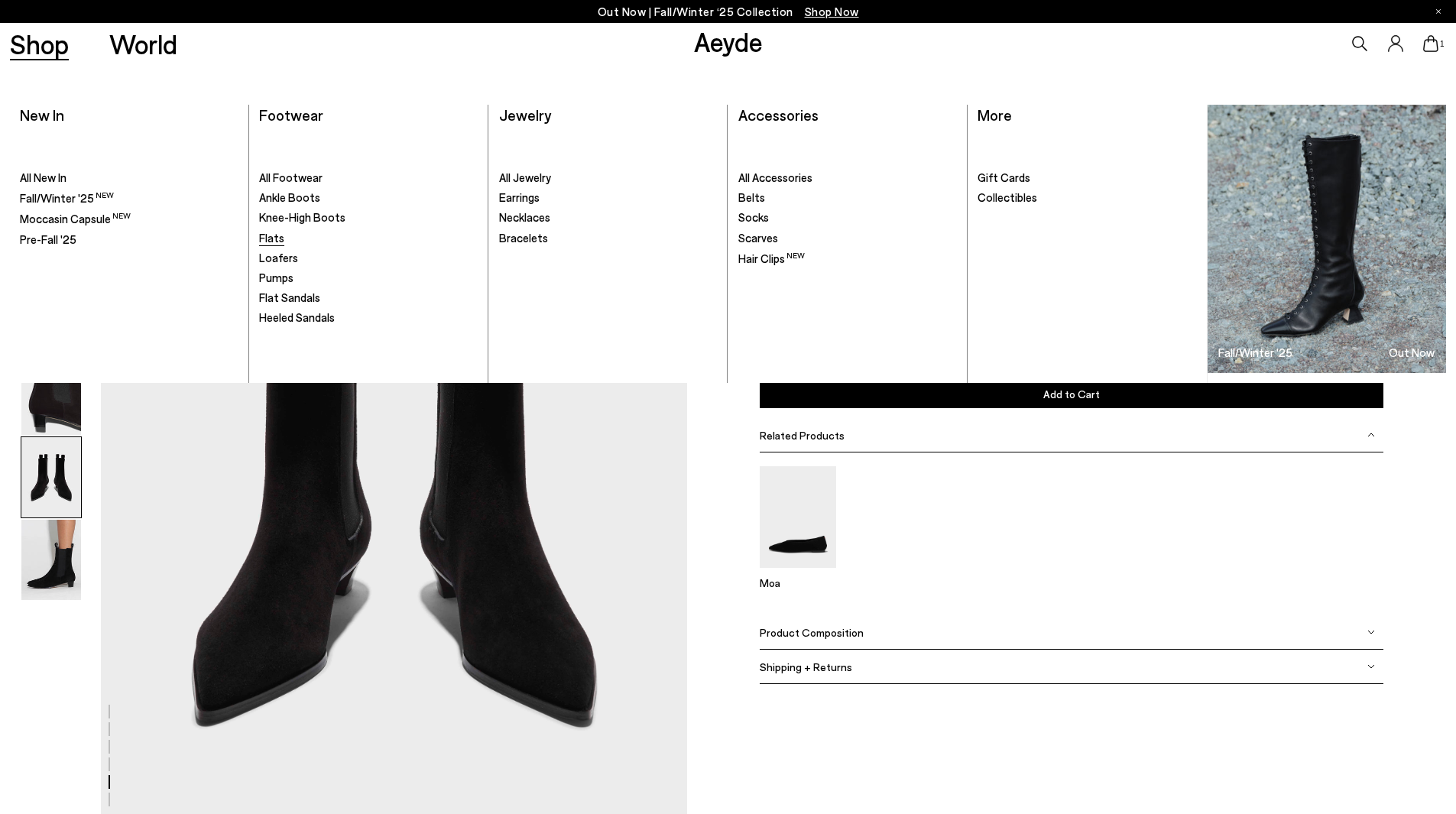
click at [268, 242] on span "Flats" at bounding box center [272, 237] width 26 height 14
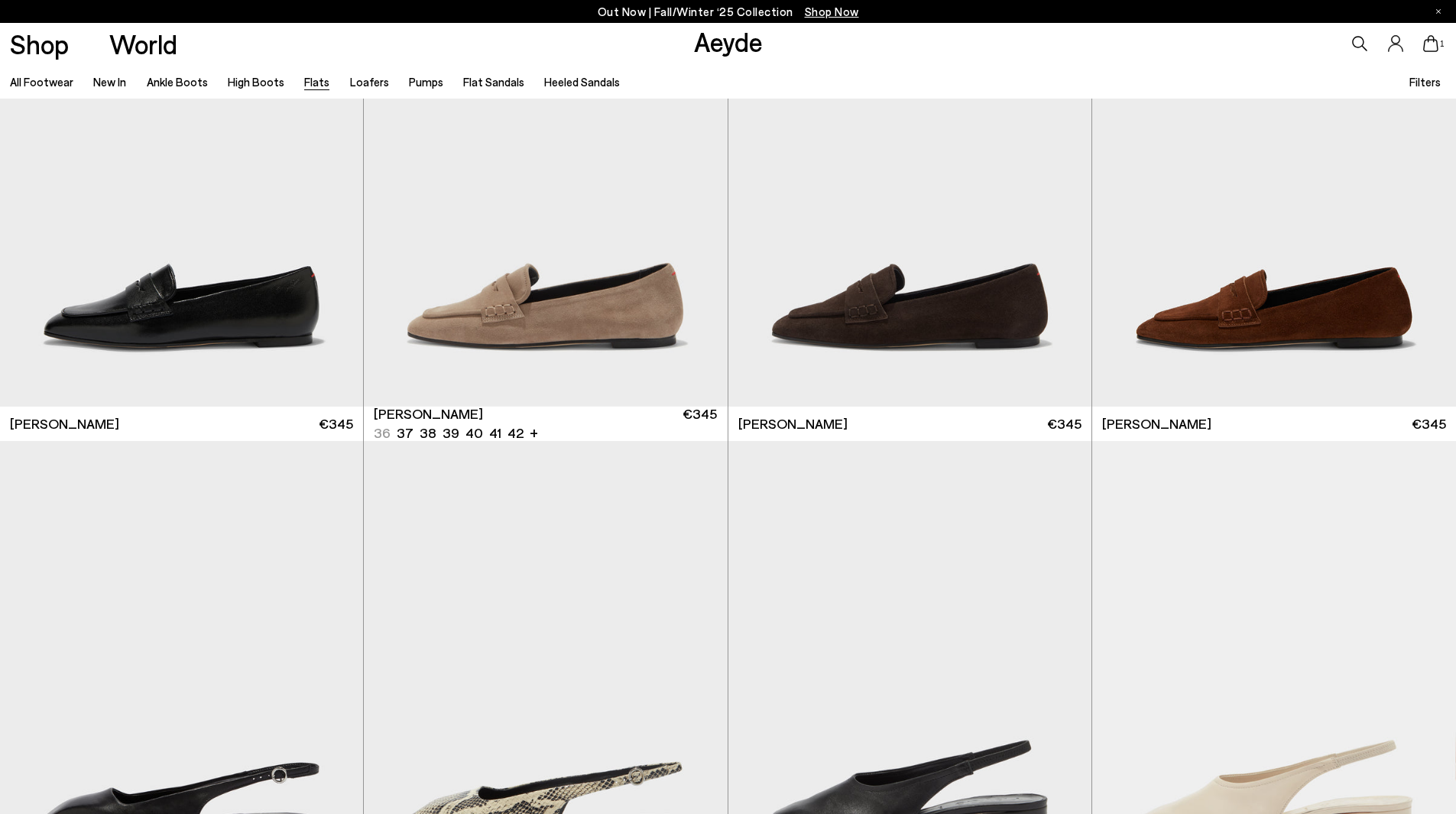
scroll to position [7009, 0]
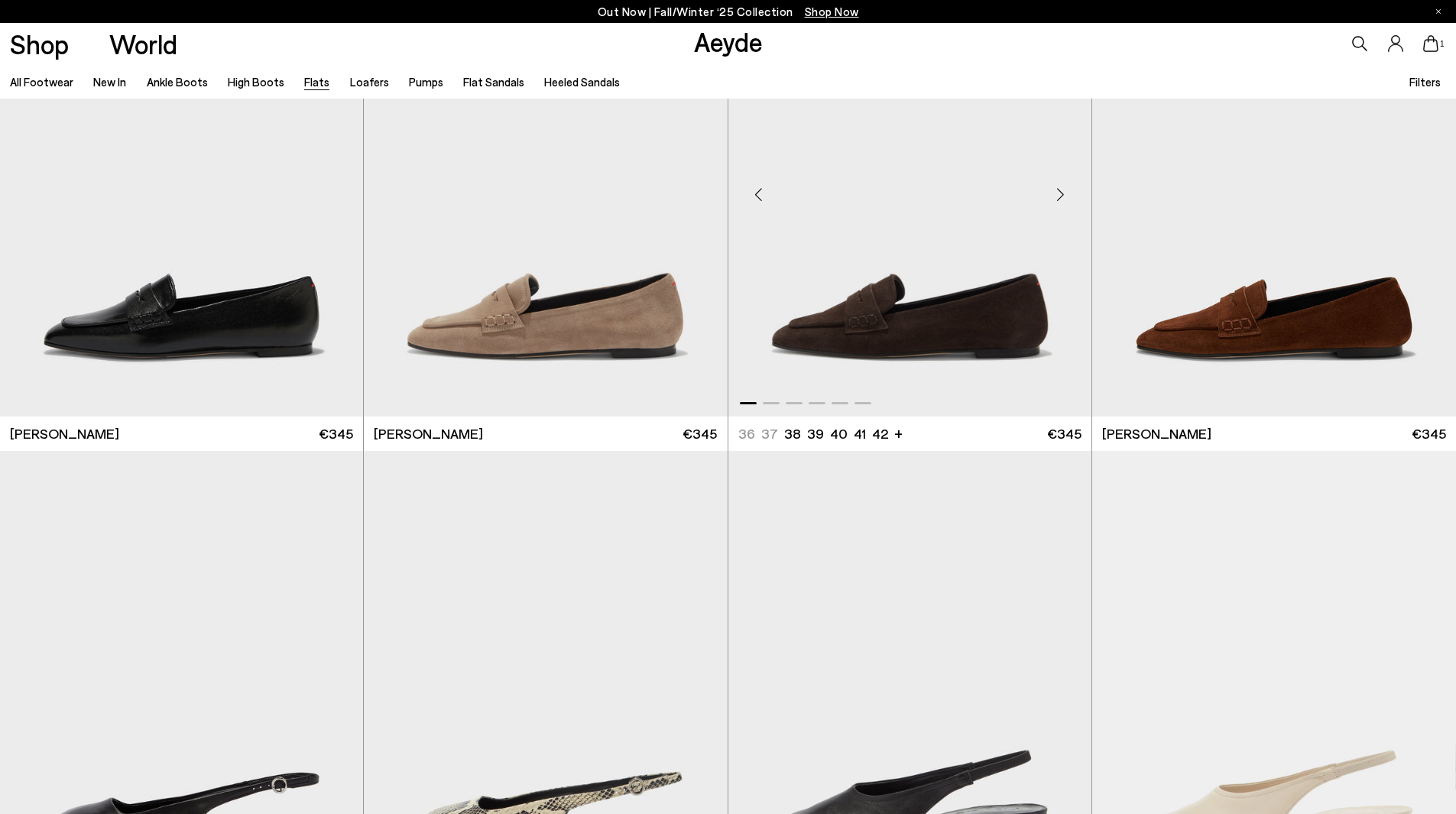
click at [1071, 204] on div "Next slide" at bounding box center [1060, 194] width 46 height 46
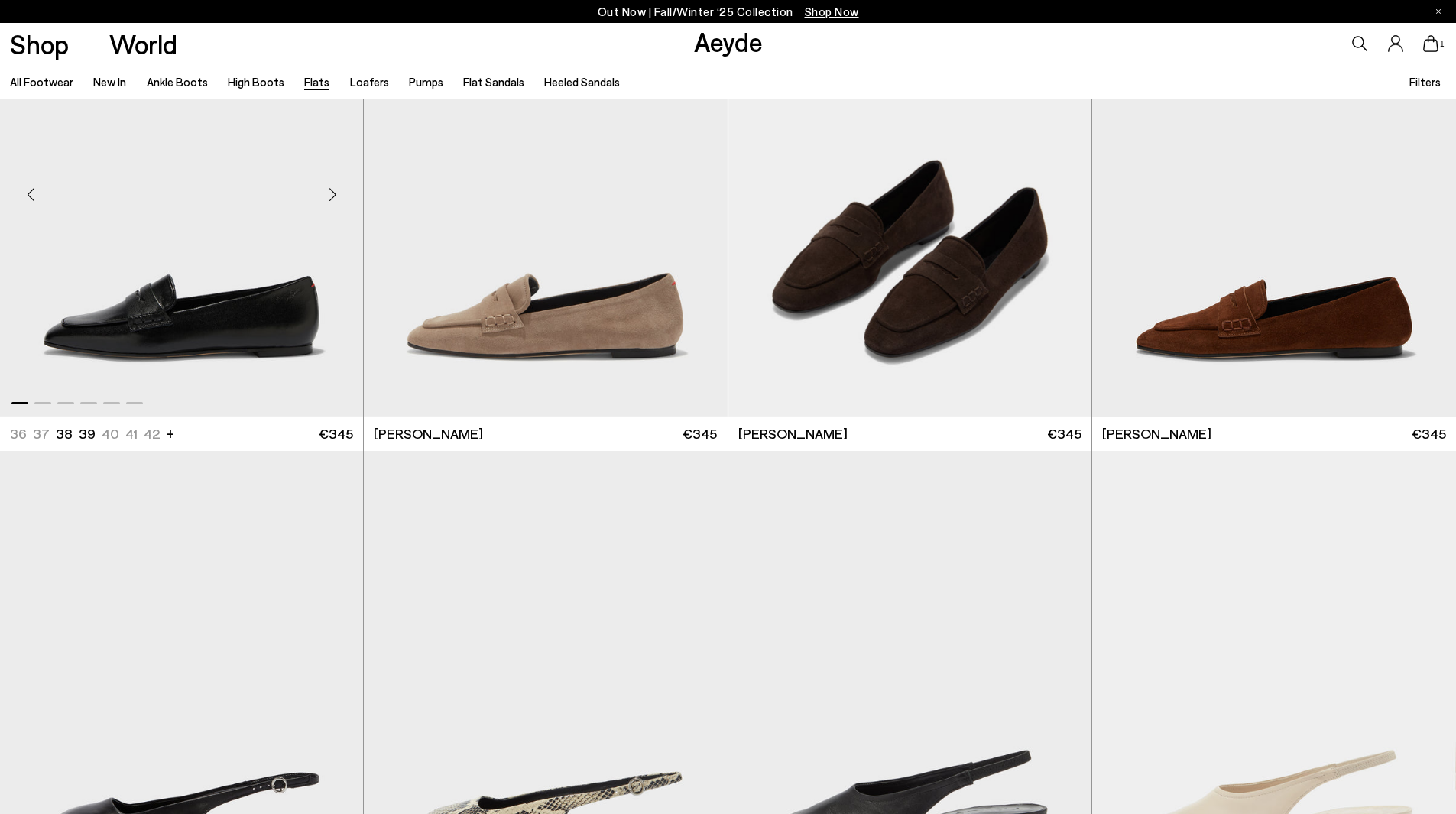
click at [328, 203] on div "Next slide" at bounding box center [333, 194] width 46 height 46
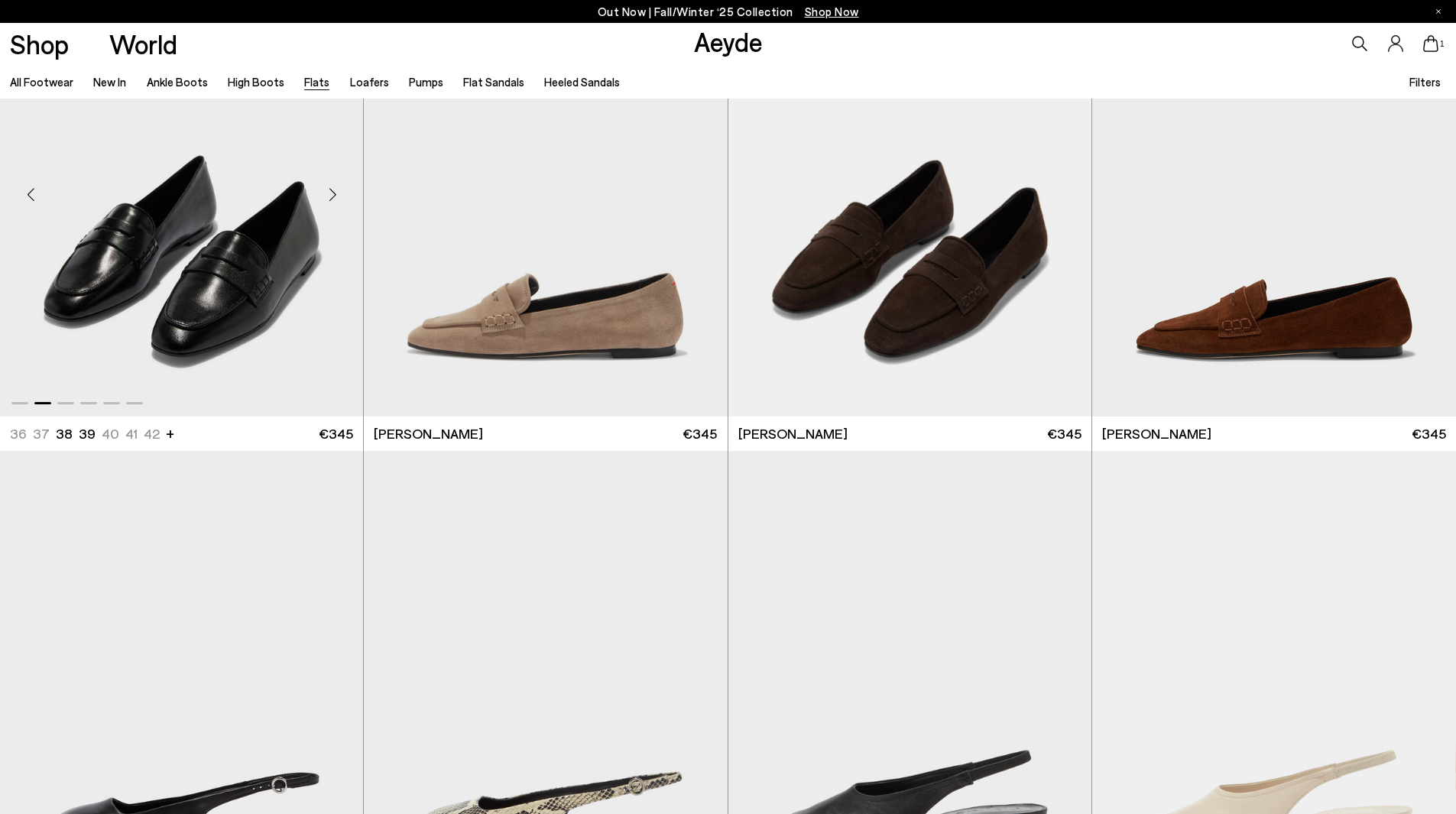
click at [325, 203] on div "Next slide" at bounding box center [333, 194] width 46 height 46
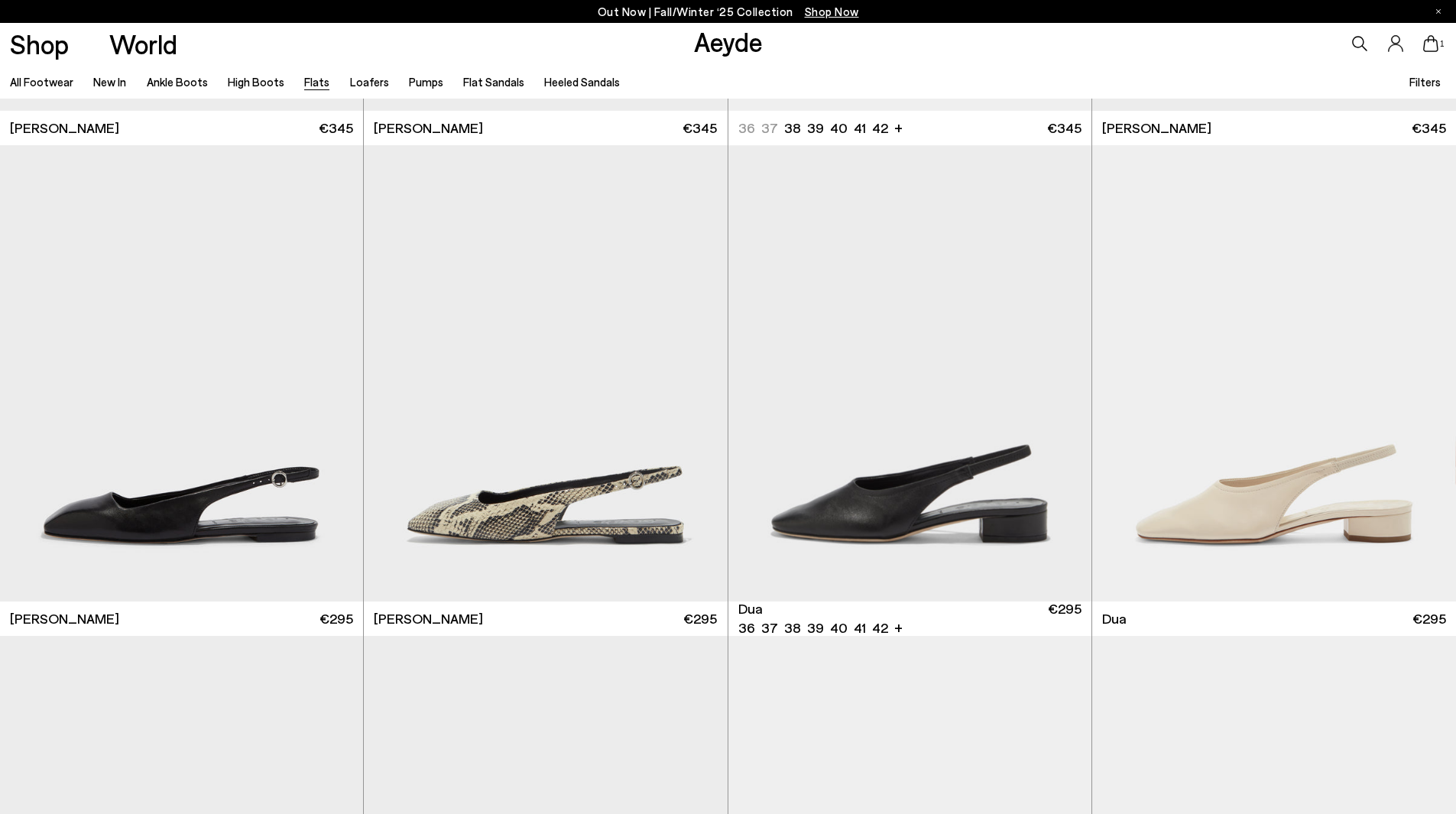
scroll to position [6932, 0]
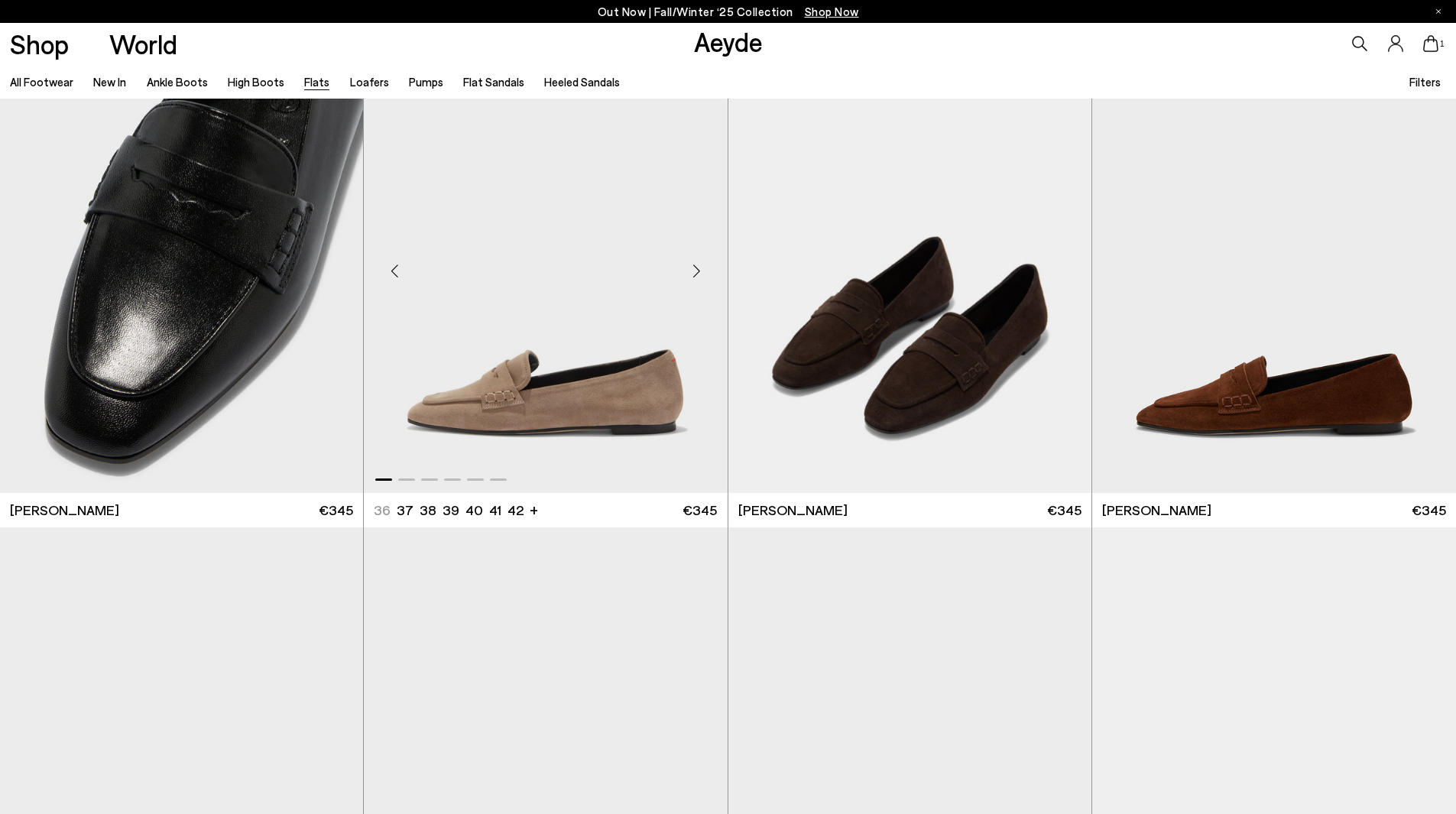
click at [701, 273] on div "Next slide" at bounding box center [697, 271] width 46 height 46
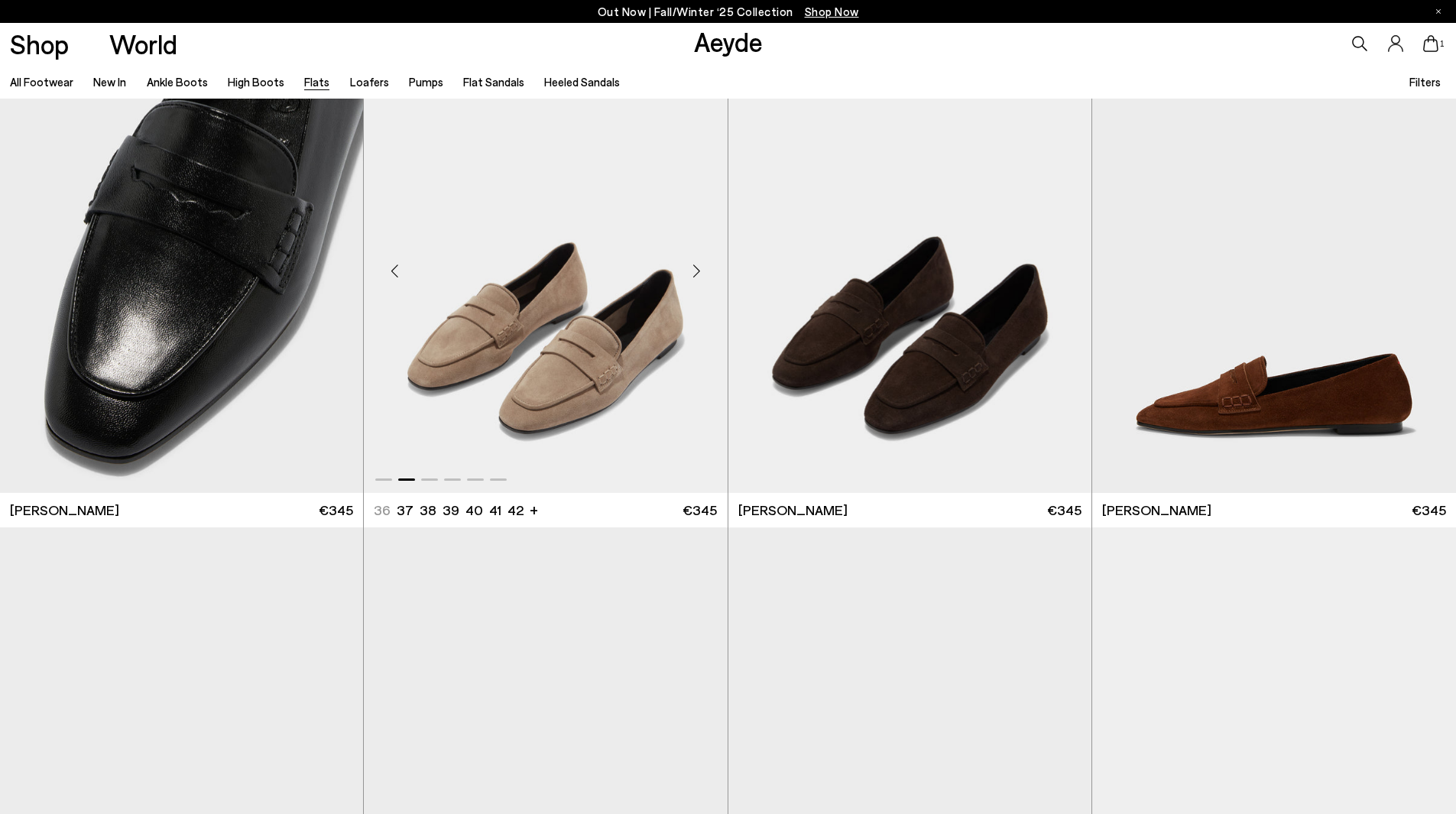
click at [701, 273] on div "Next slide" at bounding box center [697, 271] width 46 height 46
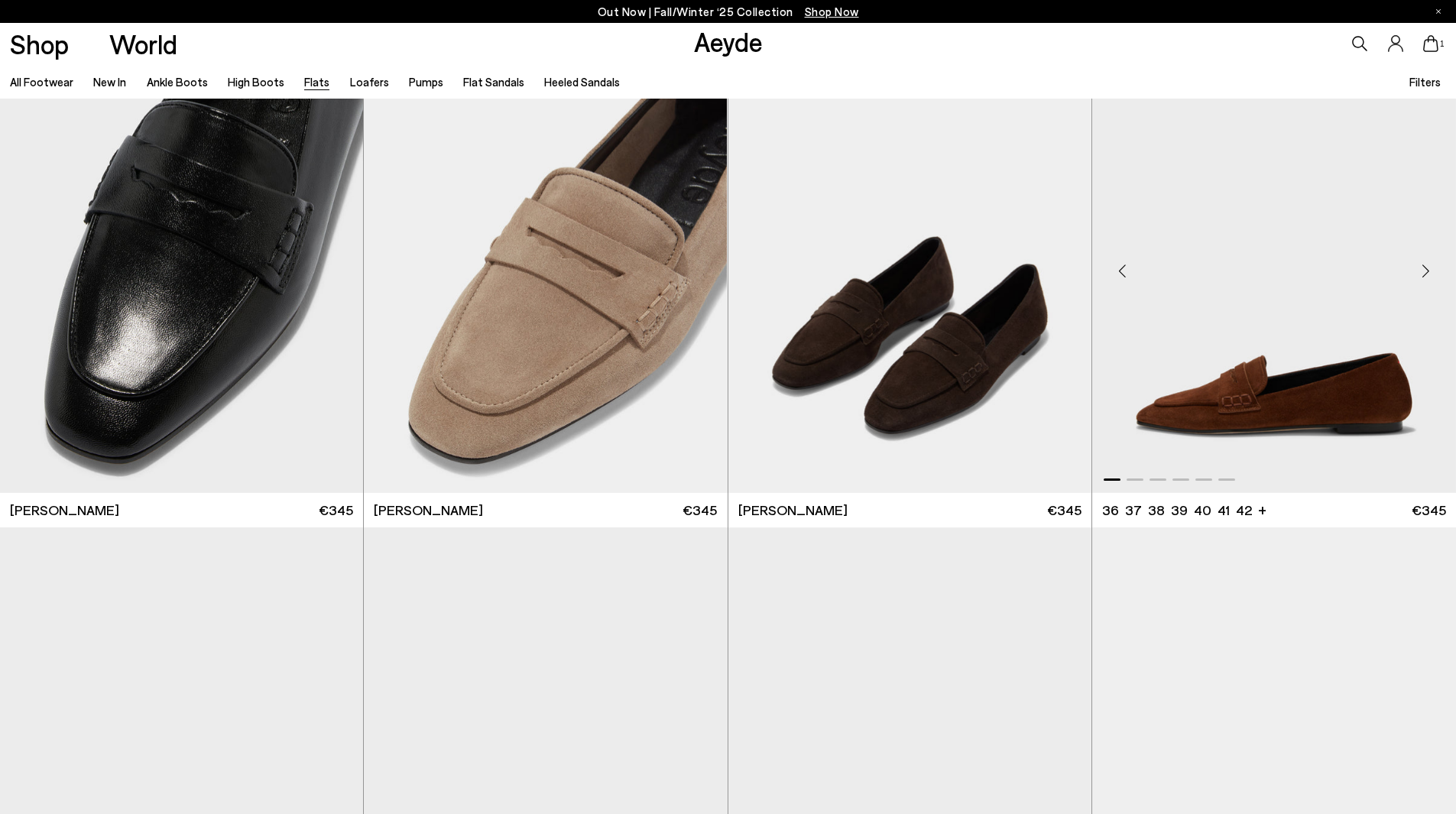
click at [1422, 263] on div "Next slide" at bounding box center [1425, 271] width 46 height 46
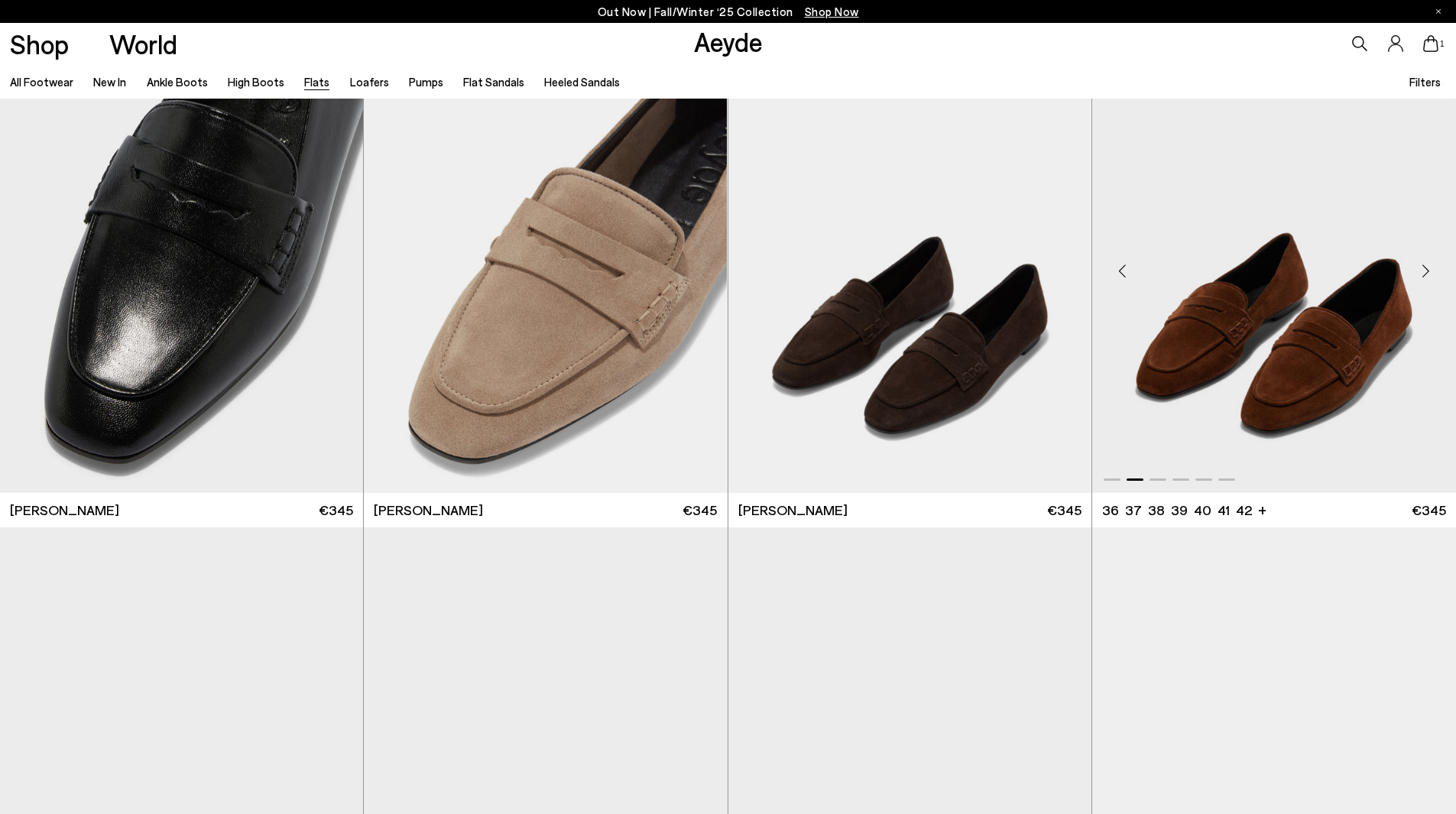
click at [1413, 263] on div "Next slide" at bounding box center [1425, 271] width 46 height 46
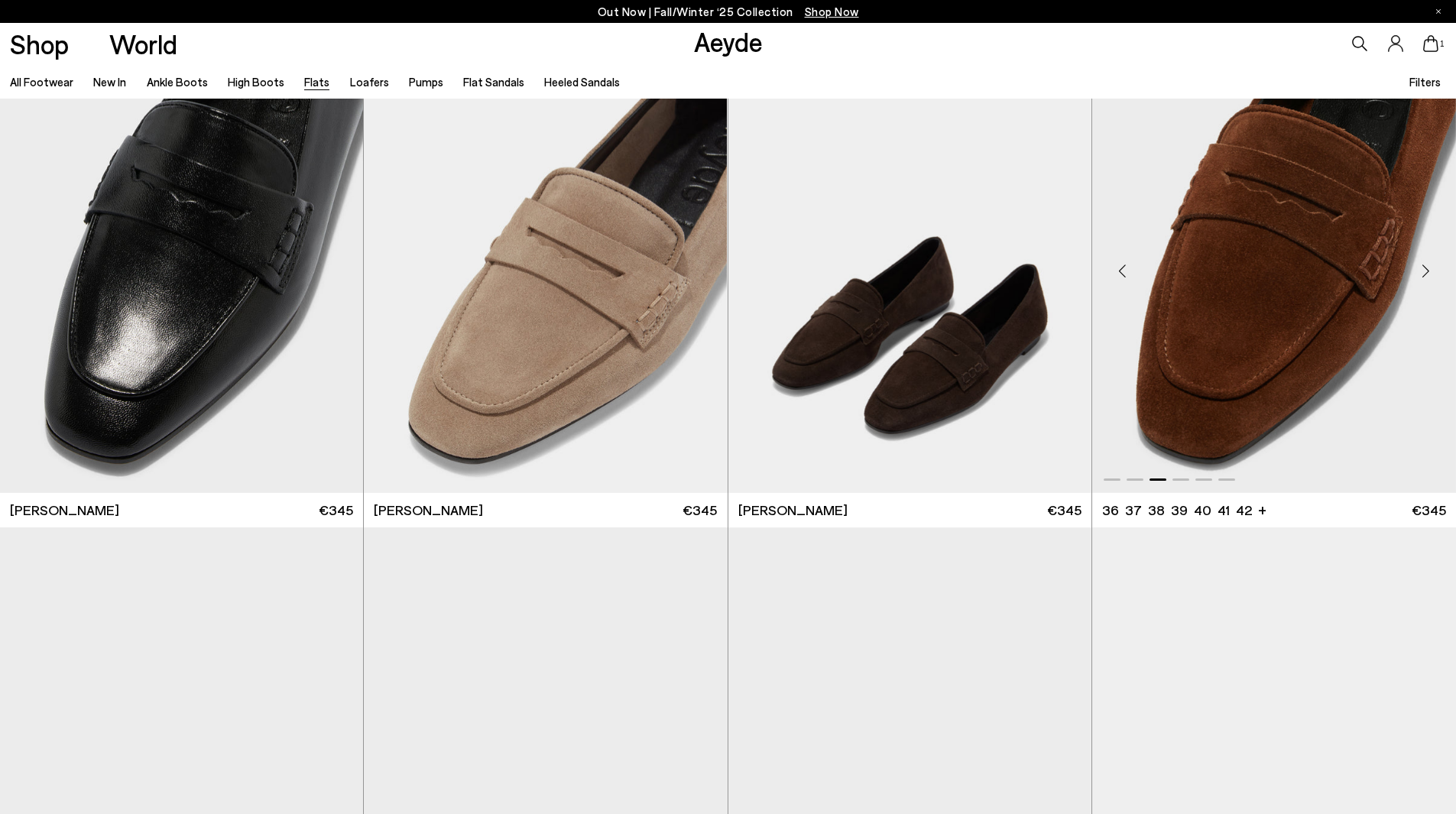
click at [1406, 263] on div "Next slide" at bounding box center [1425, 271] width 46 height 46
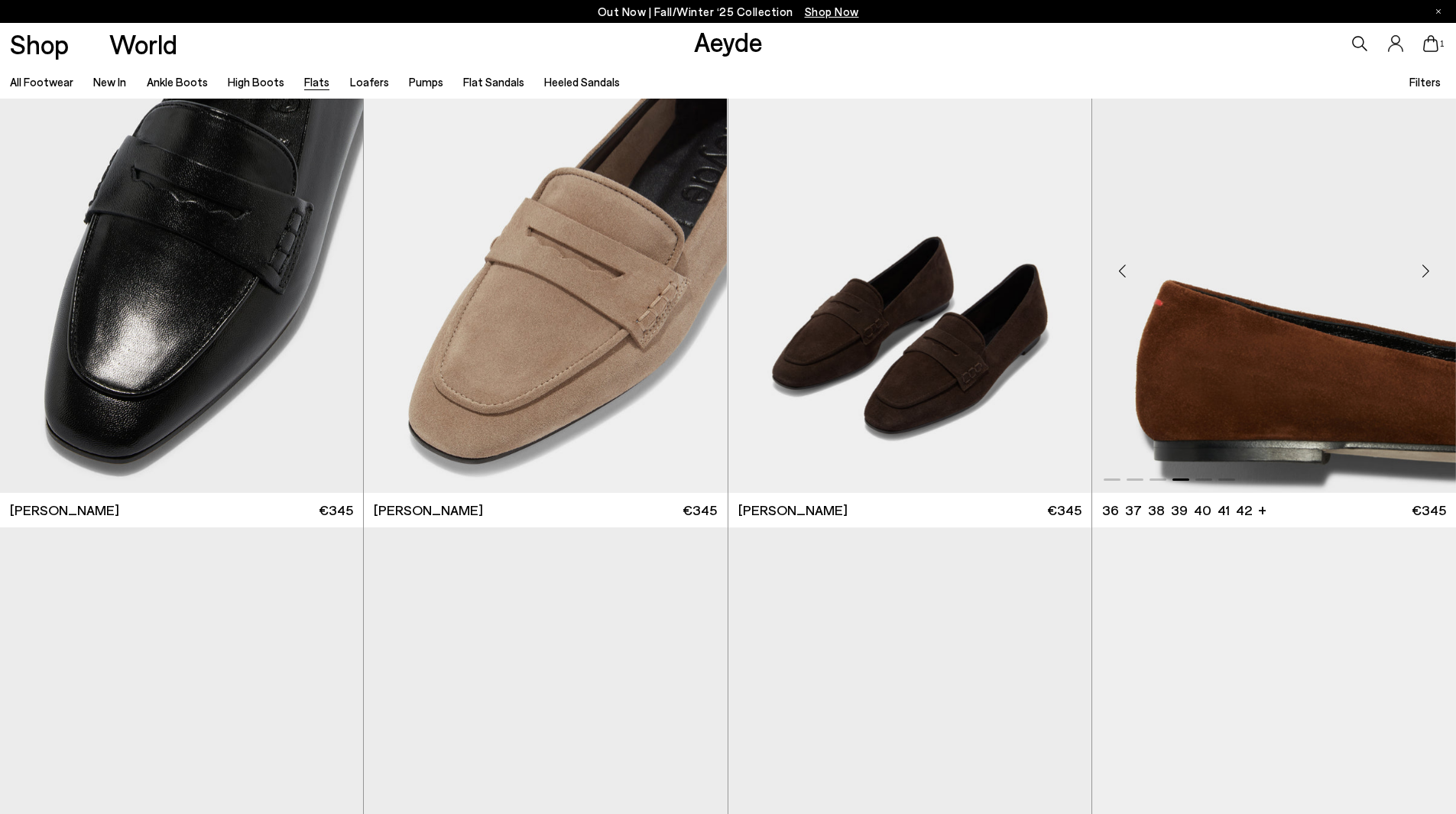
click at [1401, 263] on img "4 / 6" at bounding box center [1274, 263] width 364 height 456
click at [903, 390] on img "2 / 6" at bounding box center [910, 263] width 363 height 456
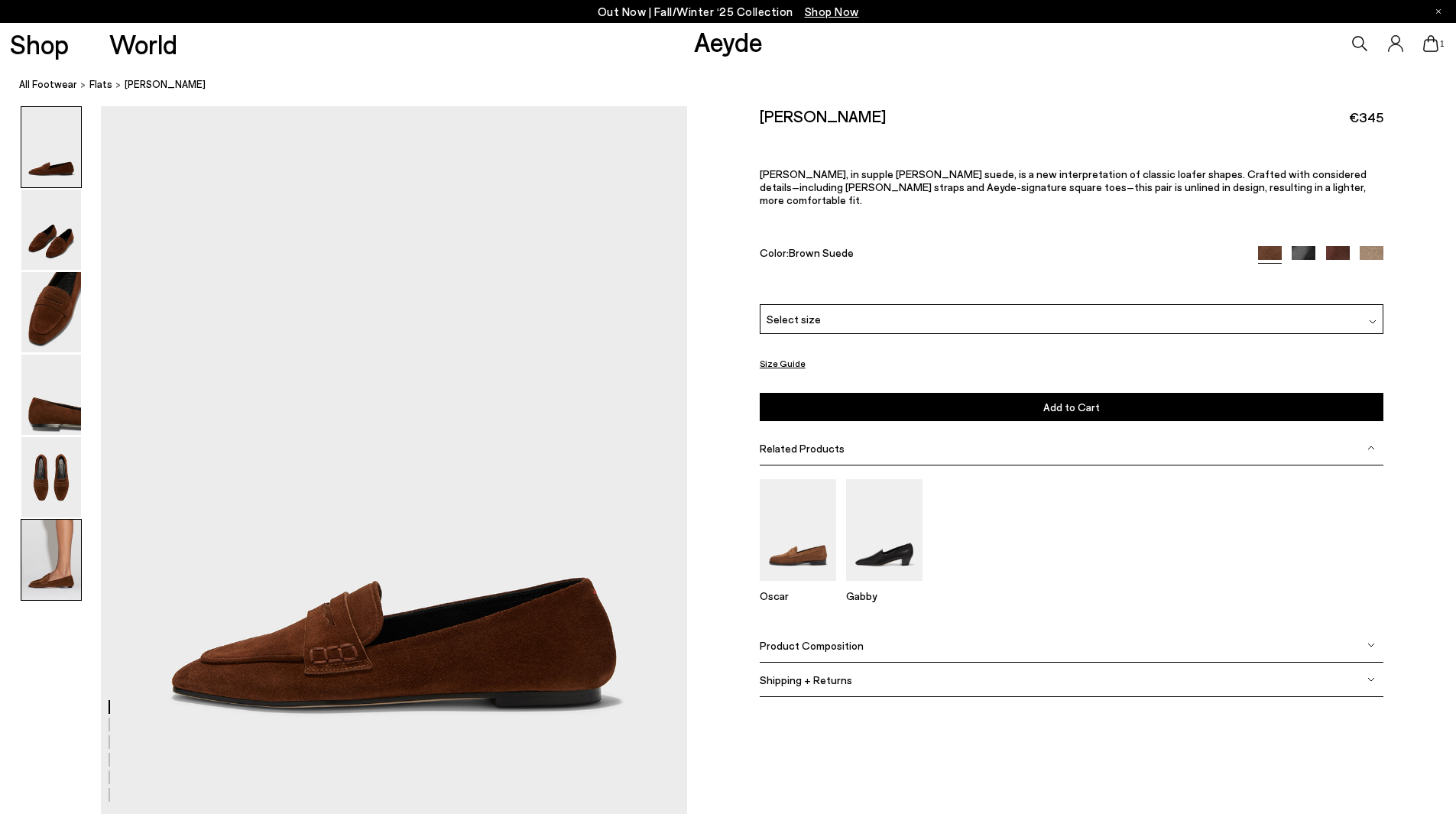
click at [53, 563] on img at bounding box center [50, 560] width 59 height 80
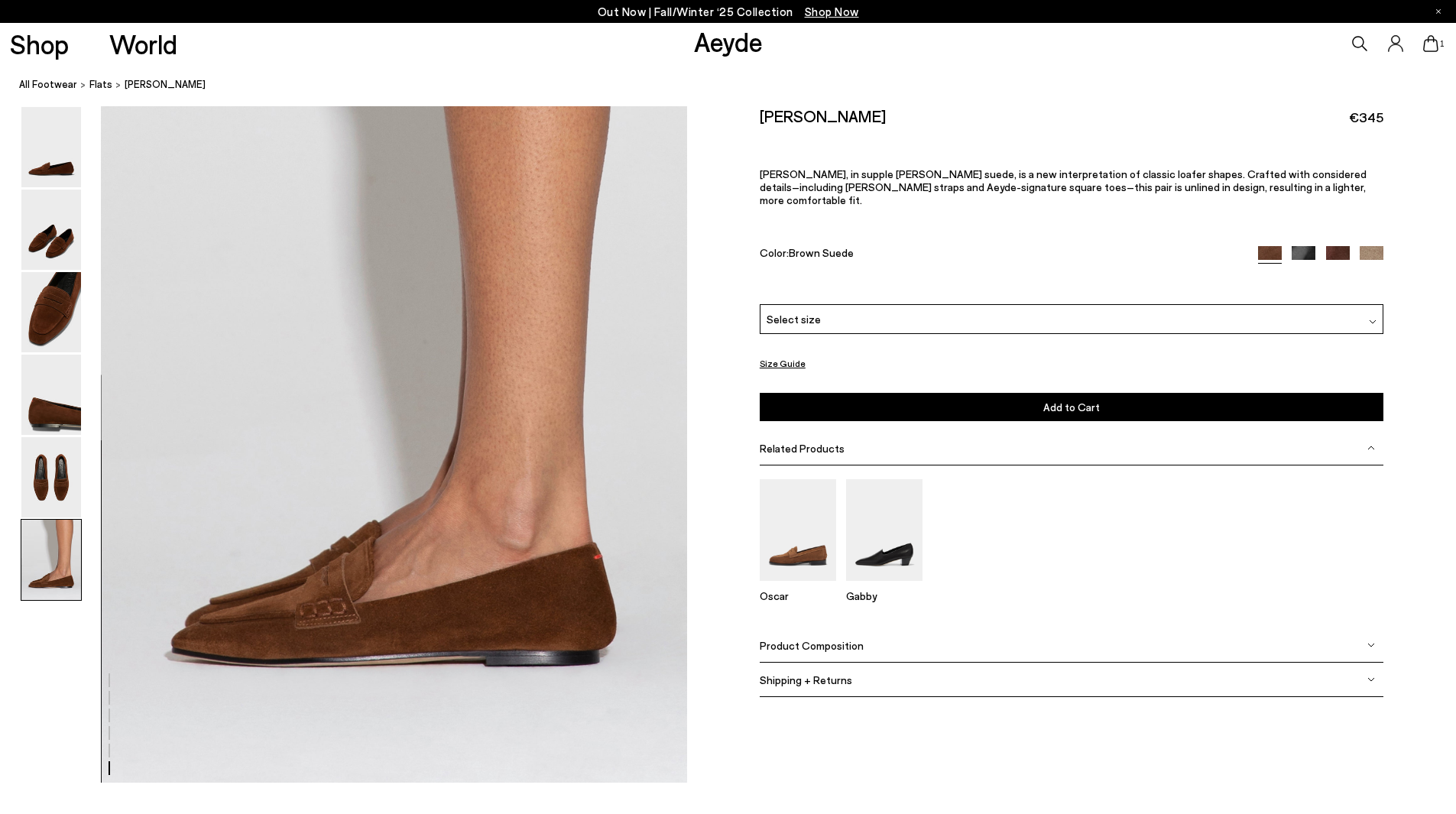
scroll to position [3950, 0]
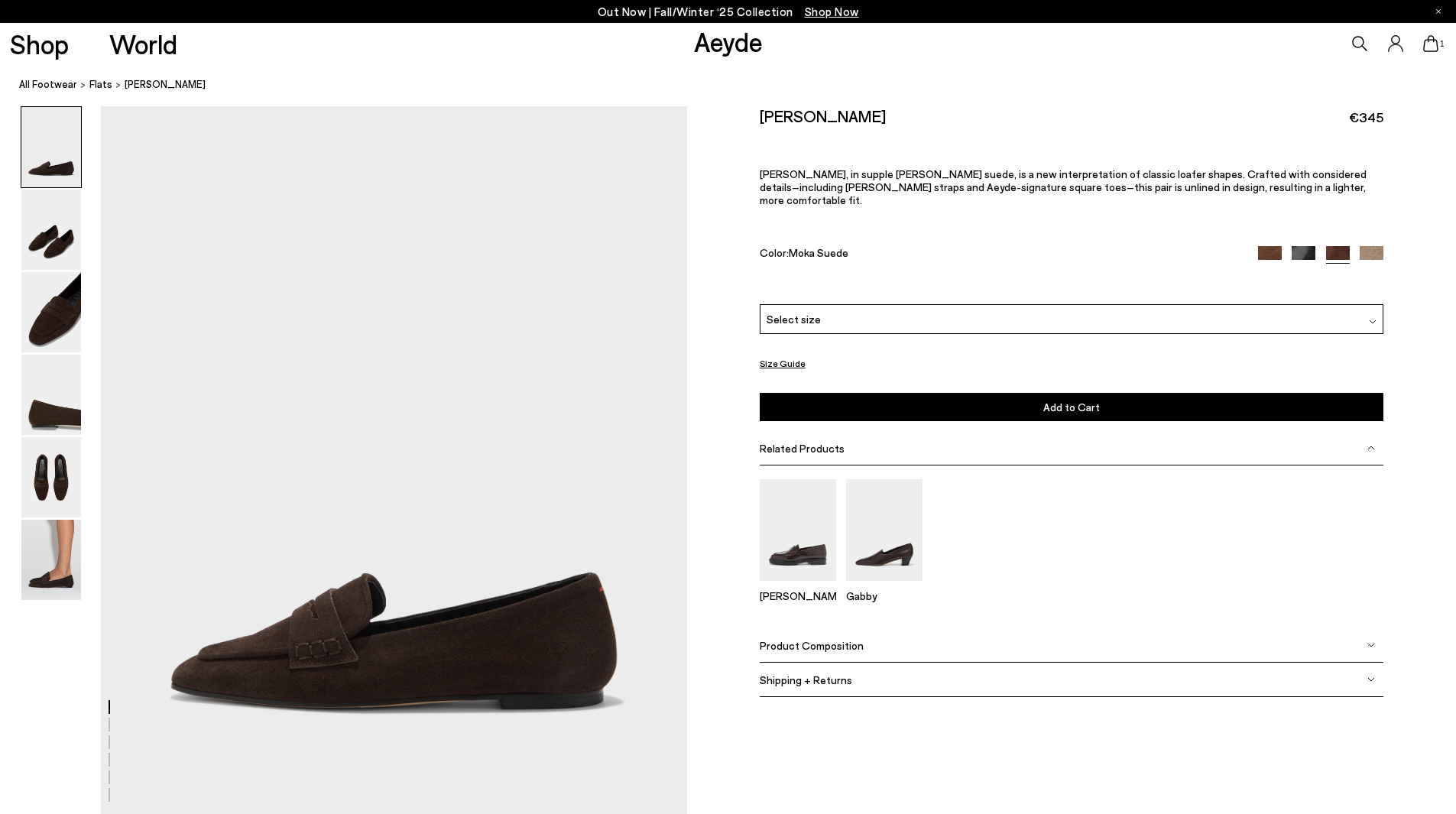
click at [783, 314] on div "Select size" at bounding box center [1071, 319] width 624 height 30
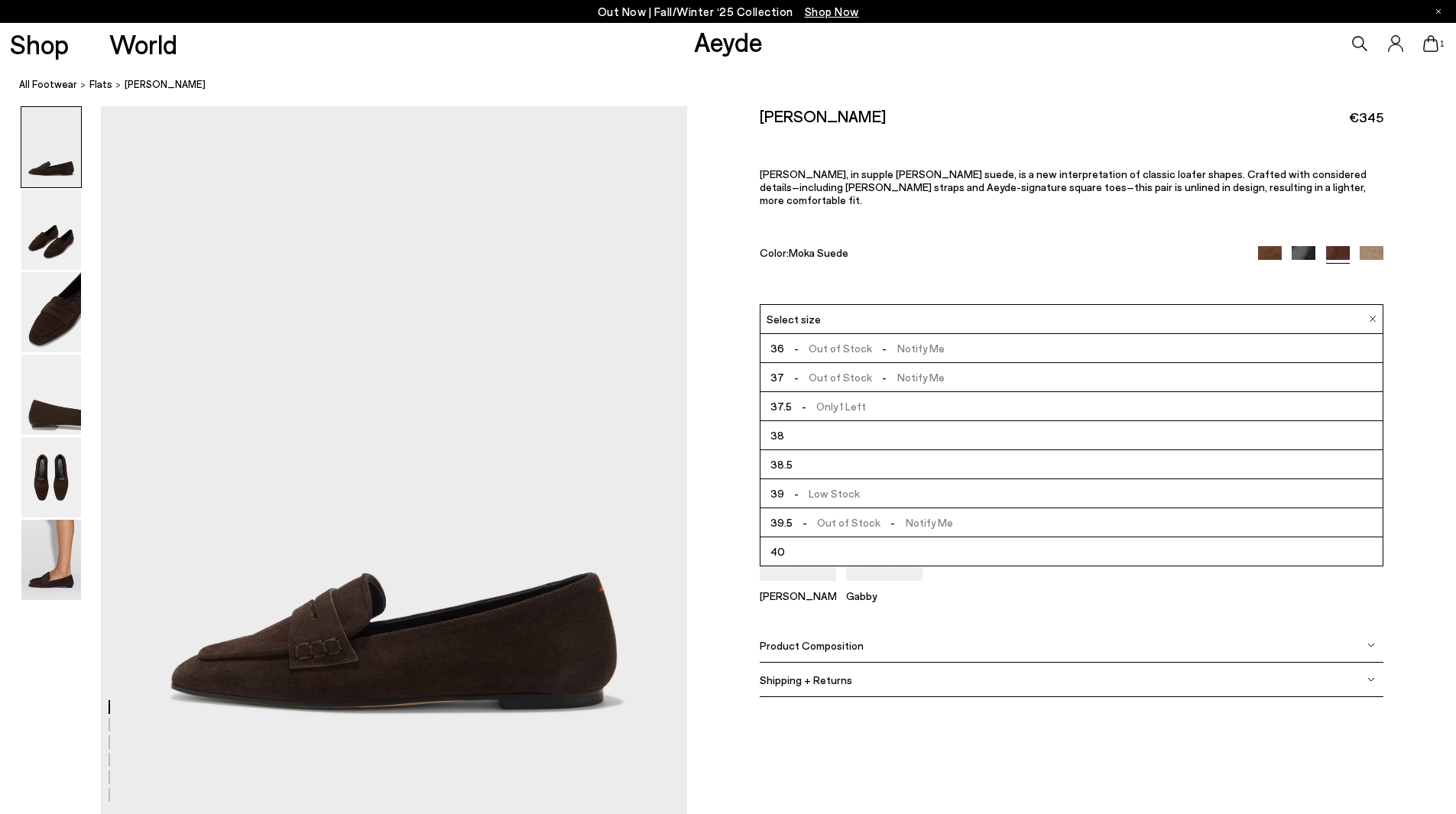
click at [849, 493] on li "39 - Low Stock" at bounding box center [1071, 494] width 622 height 29
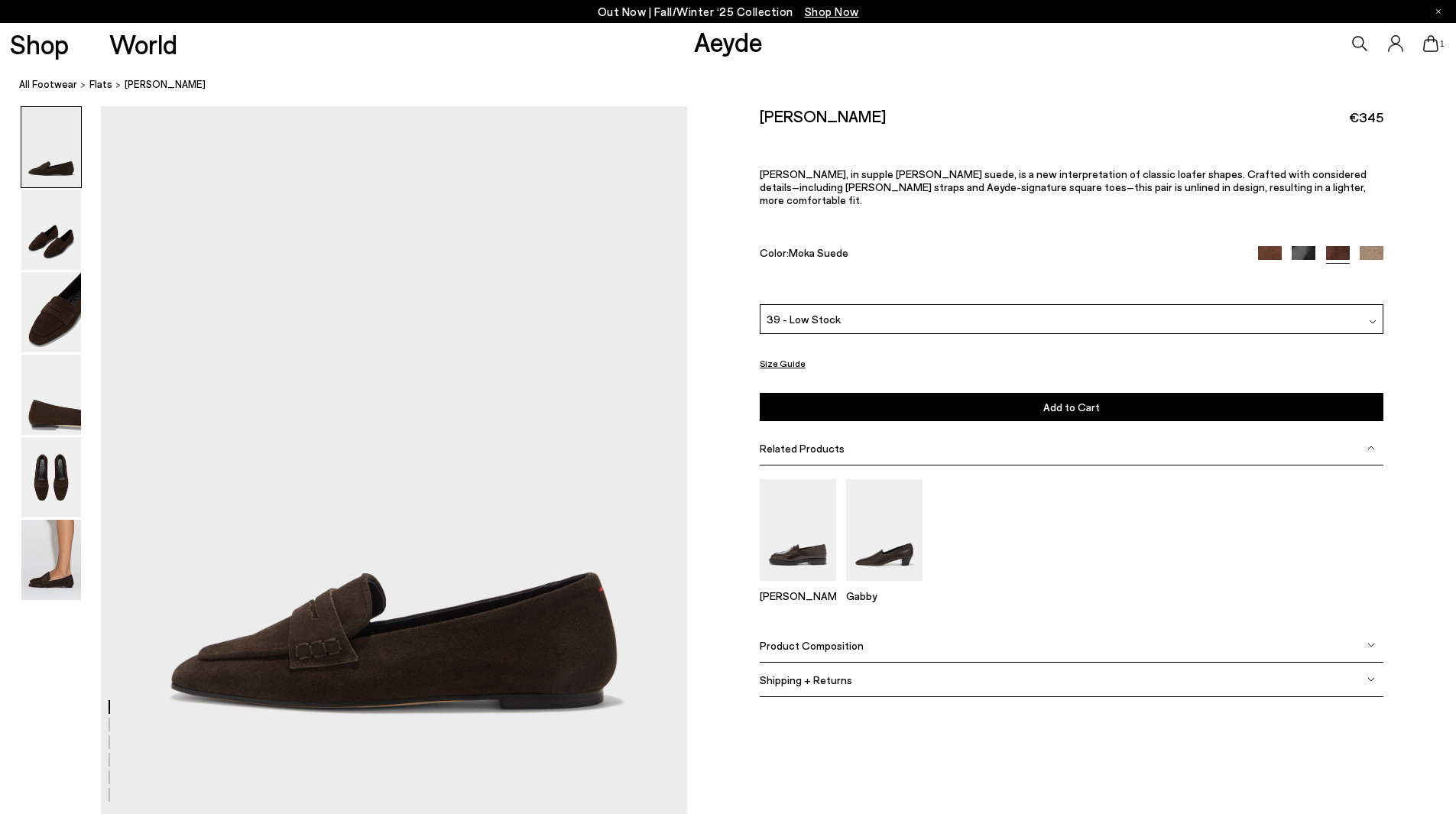
click at [880, 399] on button "Add to Cart Select a Size First" at bounding box center [1071, 407] width 624 height 28
click at [50, 551] on img at bounding box center [50, 560] width 59 height 80
click at [51, 551] on img at bounding box center [50, 560] width 59 height 80
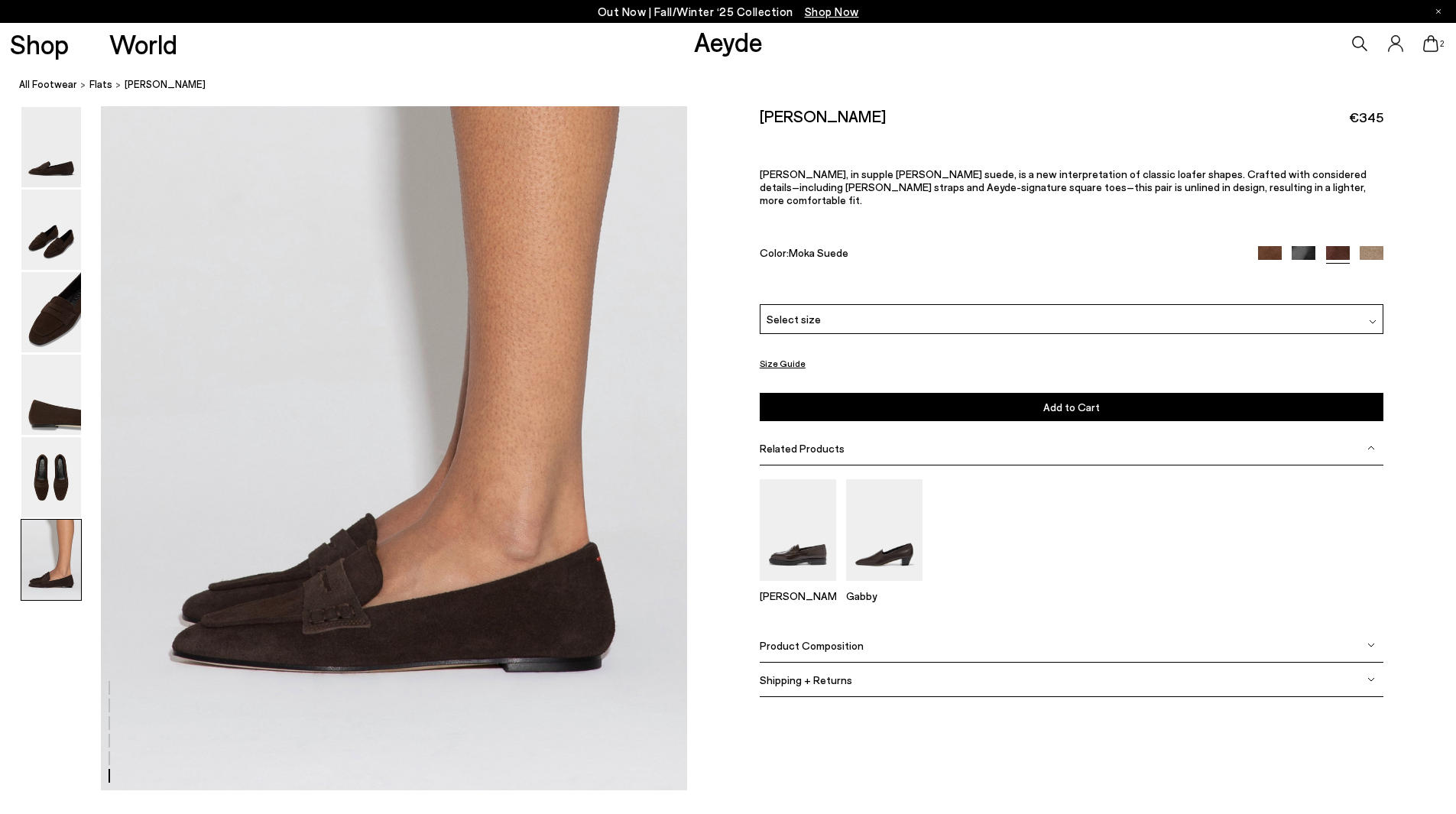
scroll to position [3950, 0]
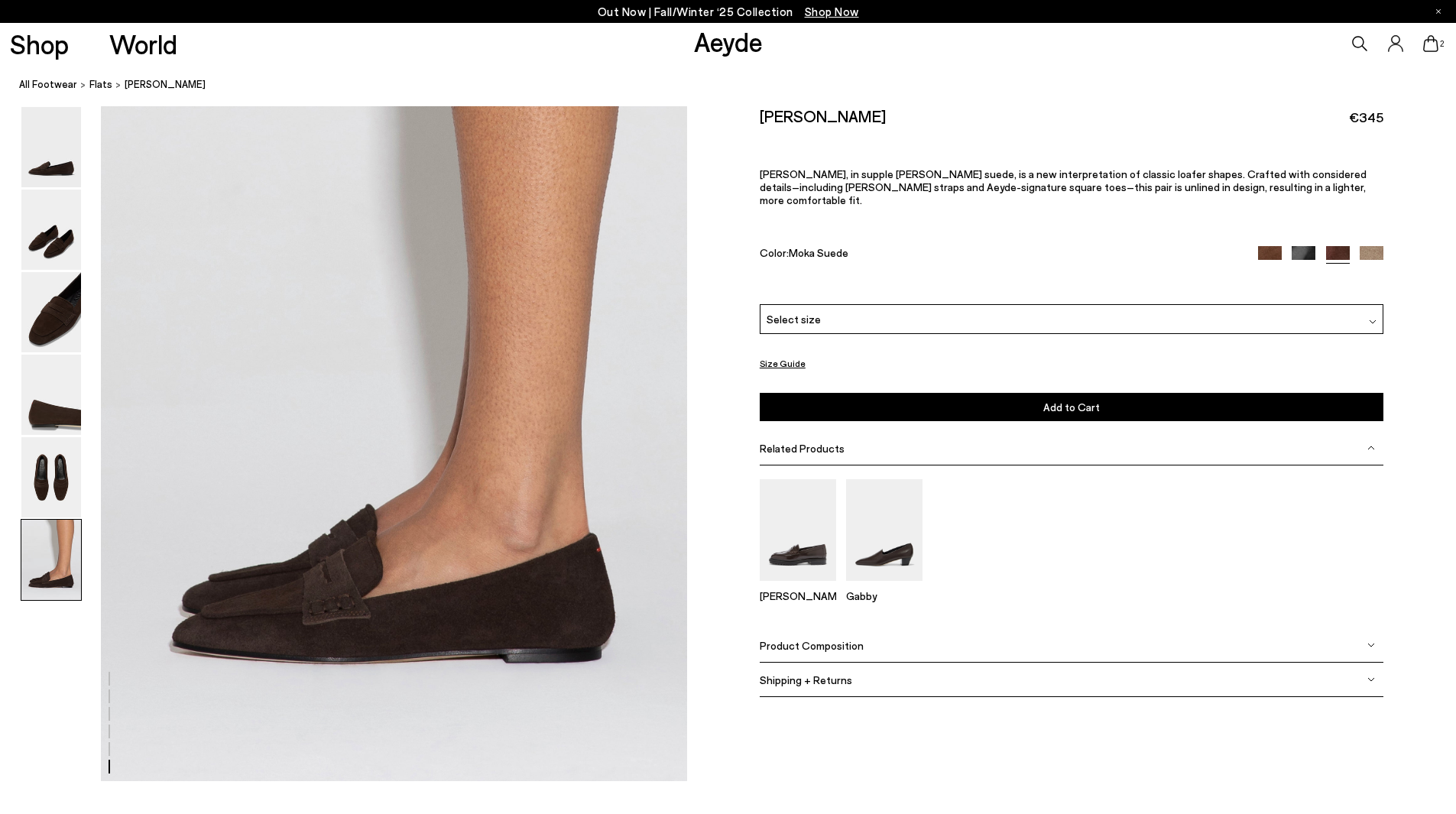
drag, startPoint x: 1426, startPoint y: 39, endPoint x: 1399, endPoint y: 36, distance: 27.2
click at [1429, 40] on icon at bounding box center [1430, 44] width 15 height 16
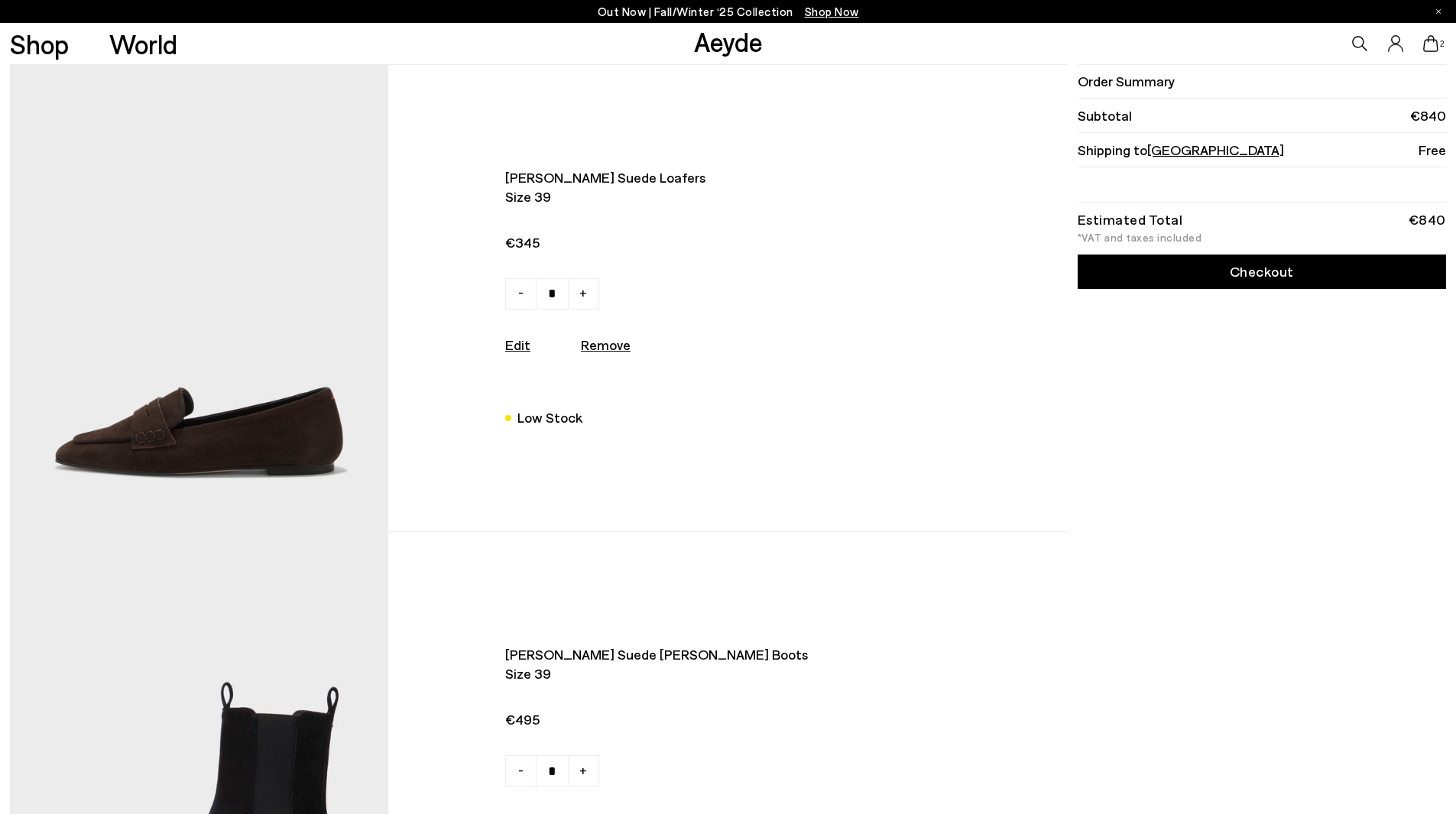
click at [1299, 269] on link "Checkout" at bounding box center [1262, 272] width 368 height 35
